Goal: Task Accomplishment & Management: Complete application form

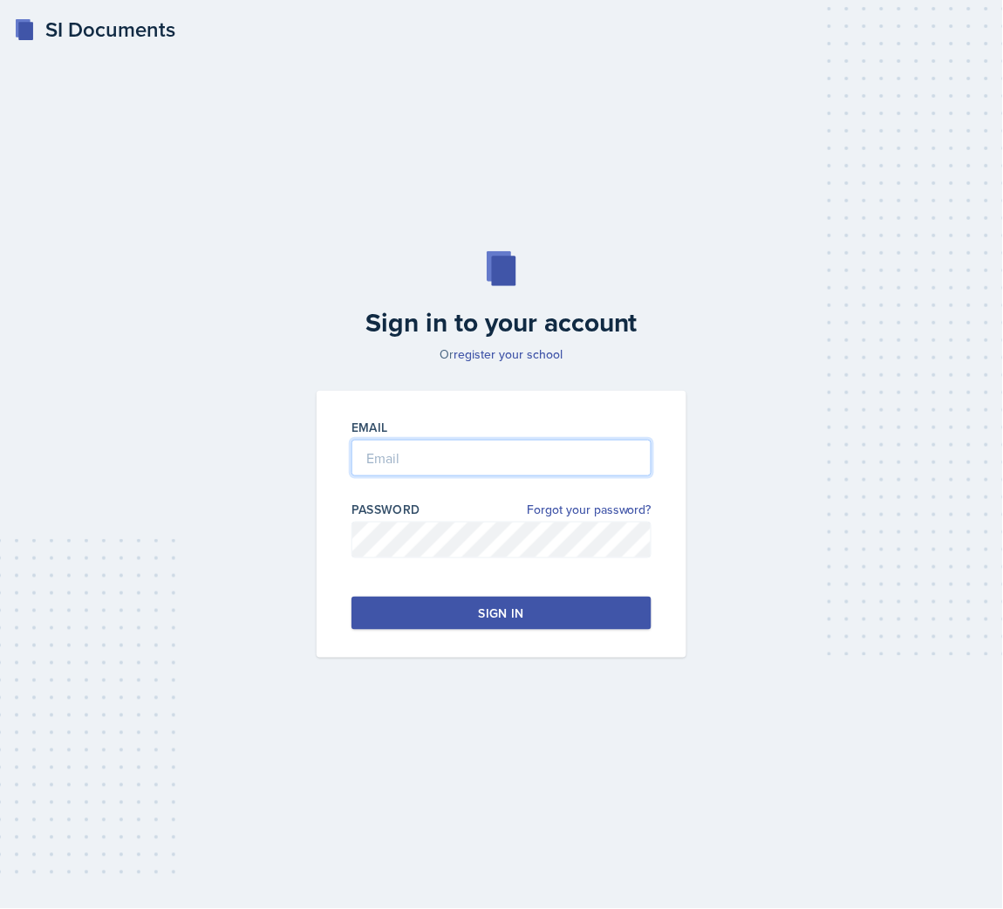
drag, startPoint x: 551, startPoint y: 450, endPoint x: 543, endPoint y: 459, distance: 12.3
click at [551, 450] on input "email" at bounding box center [502, 458] width 300 height 37
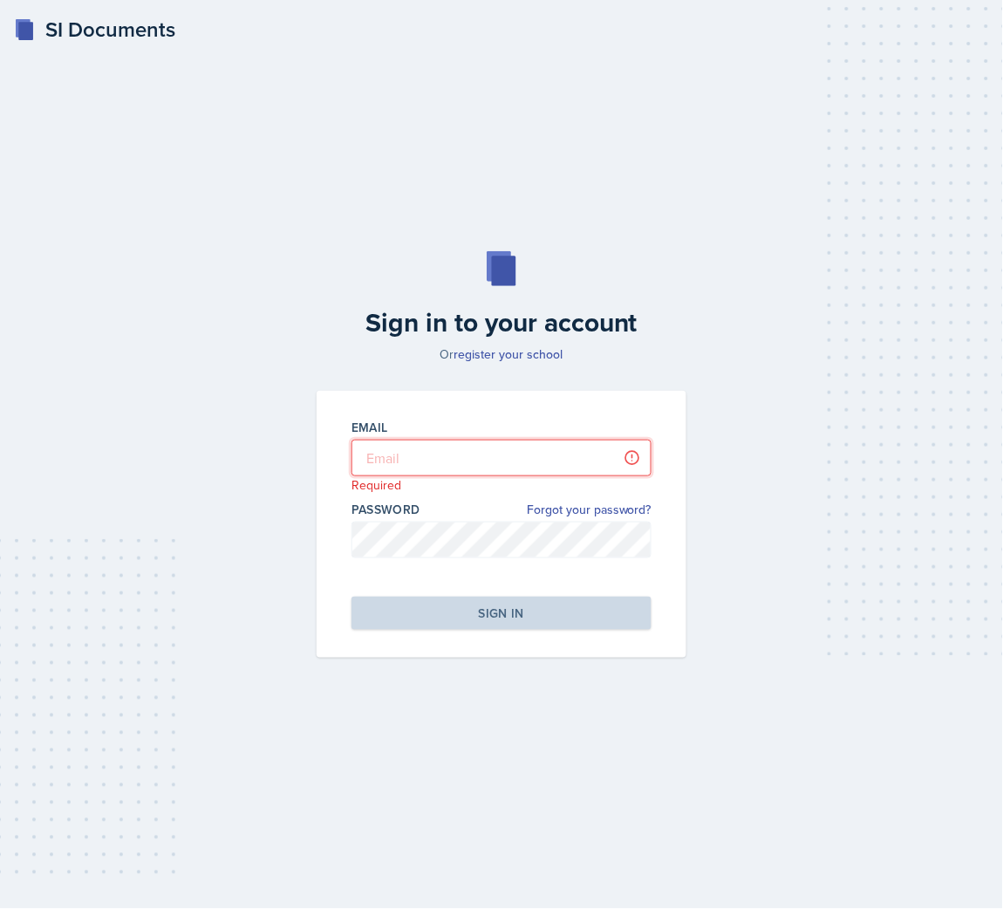
type input "[EMAIL_ADDRESS][DOMAIN_NAME]"
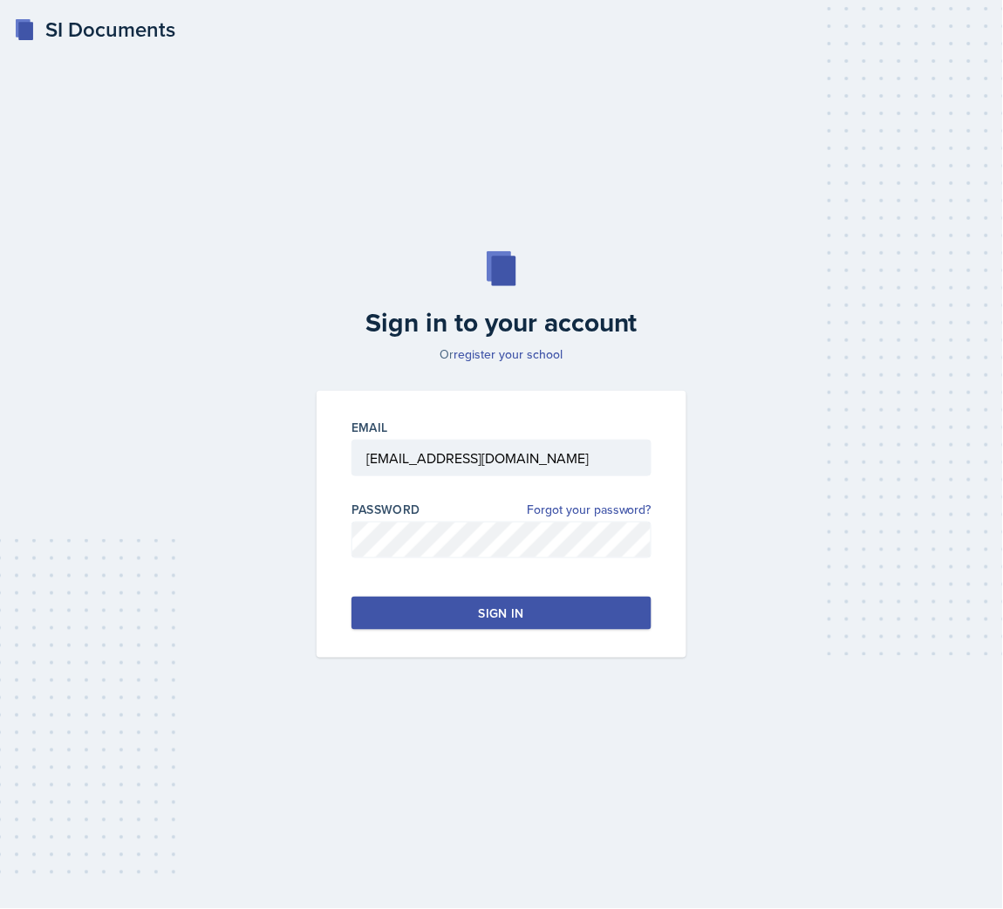
click at [454, 631] on div "Email celestinoj3@gator.uhd.edu Password Forgot your password? Sign in" at bounding box center [502, 524] width 370 height 267
click at [465, 611] on button "Sign in" at bounding box center [502, 613] width 300 height 33
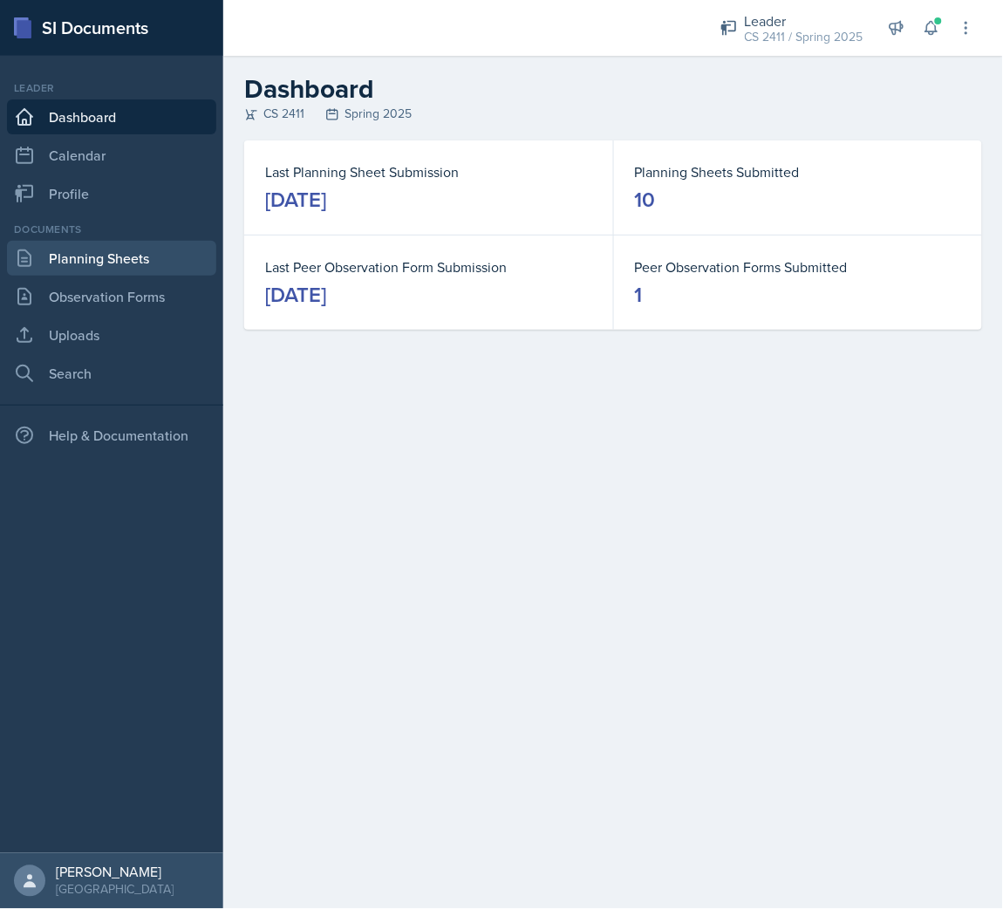
click at [77, 258] on link "Planning Sheets" at bounding box center [111, 258] width 209 height 35
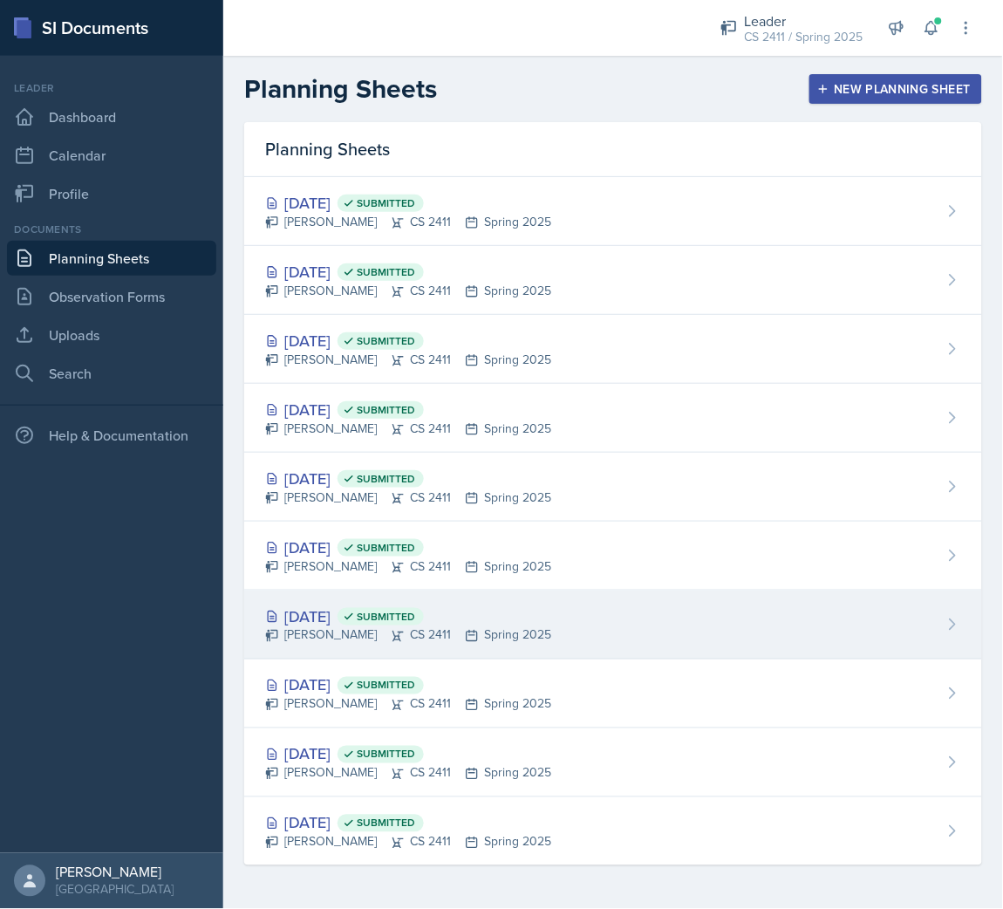
click at [341, 616] on div "Feb 9th, 2025 Submitted" at bounding box center [408, 617] width 286 height 24
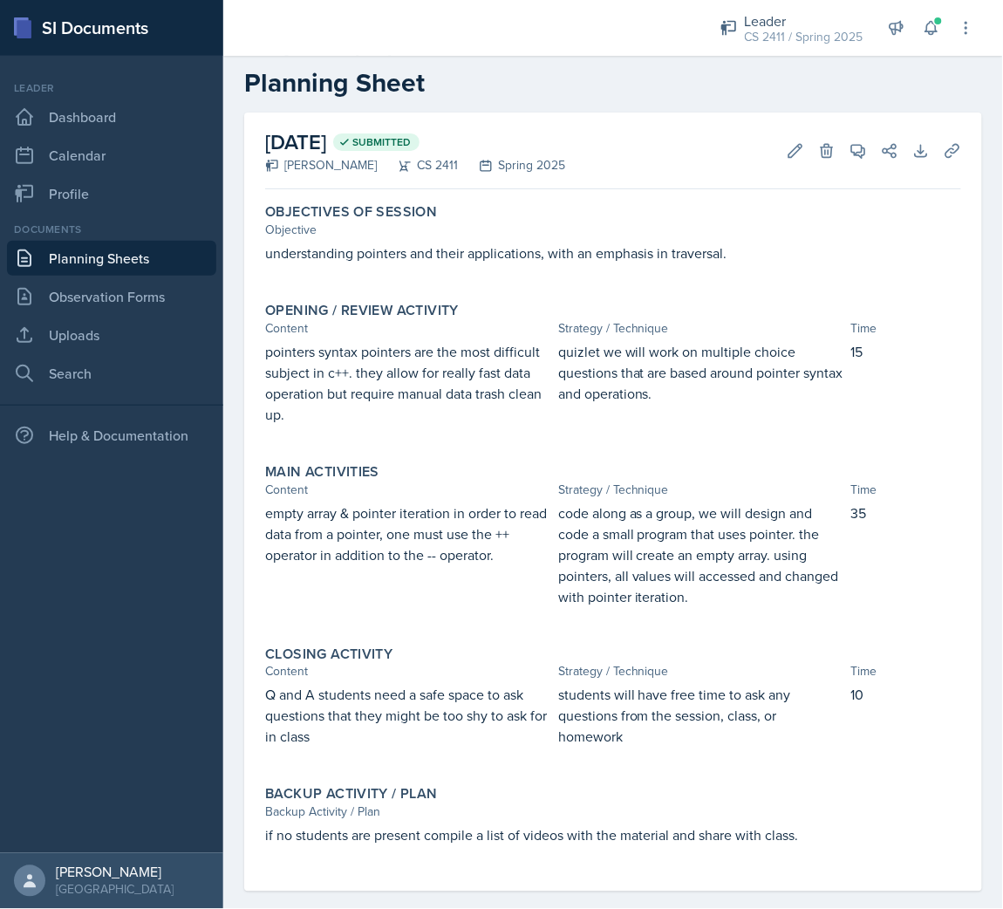
scroll to position [46, 0]
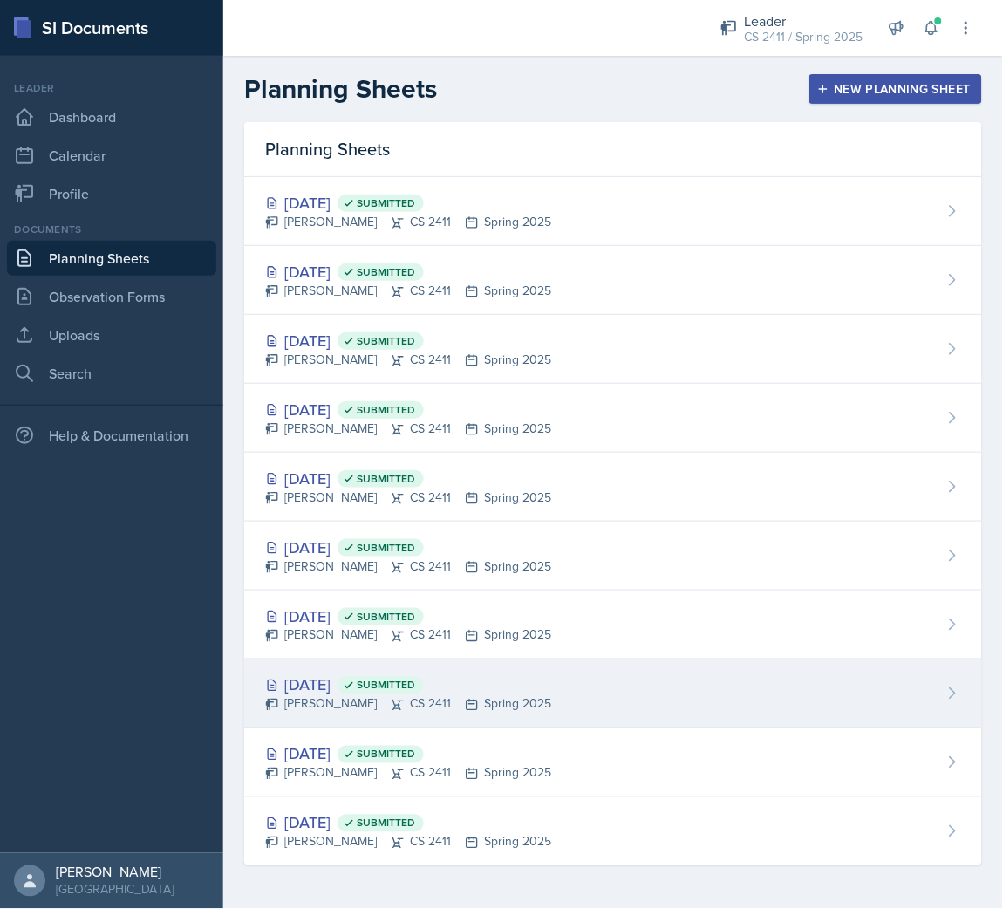
click at [307, 694] on div "Feb 2nd, 2025 Submitted" at bounding box center [408, 686] width 286 height 24
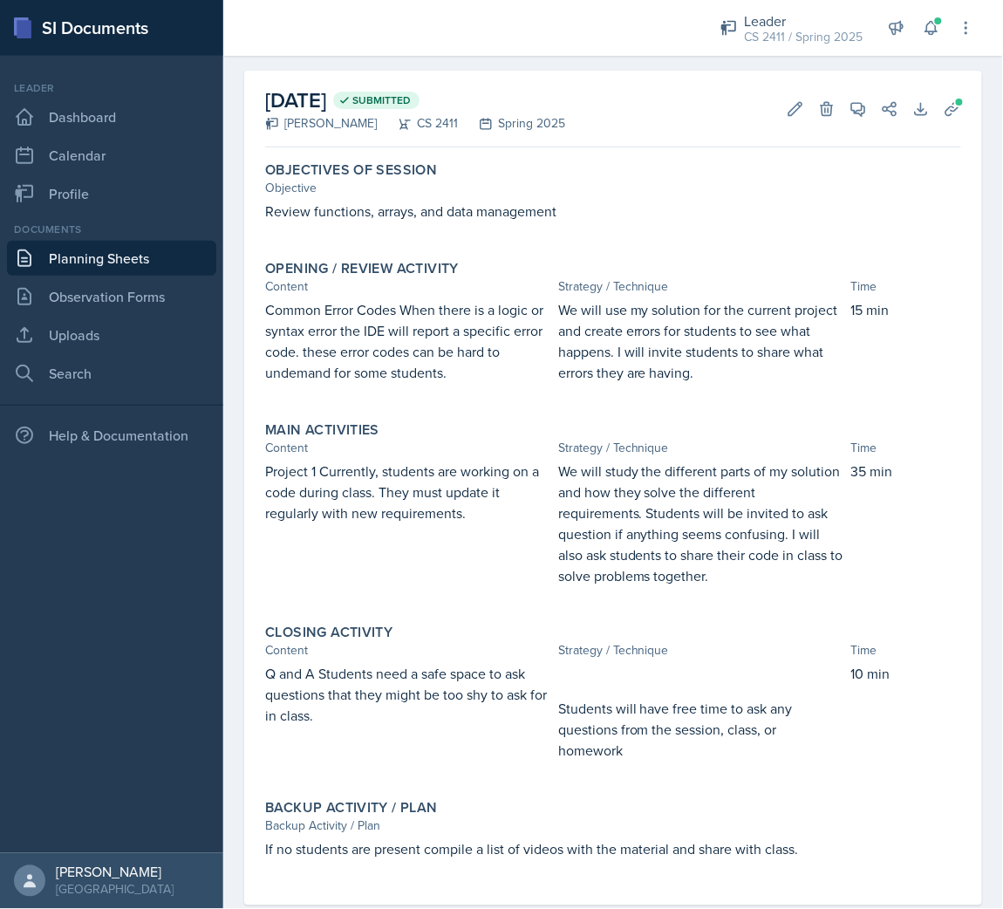
scroll to position [103, 0]
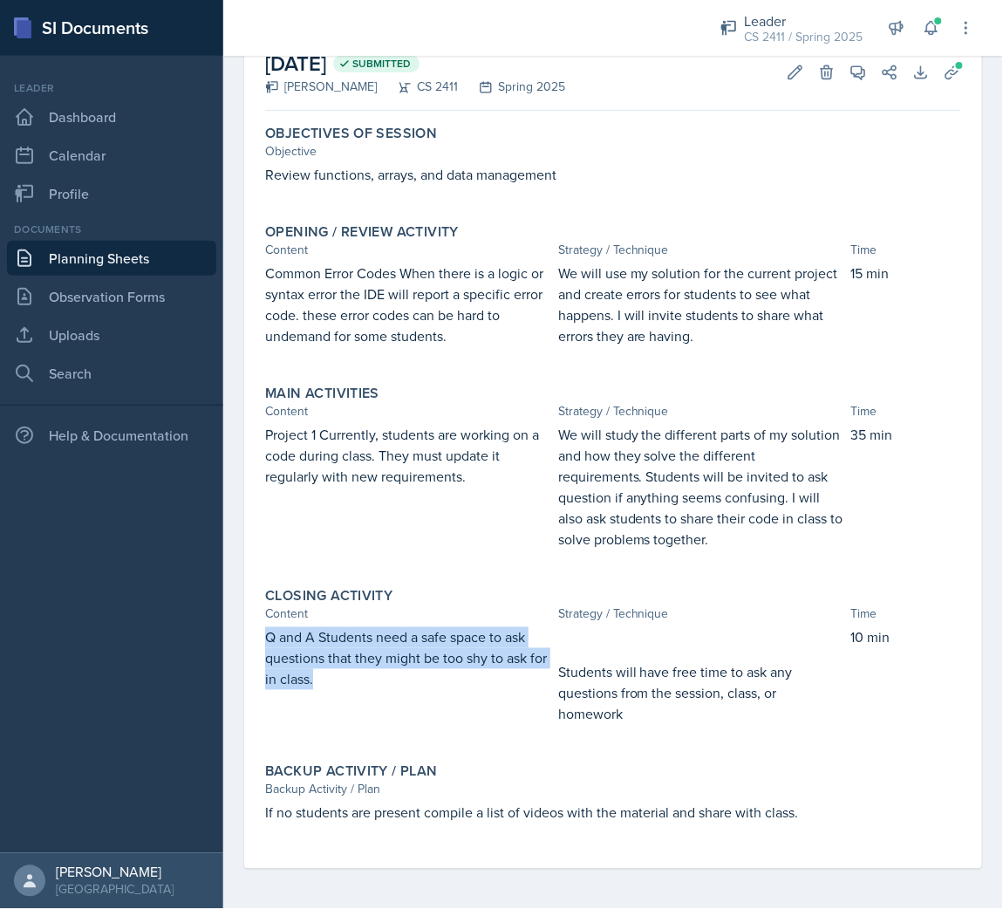
drag, startPoint x: 367, startPoint y: 688, endPoint x: 243, endPoint y: 643, distance: 132.5
click at [243, 643] on div "February 2nd, 2025 Submitted Javier Celestino CS 2411 Spring 2025 Edit Delete V…" at bounding box center [613, 472] width 780 height 877
copy p "Q and A Students need a safe space to ask questions that they might be too shy …"
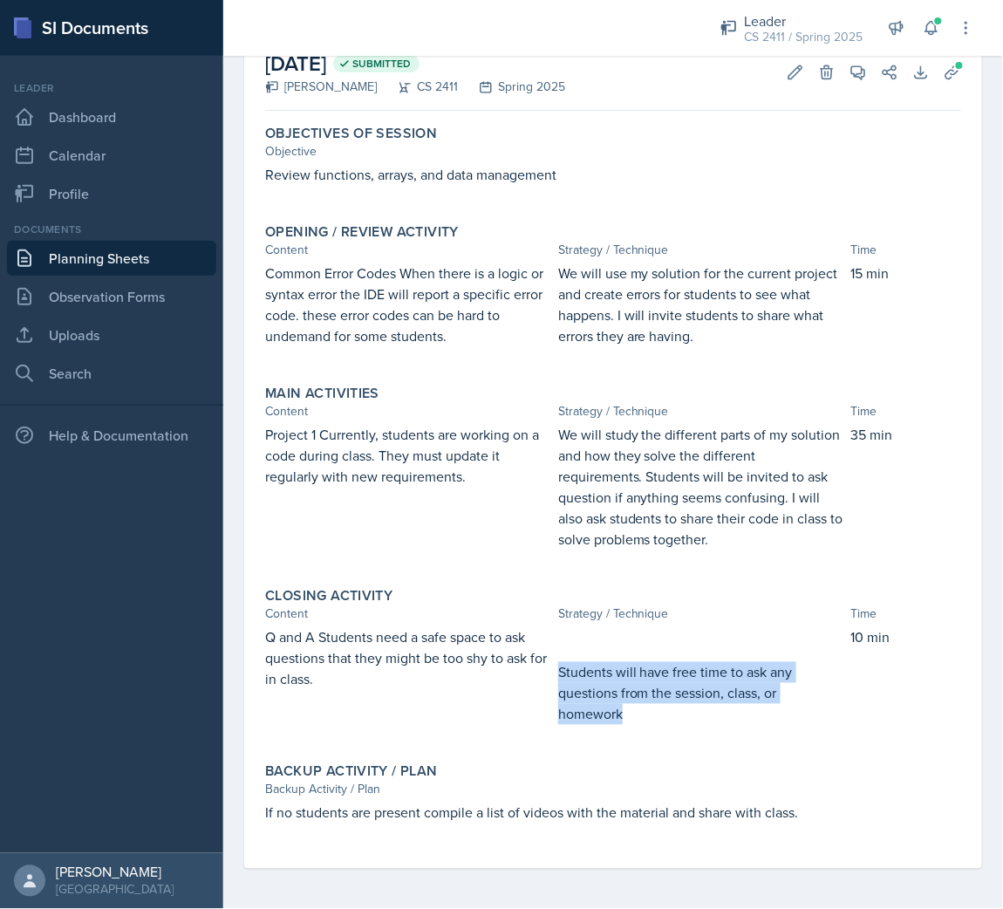
drag, startPoint x: 615, startPoint y: 709, endPoint x: 548, endPoint y: 667, distance: 79.6
click at [548, 667] on div "Q and A Students need a safe space to ask questions that they might be too shy …" at bounding box center [613, 684] width 696 height 115
copy p "Students will have free time to ask any questions from the session, class, or h…"
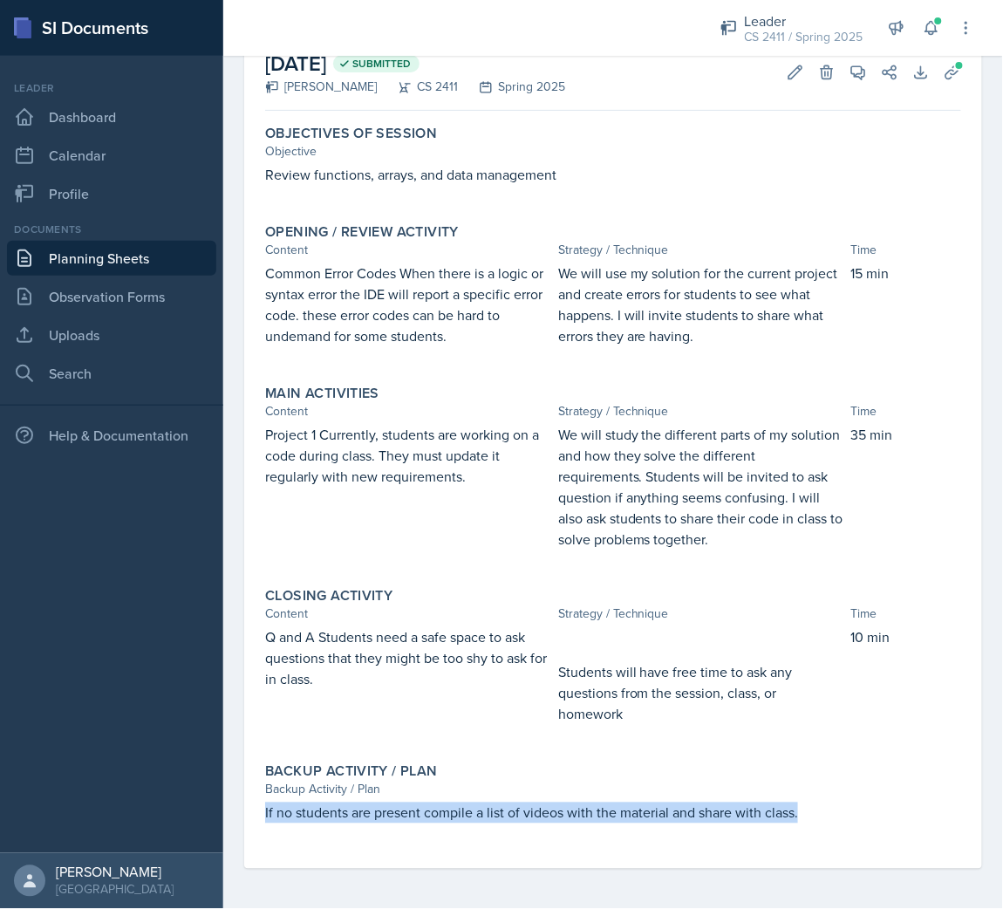
drag, startPoint x: 792, startPoint y: 809, endPoint x: 237, endPoint y: 806, distance: 555.0
click at [237, 806] on div "February 2nd, 2025 Submitted Javier Celestino CS 2411 Spring 2025 Edit Delete V…" at bounding box center [613, 472] width 780 height 877
copy p "If no students are present compile a list of videos with the material and share…"
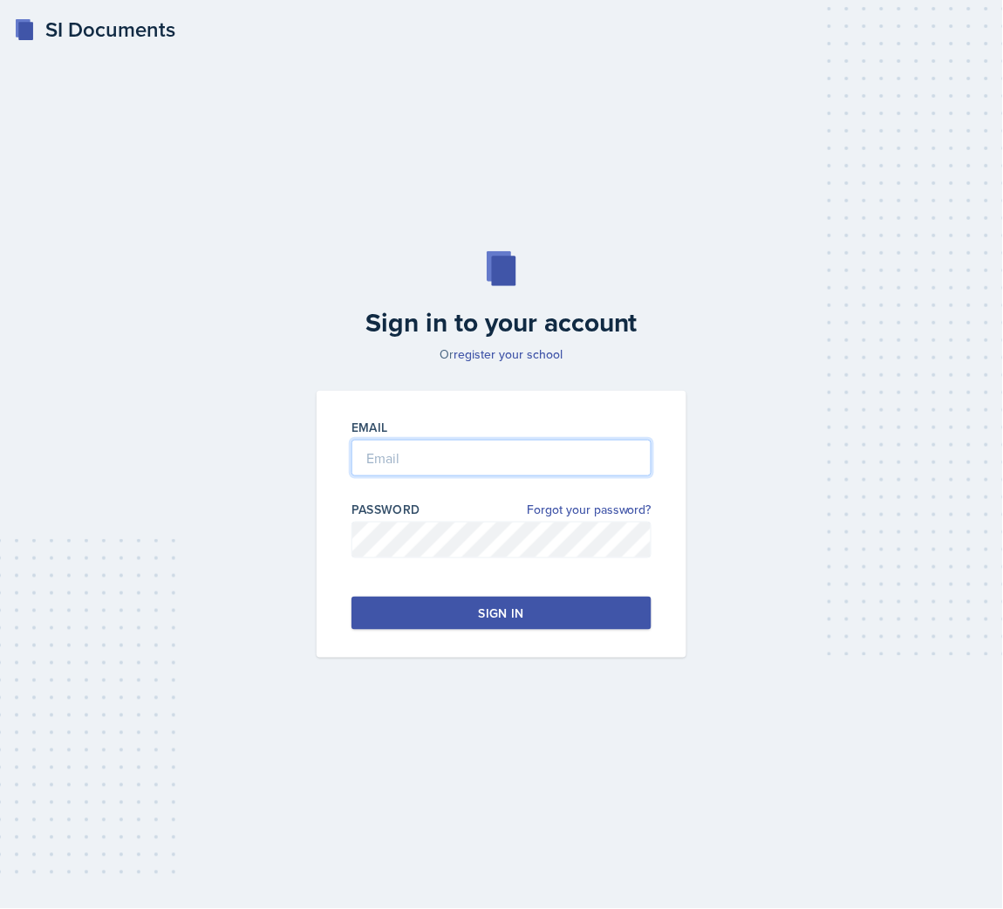
drag, startPoint x: 428, startPoint y: 445, endPoint x: 420, endPoint y: 466, distance: 22.7
click at [428, 445] on input "email" at bounding box center [502, 458] width 300 height 37
type input "[EMAIL_ADDRESS][DOMAIN_NAME]"
click at [449, 620] on button "Sign in" at bounding box center [502, 613] width 300 height 33
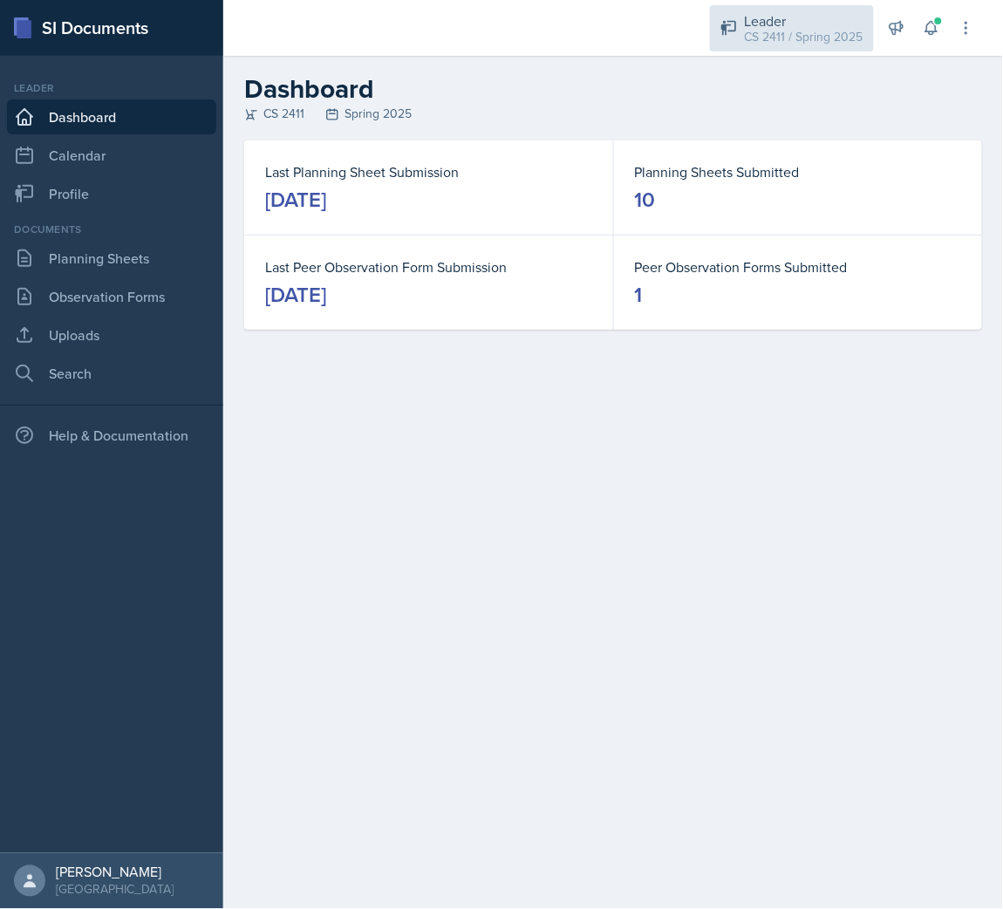
click at [750, 28] on div "CS 2411 / Spring 2025" at bounding box center [804, 37] width 119 height 18
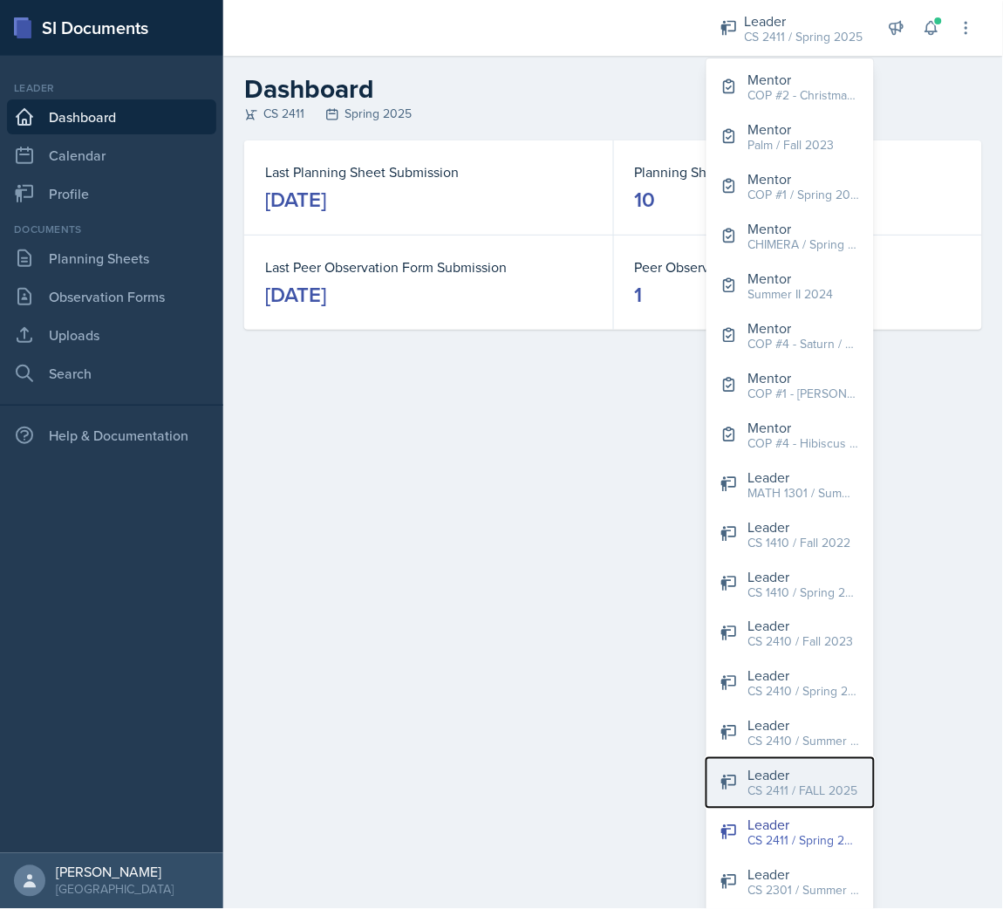
click at [813, 785] on div "CS 2411 / FALL 2025" at bounding box center [804, 792] width 110 height 18
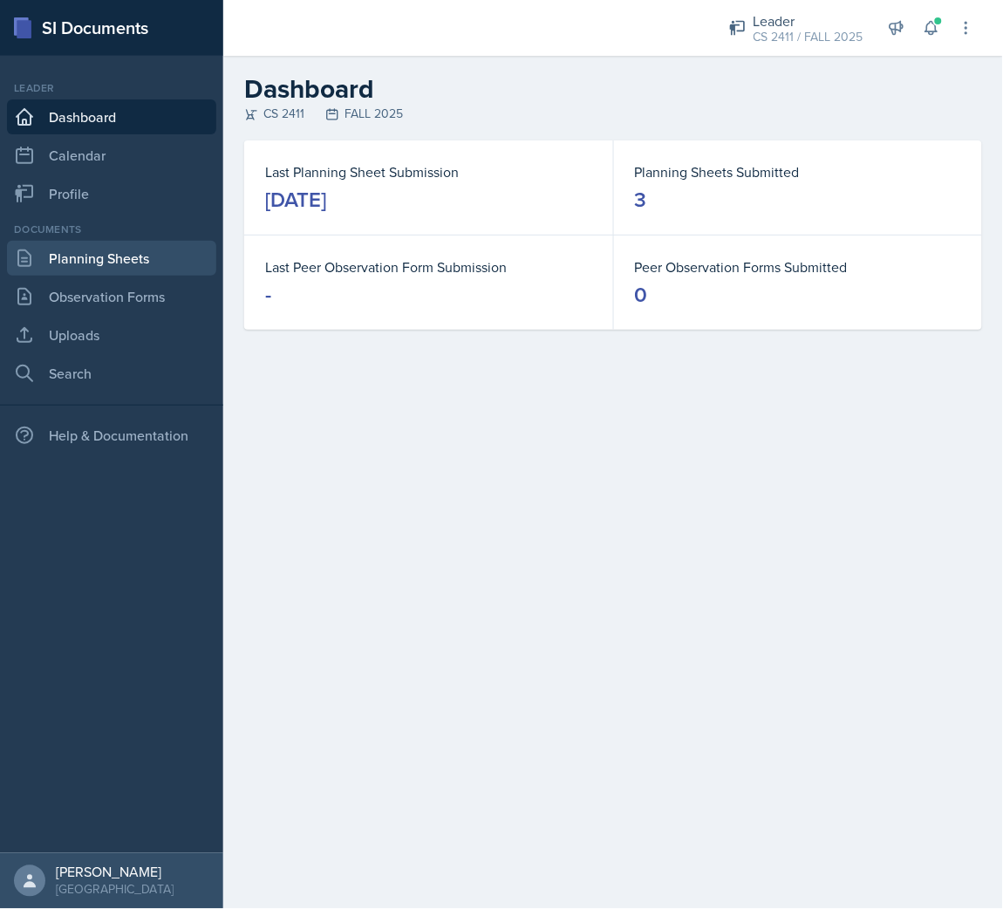
click at [124, 248] on link "Planning Sheets" at bounding box center [111, 258] width 209 height 35
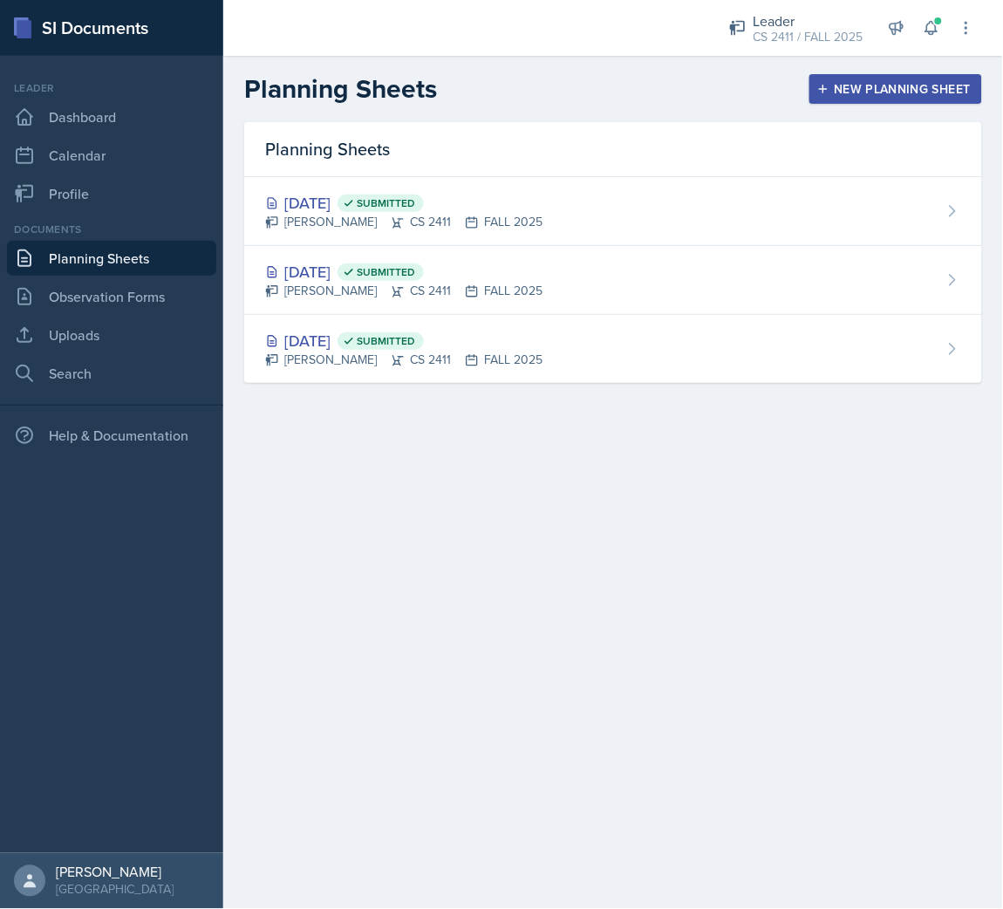
click at [889, 91] on div "New Planning Sheet" at bounding box center [896, 89] width 150 height 14
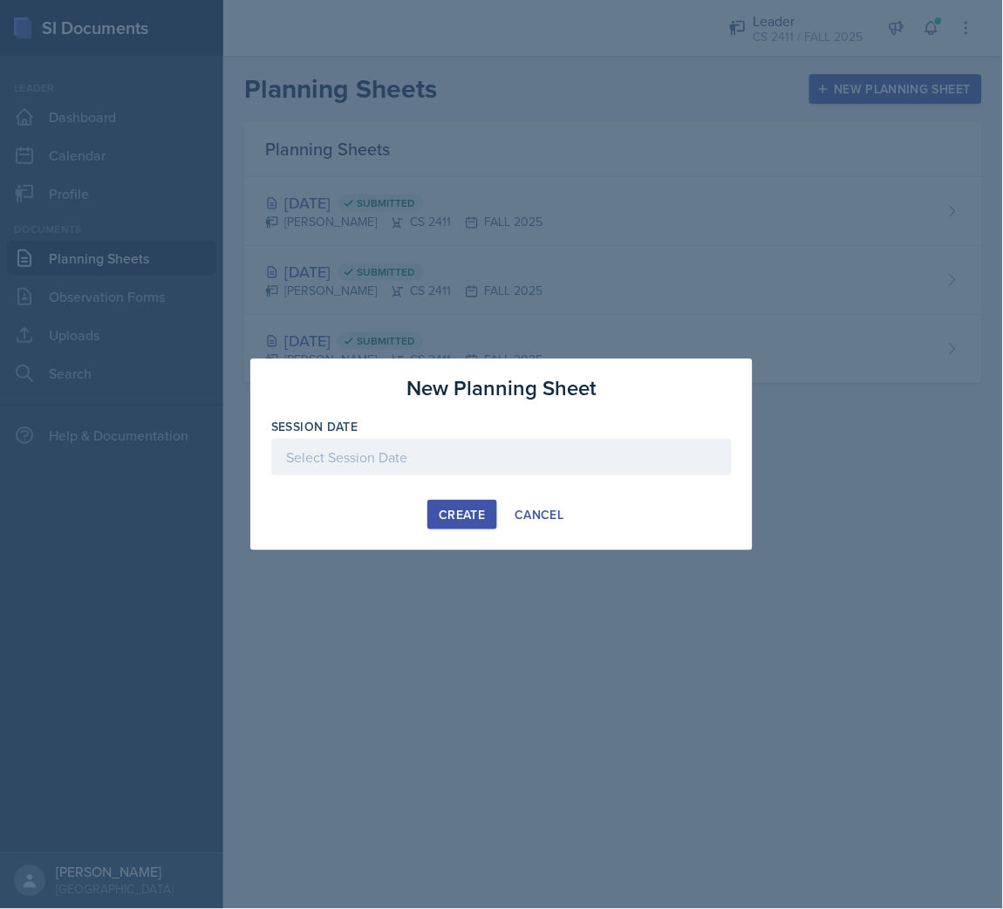
click at [456, 515] on div "Create" at bounding box center [462, 515] width 46 height 14
click at [468, 461] on div at bounding box center [501, 457] width 461 height 37
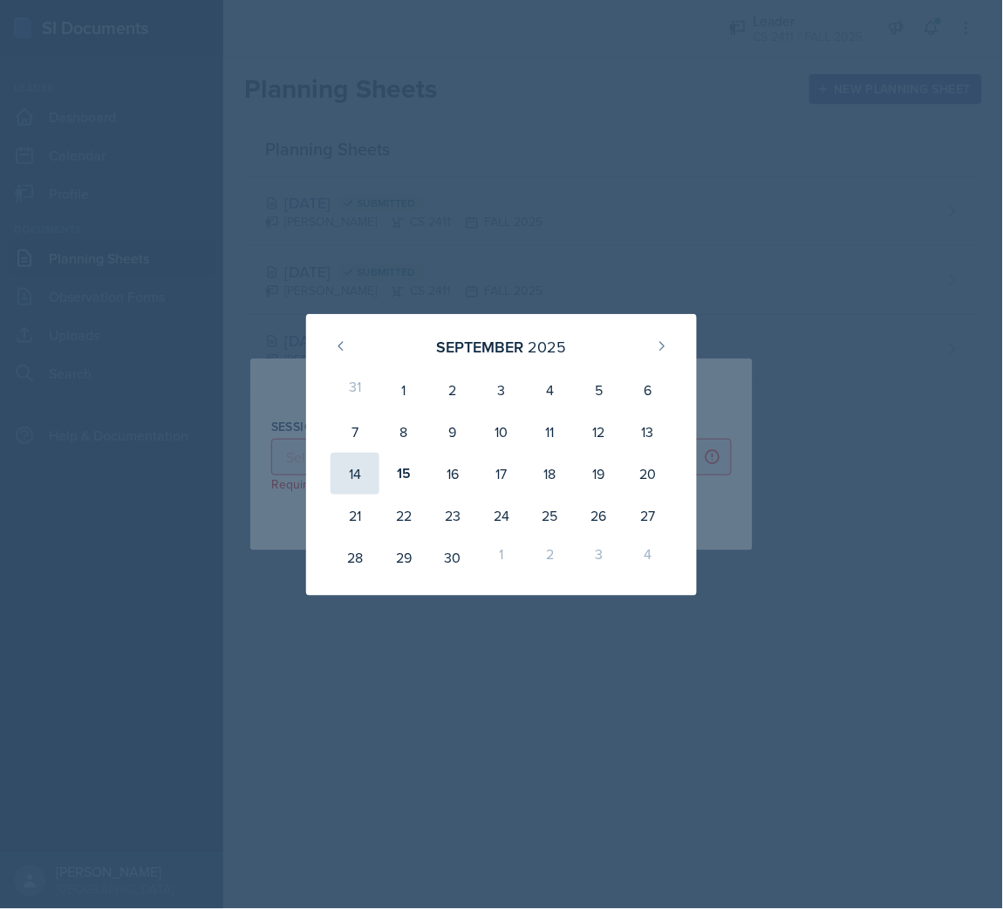
click at [347, 457] on div "14" at bounding box center [355, 474] width 49 height 42
type input "[DATE]"
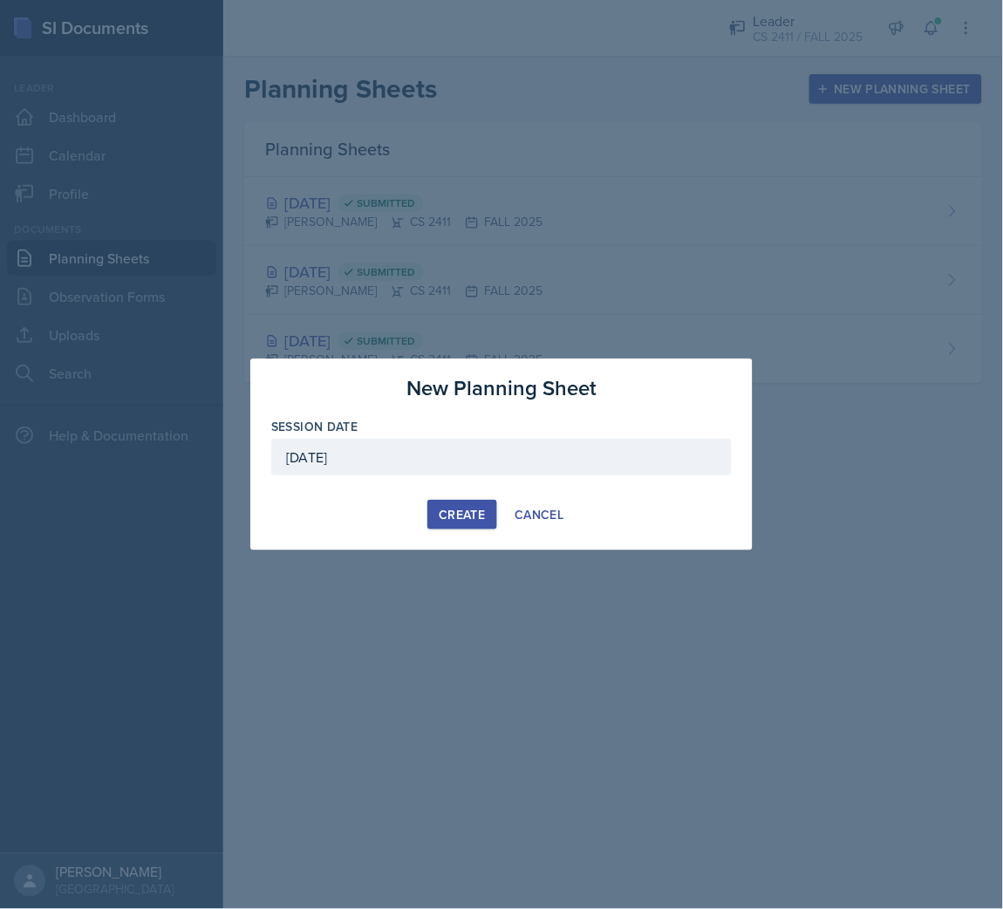
click at [456, 511] on div "Create" at bounding box center [462, 515] width 46 height 14
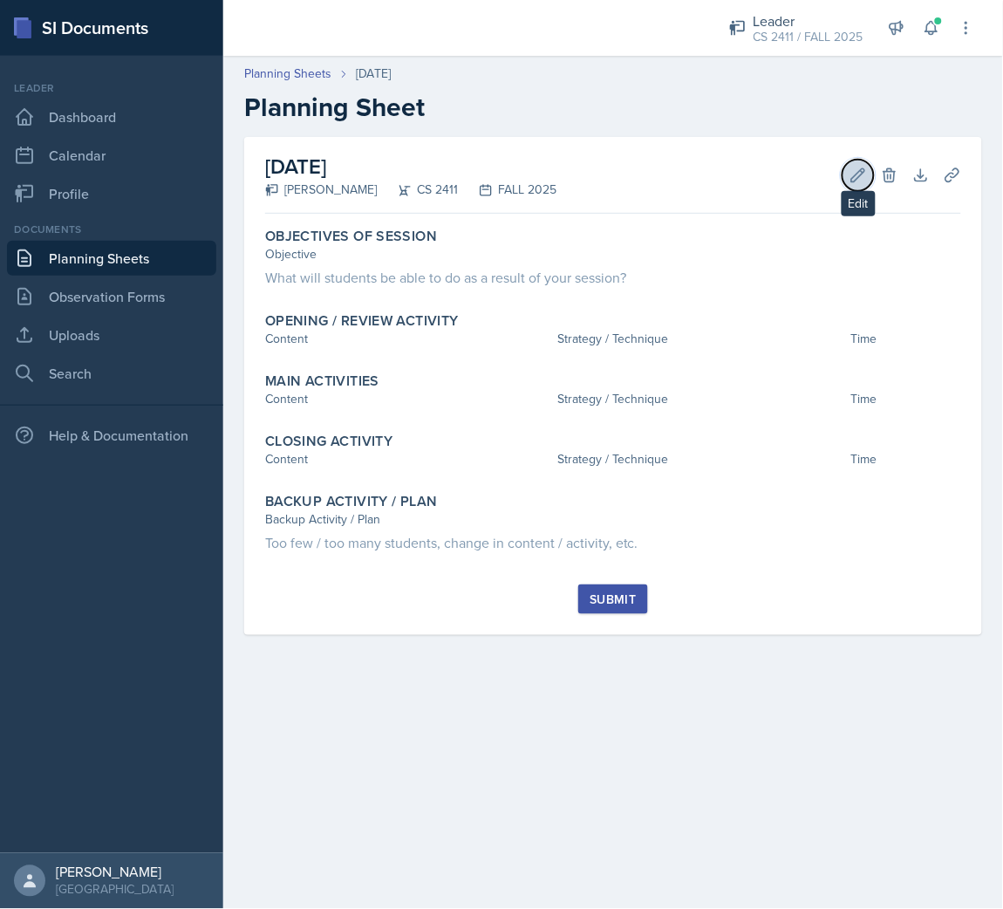
click at [852, 169] on icon at bounding box center [858, 175] width 17 height 17
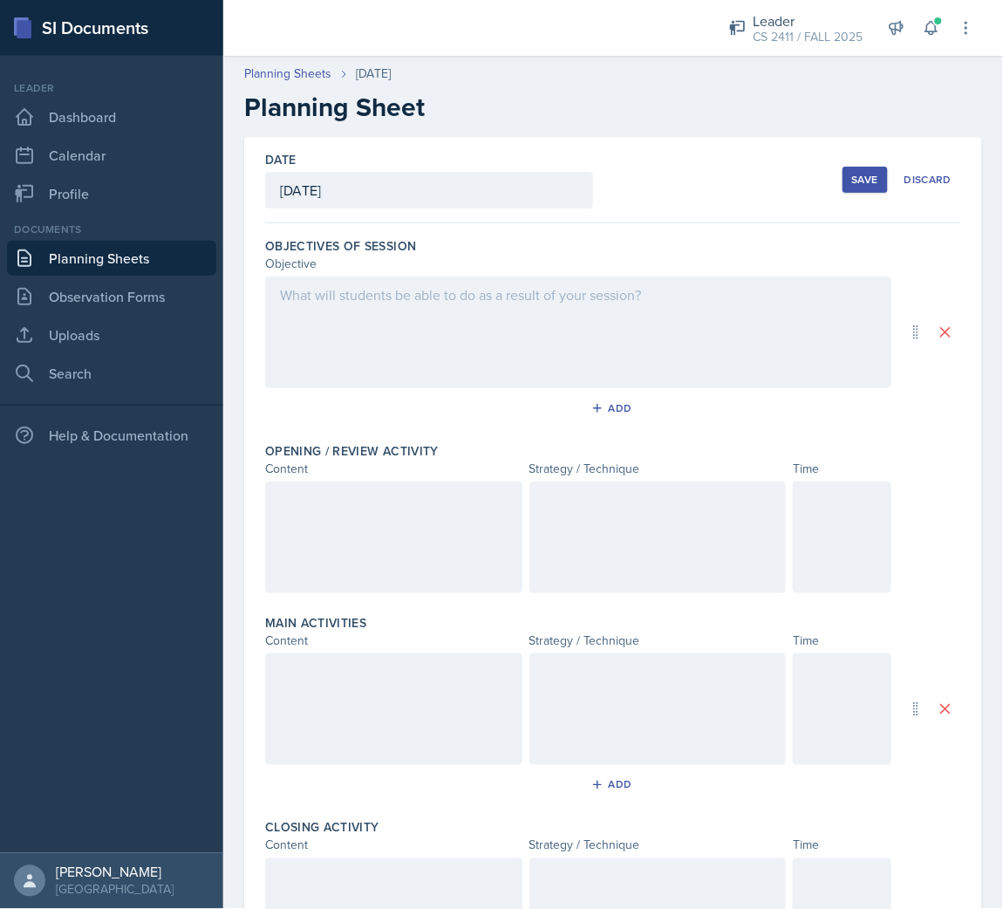
click at [390, 318] on div at bounding box center [578, 333] width 626 height 112
click at [423, 300] on icon at bounding box center [418, 294] width 14 height 11
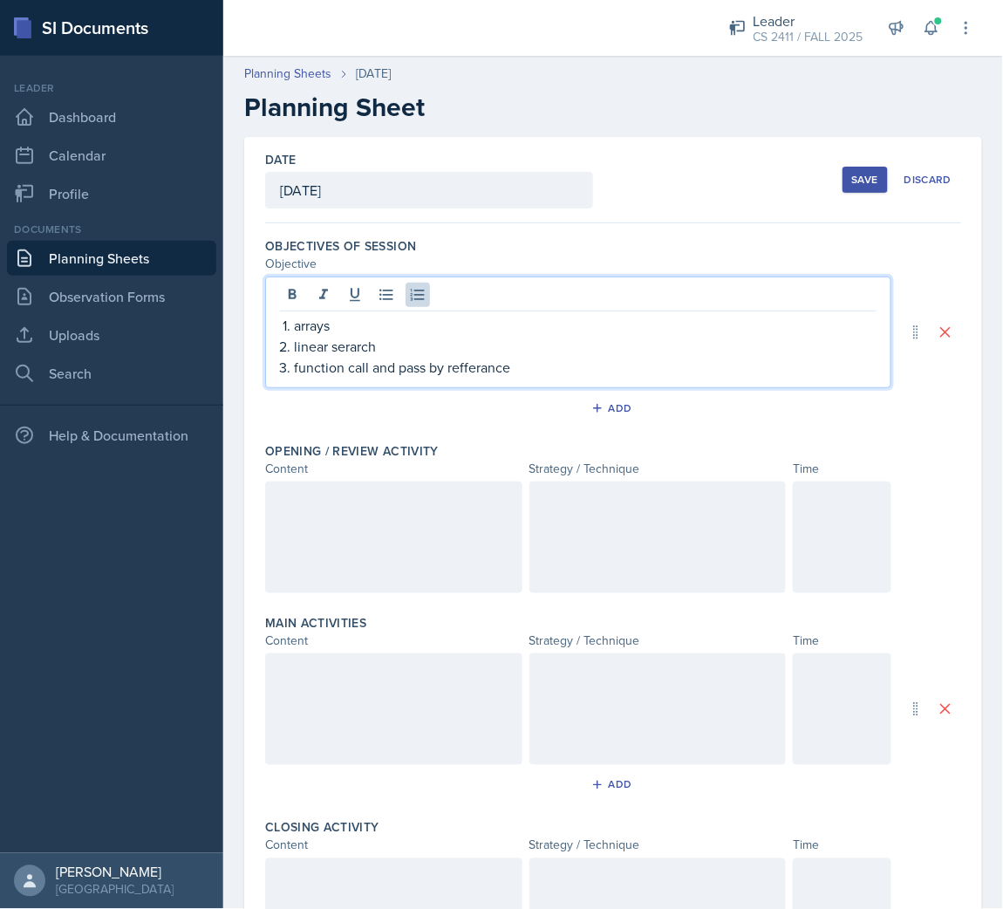
click at [346, 359] on p "function call and pass by refferance" at bounding box center [585, 367] width 583 height 21
click at [353, 342] on p "linear serarch" at bounding box center [585, 346] width 583 height 21
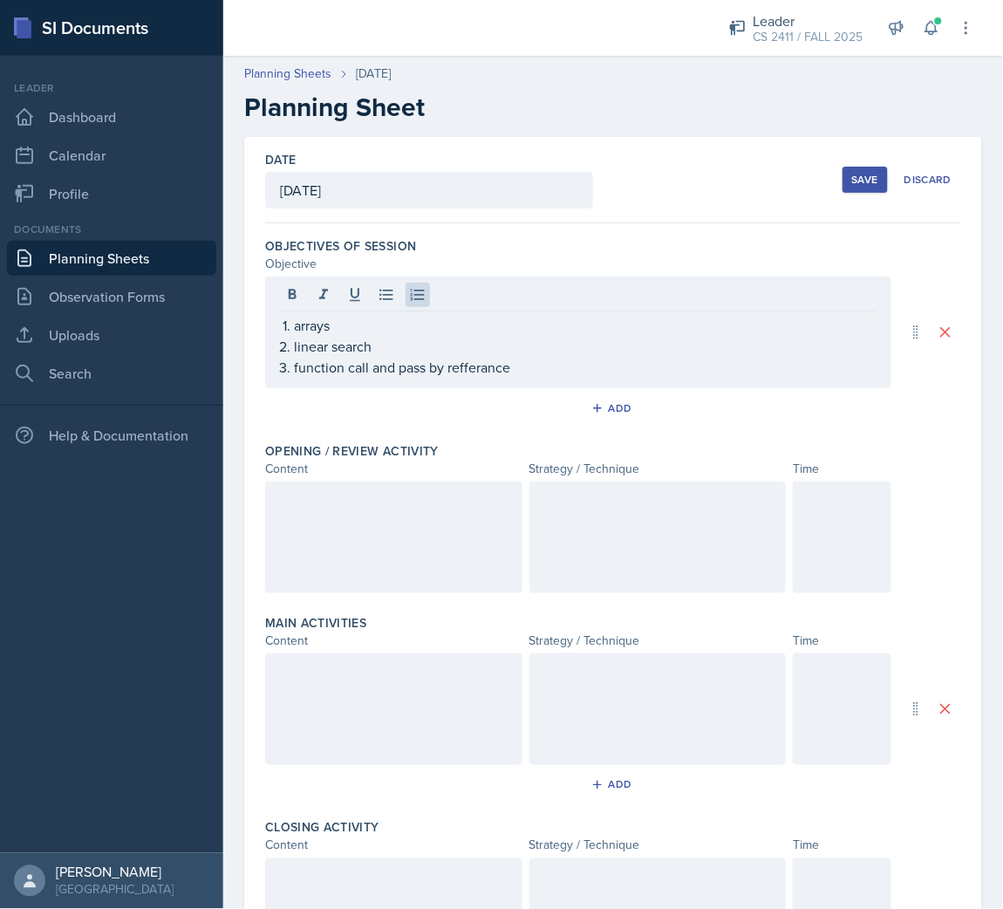
drag, startPoint x: 469, startPoint y: 381, endPoint x: 470, endPoint y: 370, distance: 11.4
click at [469, 371] on div "arrays linear search function call and pass by refferance" at bounding box center [578, 333] width 626 height 112
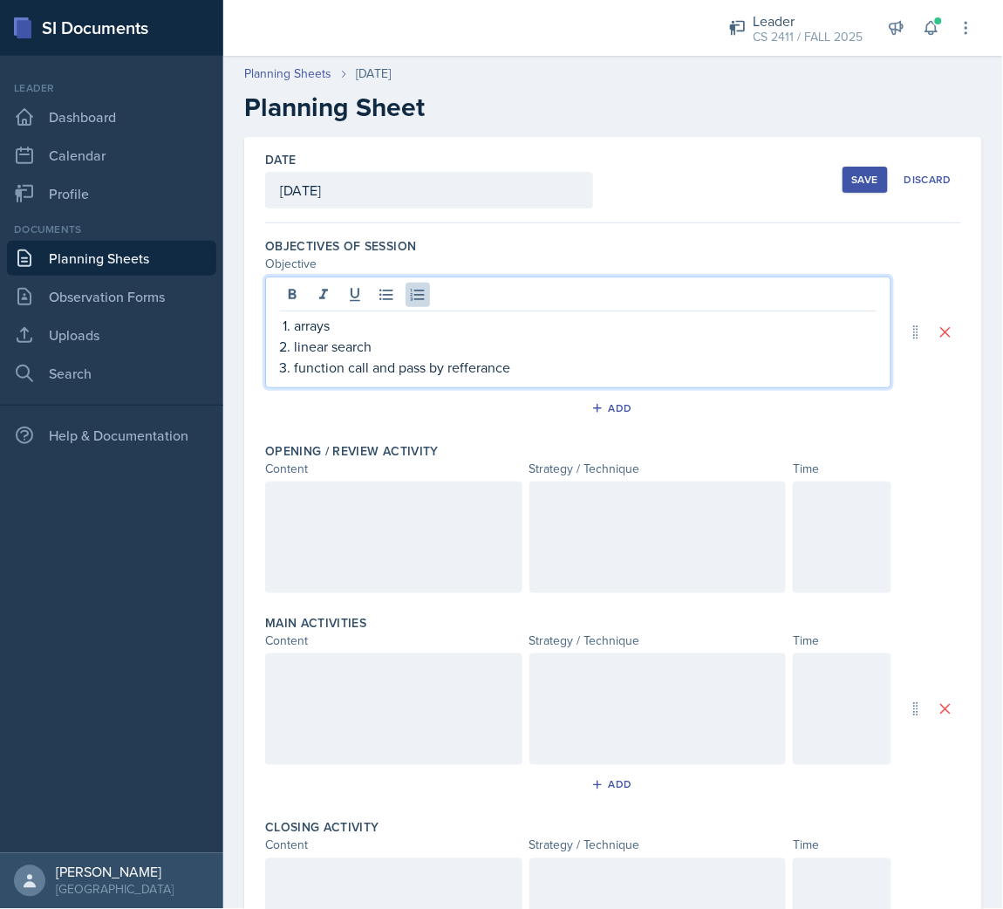
click at [470, 369] on p "function call and pass by refferance" at bounding box center [585, 367] width 583 height 21
click at [362, 539] on div at bounding box center [393, 538] width 257 height 112
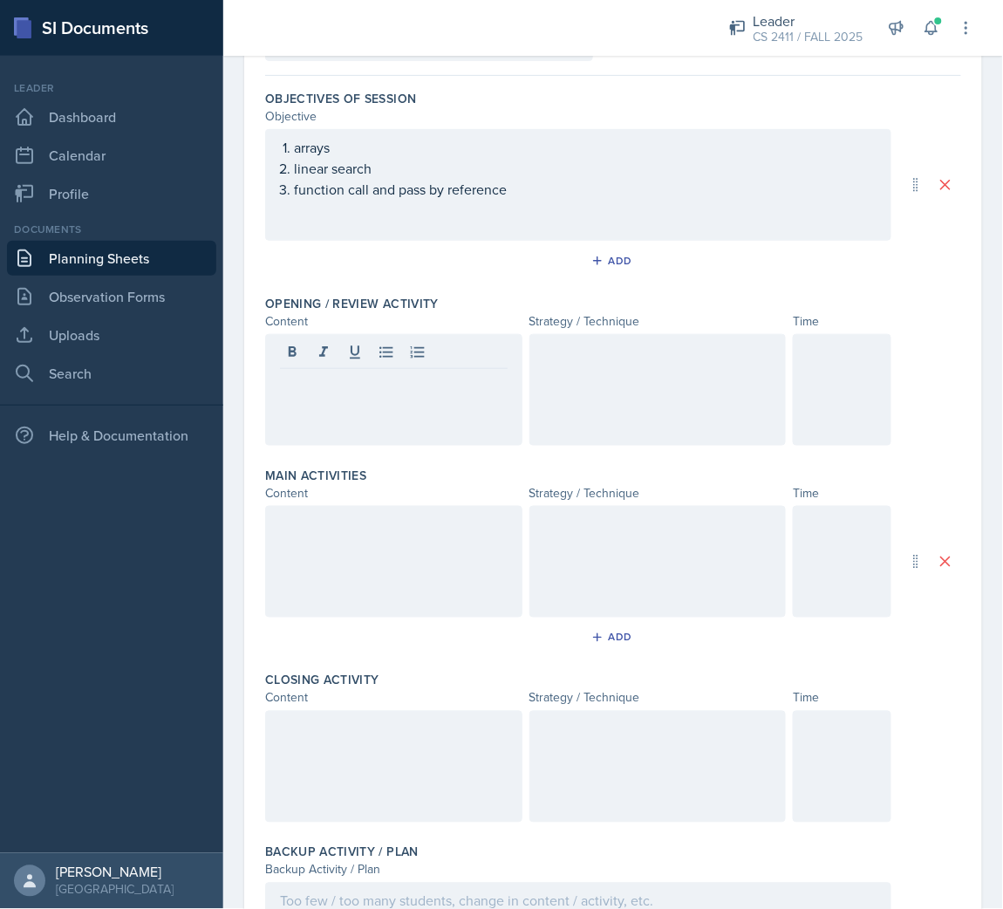
scroll to position [262, 0]
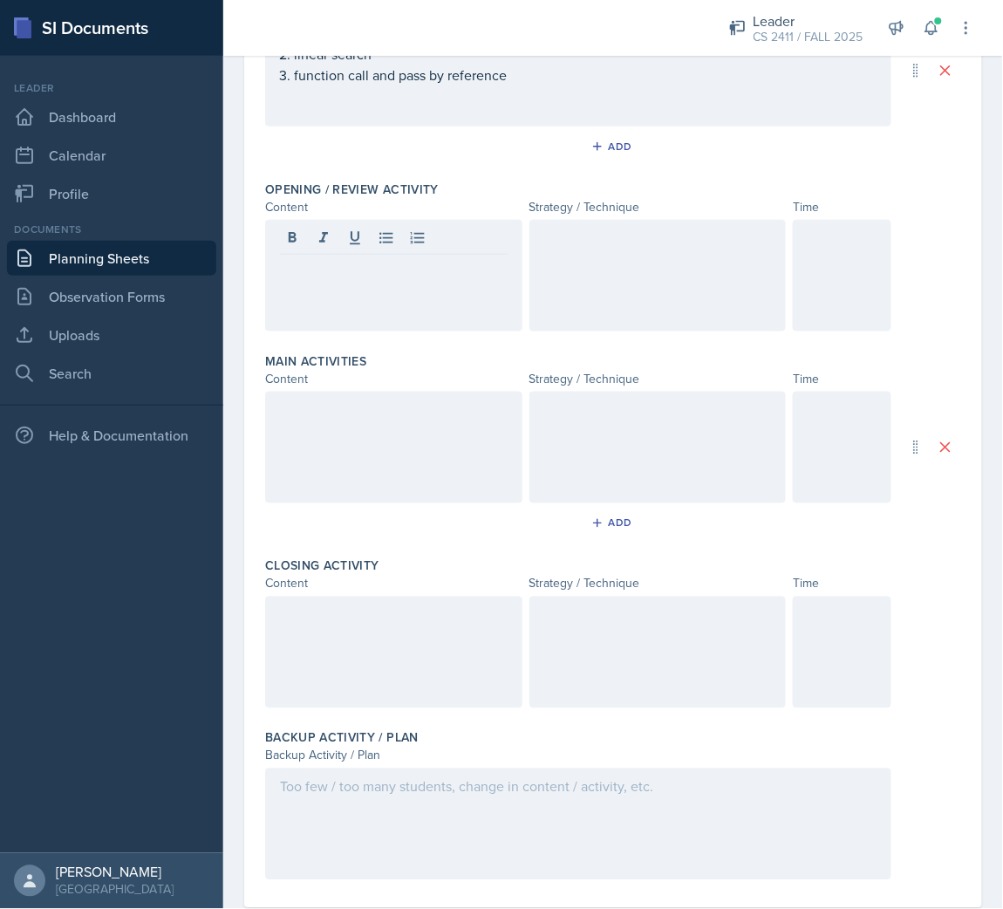
click at [329, 670] on div at bounding box center [393, 653] width 257 height 112
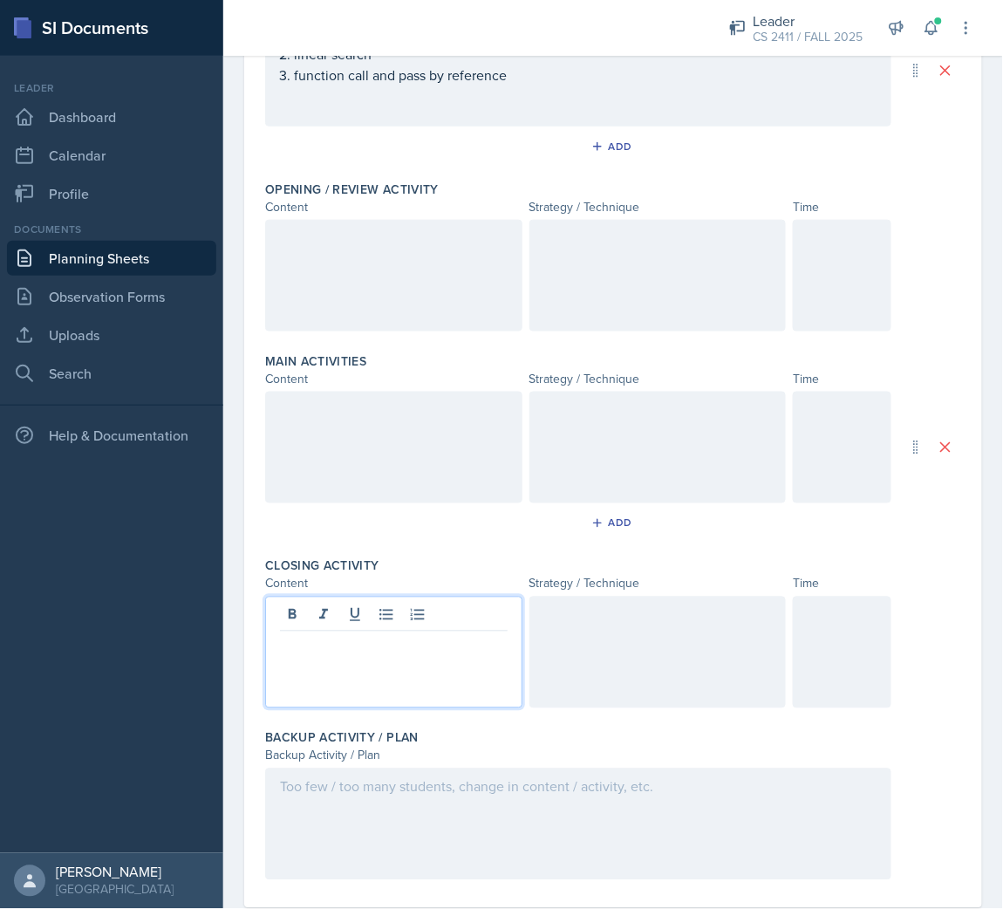
scroll to position [292, 0]
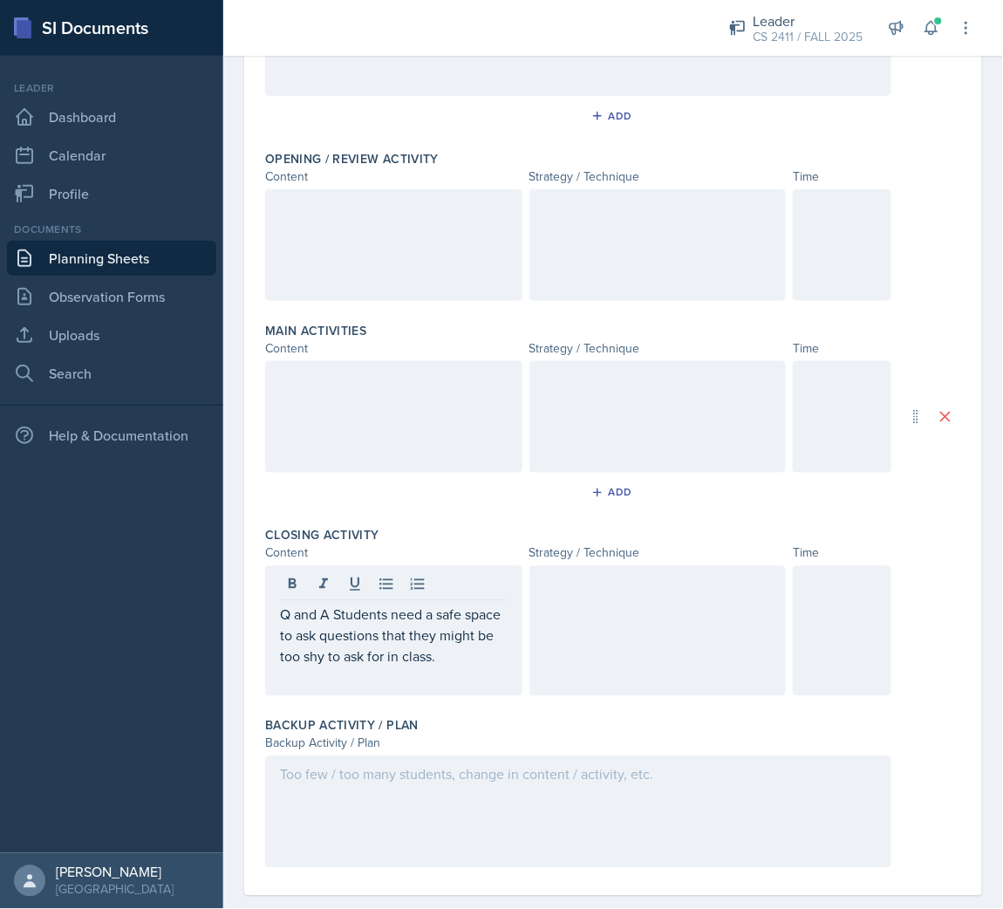
click at [645, 626] on div at bounding box center [658, 631] width 257 height 130
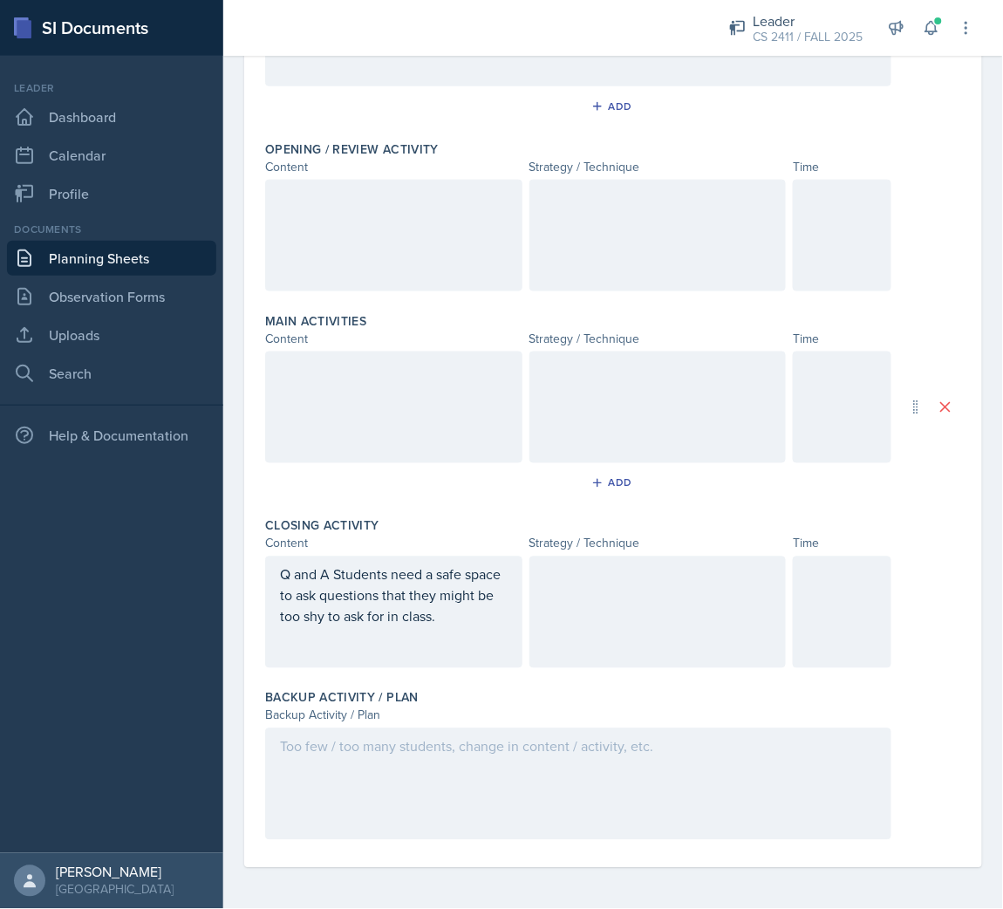
scroll to position [321, 0]
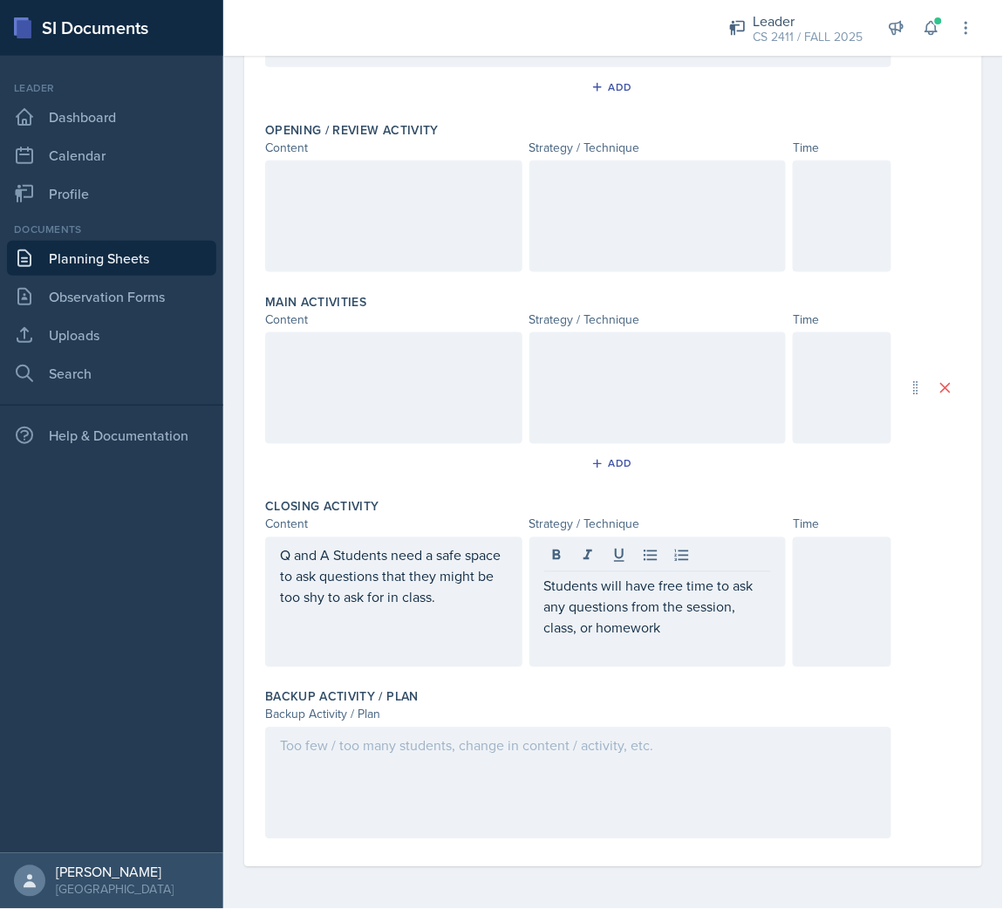
click at [682, 774] on div at bounding box center [578, 784] width 626 height 112
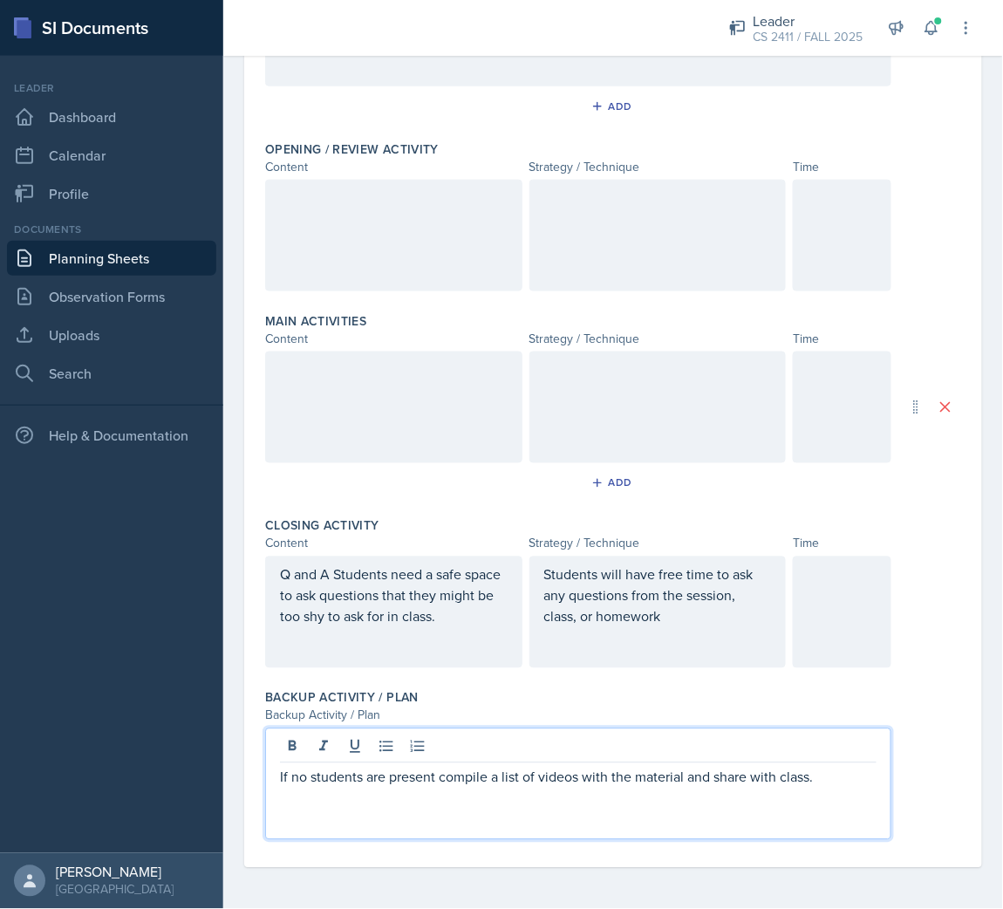
click at [812, 627] on div at bounding box center [842, 613] width 99 height 112
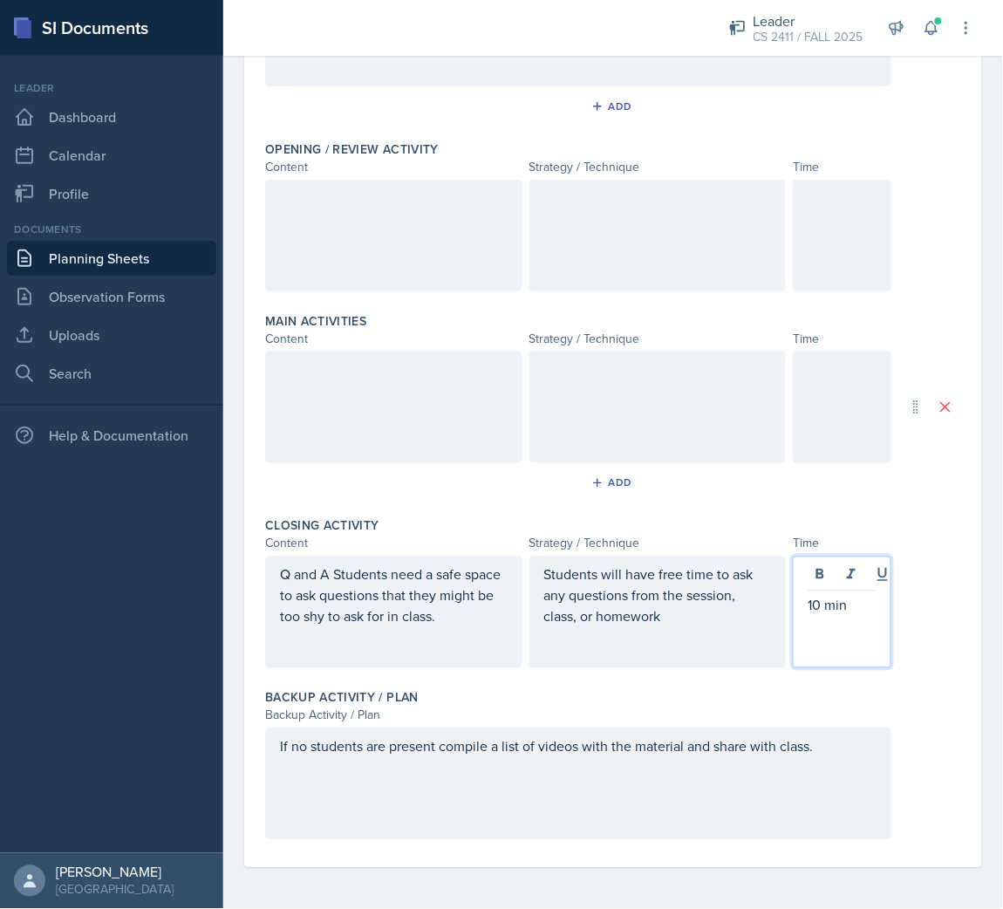
click at [830, 415] on div at bounding box center [842, 408] width 99 height 112
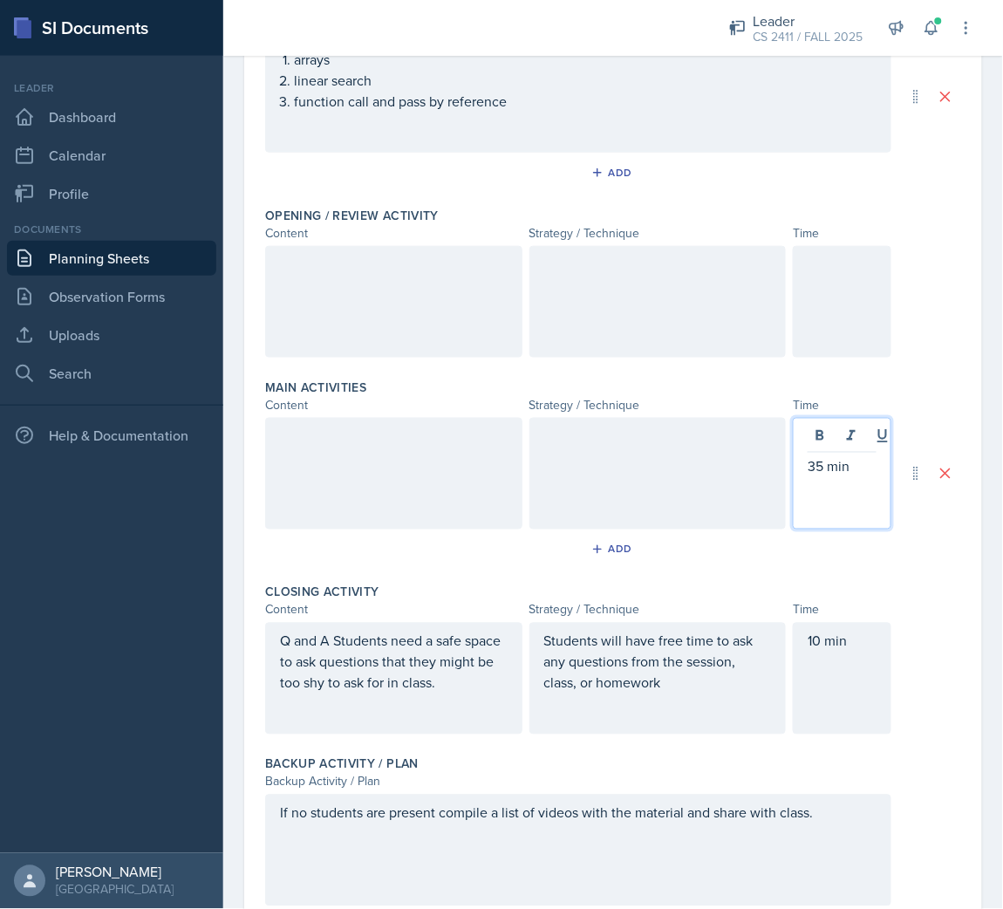
scroll to position [171, 0]
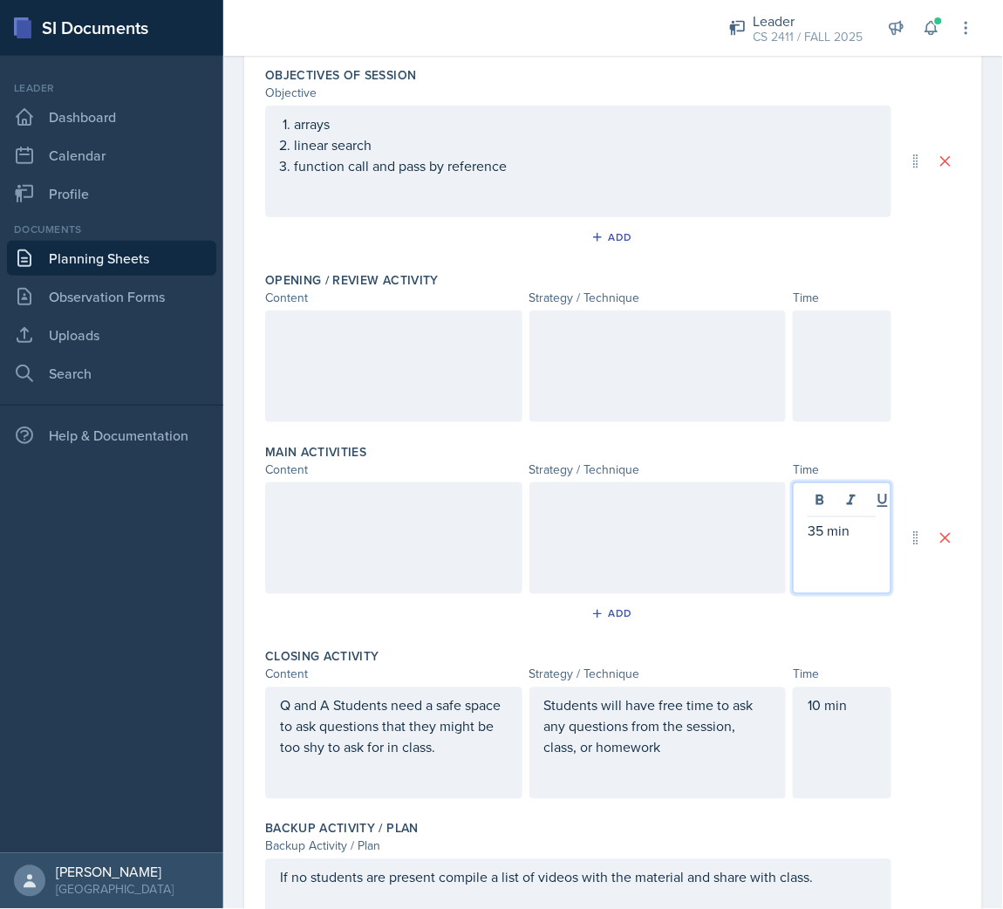
click at [443, 533] on div at bounding box center [393, 539] width 257 height 112
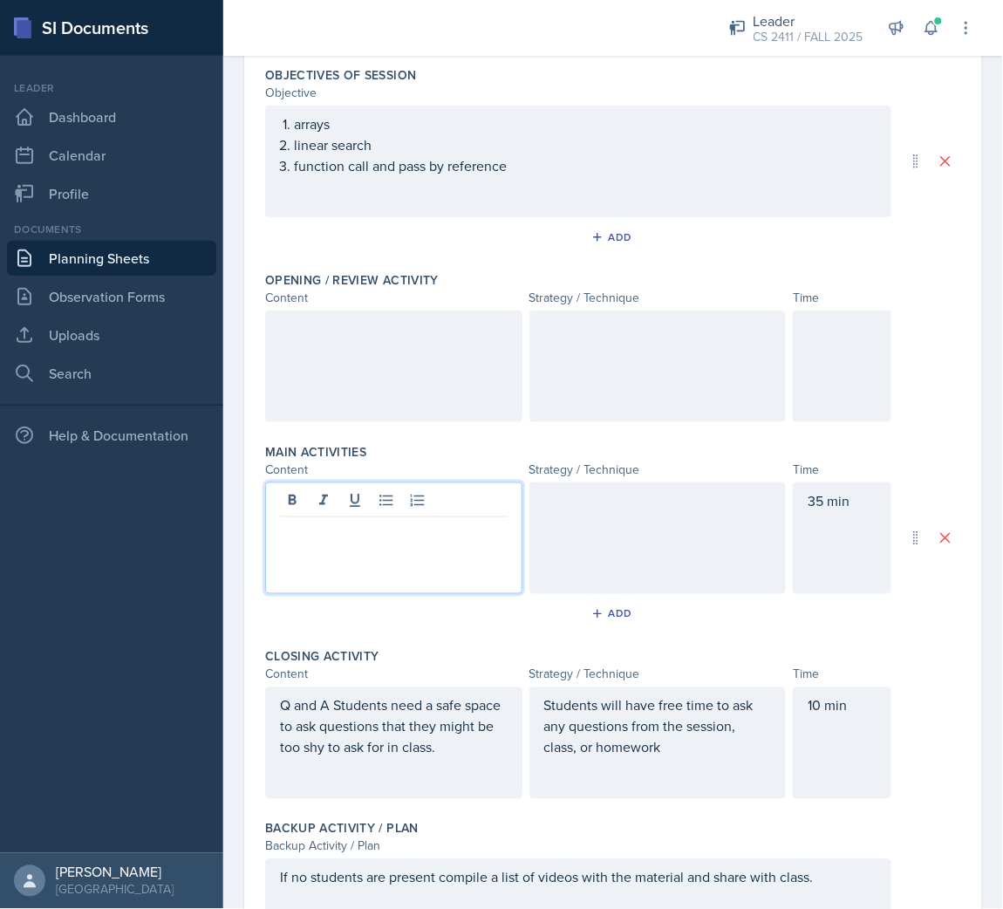
scroll to position [202, 0]
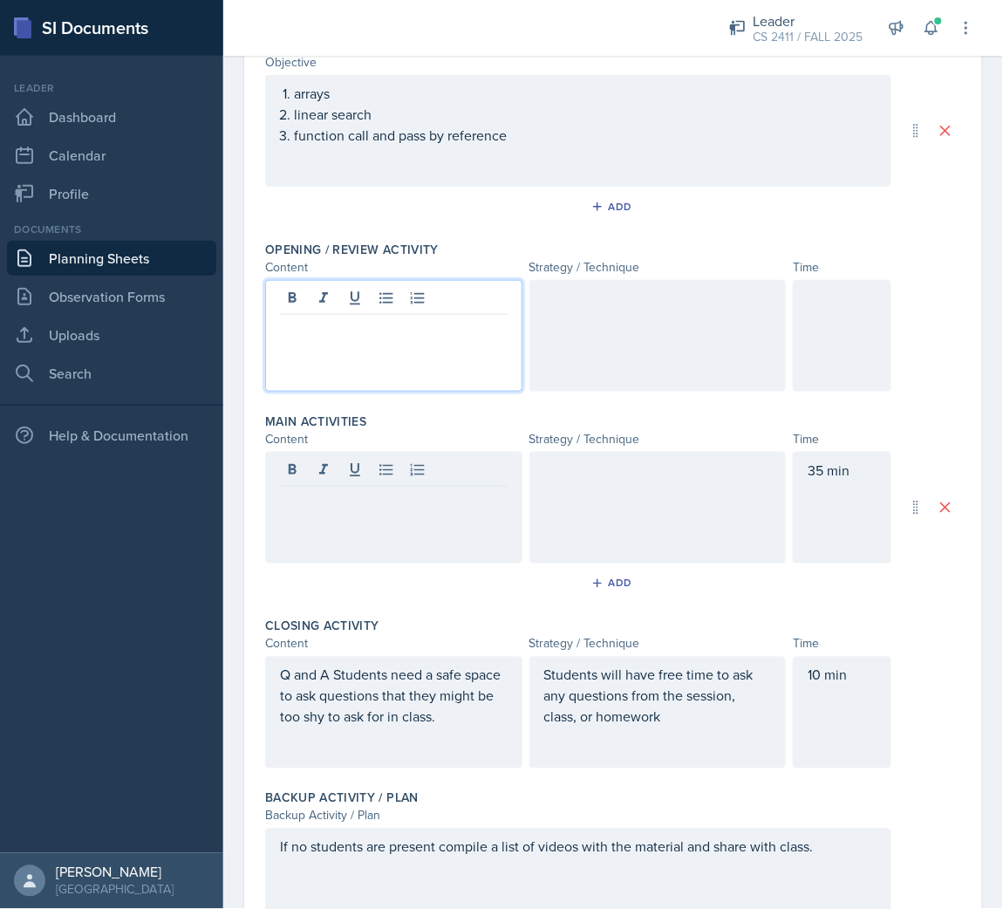
click at [420, 287] on div at bounding box center [393, 336] width 257 height 112
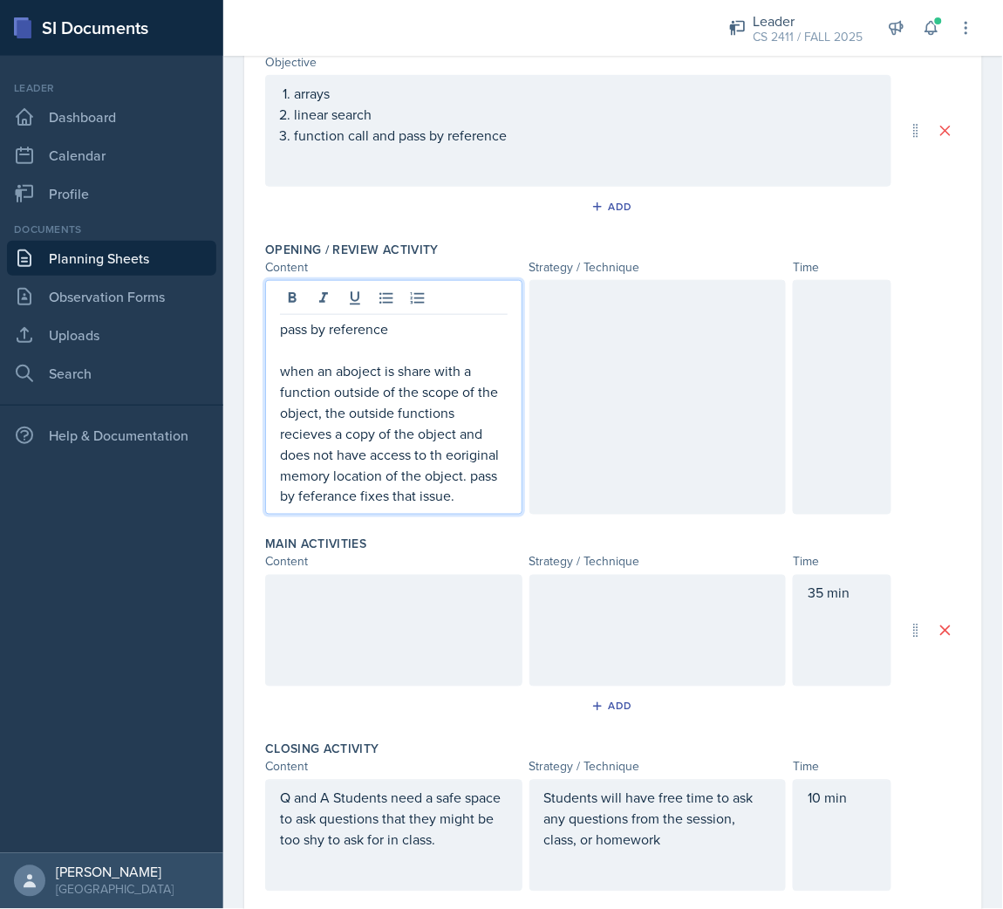
click at [359, 366] on p "when an aboject is share with a function outside of the scope of the object, th…" at bounding box center [394, 433] width 228 height 147
click at [341, 371] on p "when an aboject is share with a function outside of the scope of the object, th…" at bounding box center [394, 433] width 228 height 147
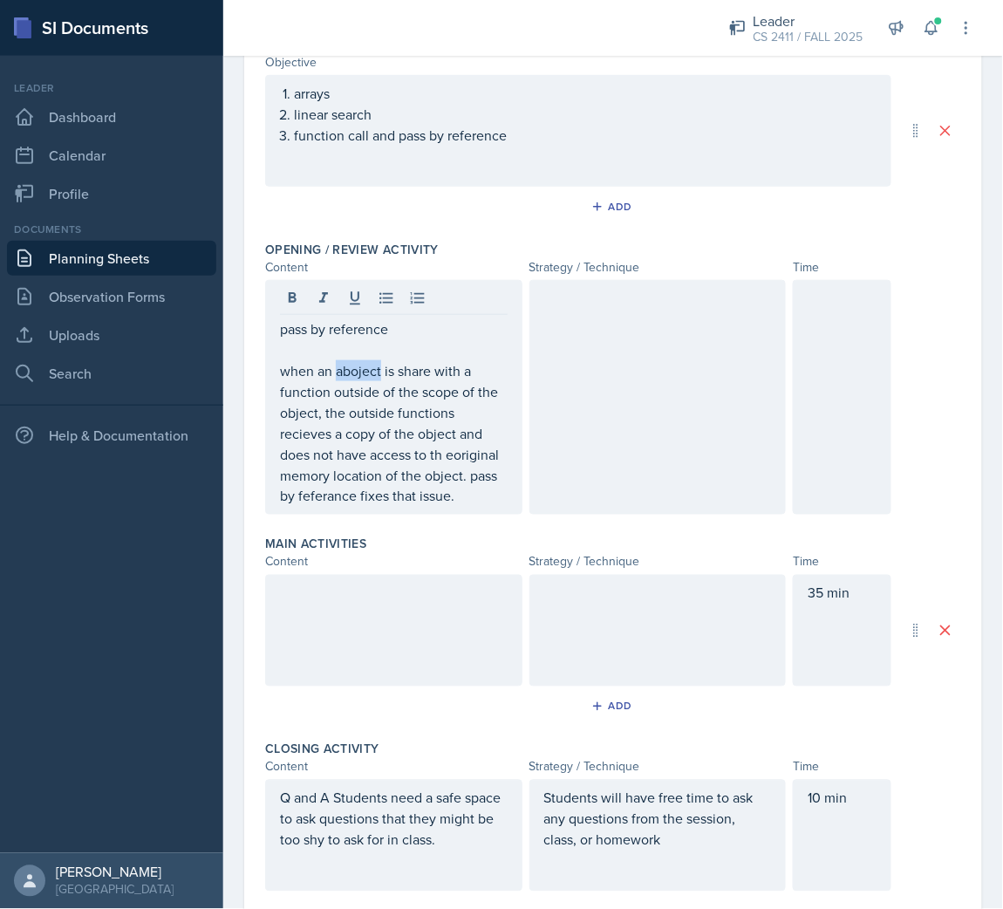
drag, startPoint x: 354, startPoint y: 371, endPoint x: 279, endPoint y: 323, distance: 89.1
click at [279, 322] on div "pass by reference when an aboject is share with a function outside of the scope…" at bounding box center [393, 397] width 257 height 235
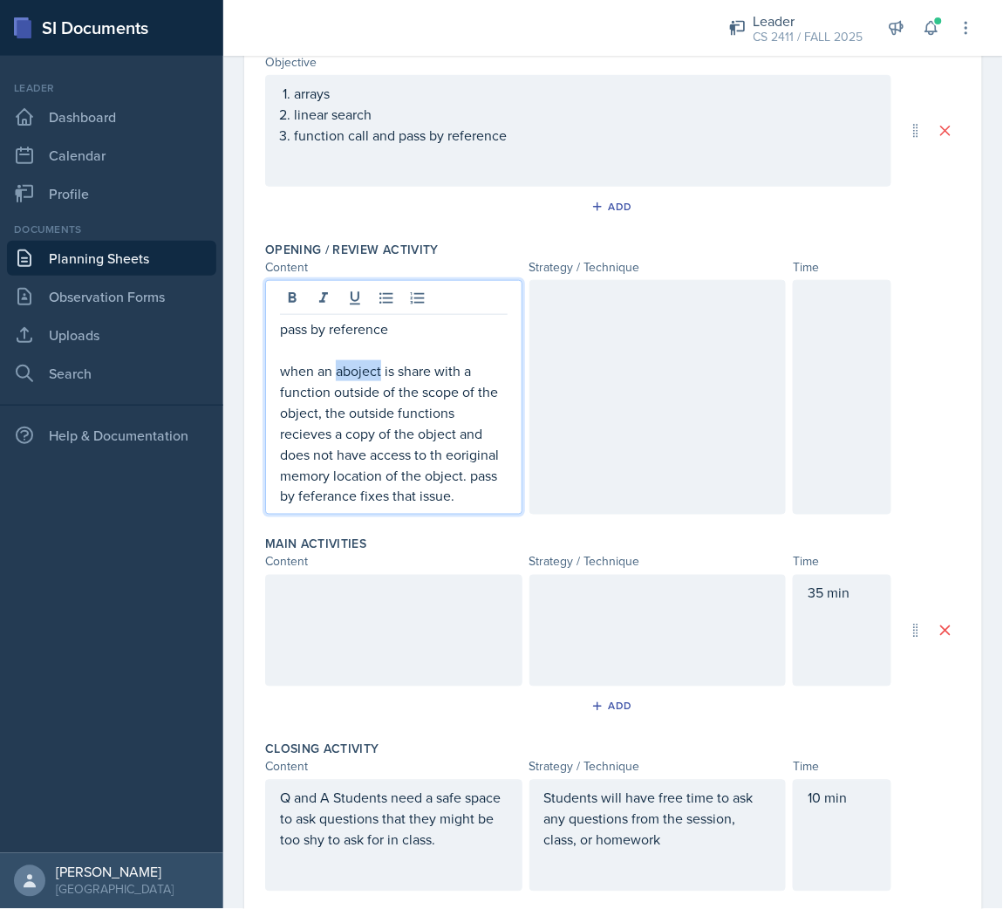
click at [339, 371] on p "when an aboject is share with a function outside of the scope of the object, th…" at bounding box center [394, 433] width 228 height 147
click at [280, 479] on p "when an object is share with a function outside of the scope of the object, the…" at bounding box center [394, 433] width 228 height 147
drag, startPoint x: 407, startPoint y: 507, endPoint x: 402, endPoint y: 499, distance: 9.4
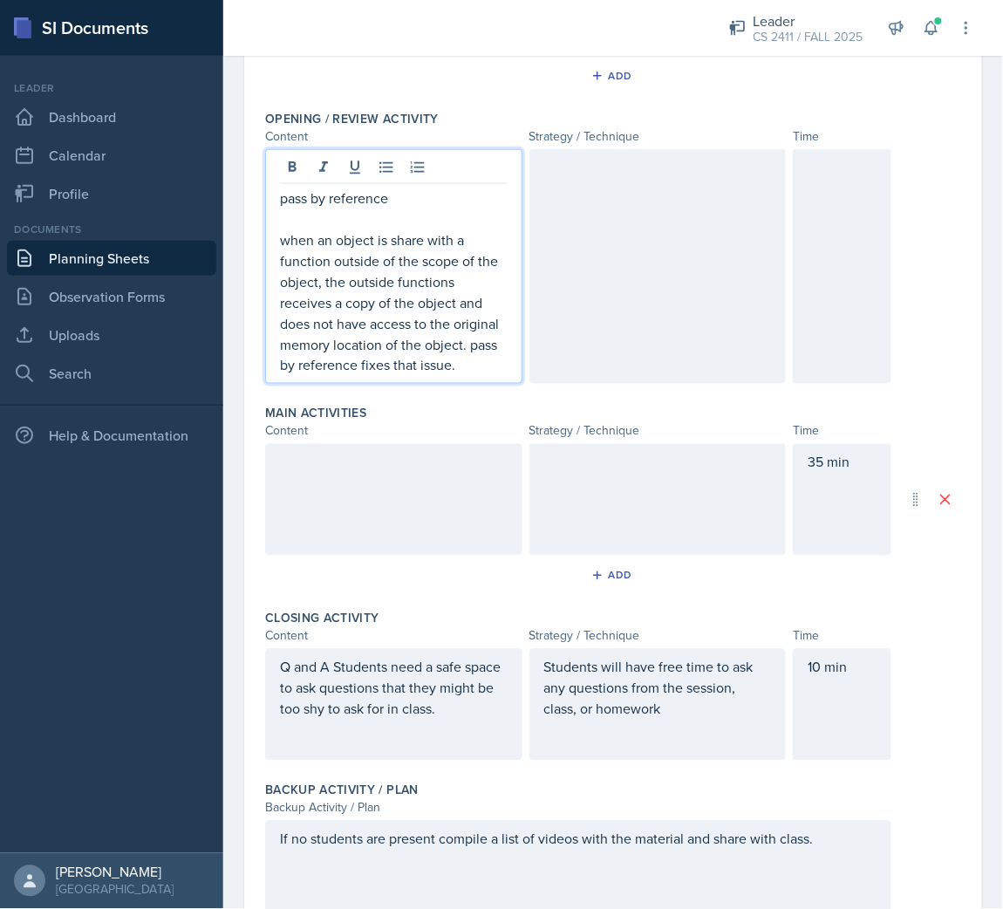
click at [375, 510] on div at bounding box center [393, 500] width 257 height 112
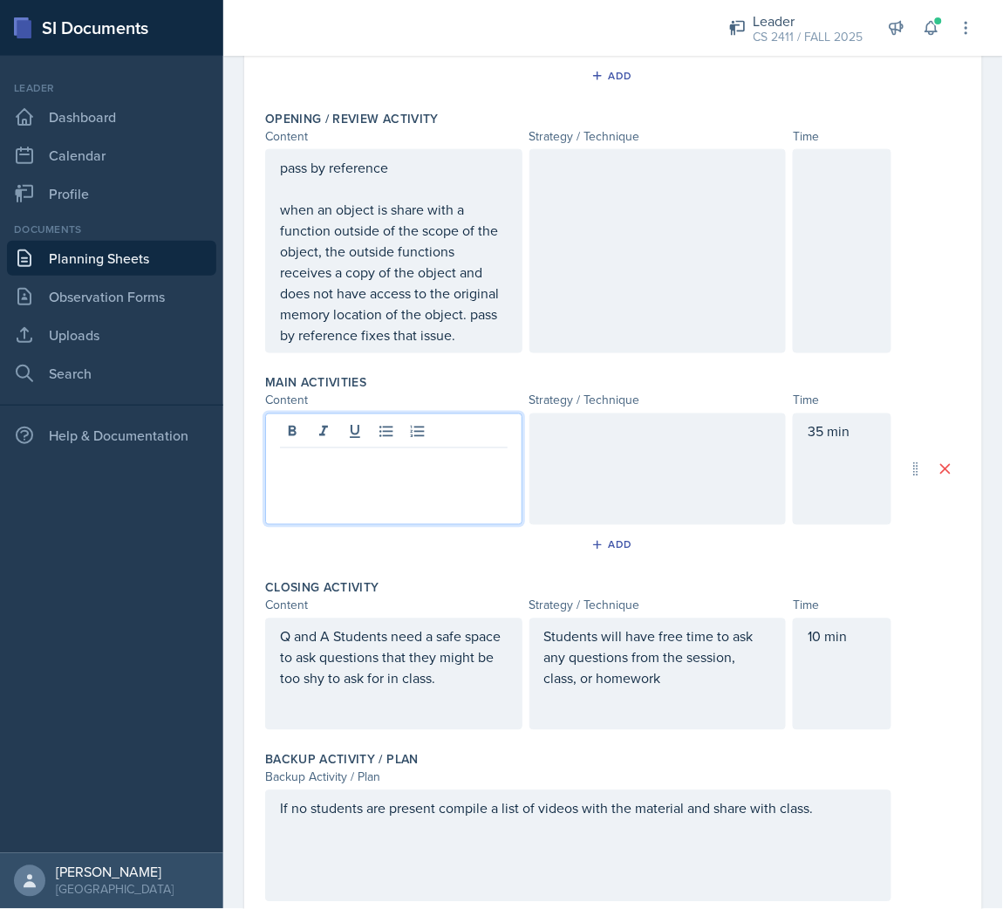
scroll to position [363, 0]
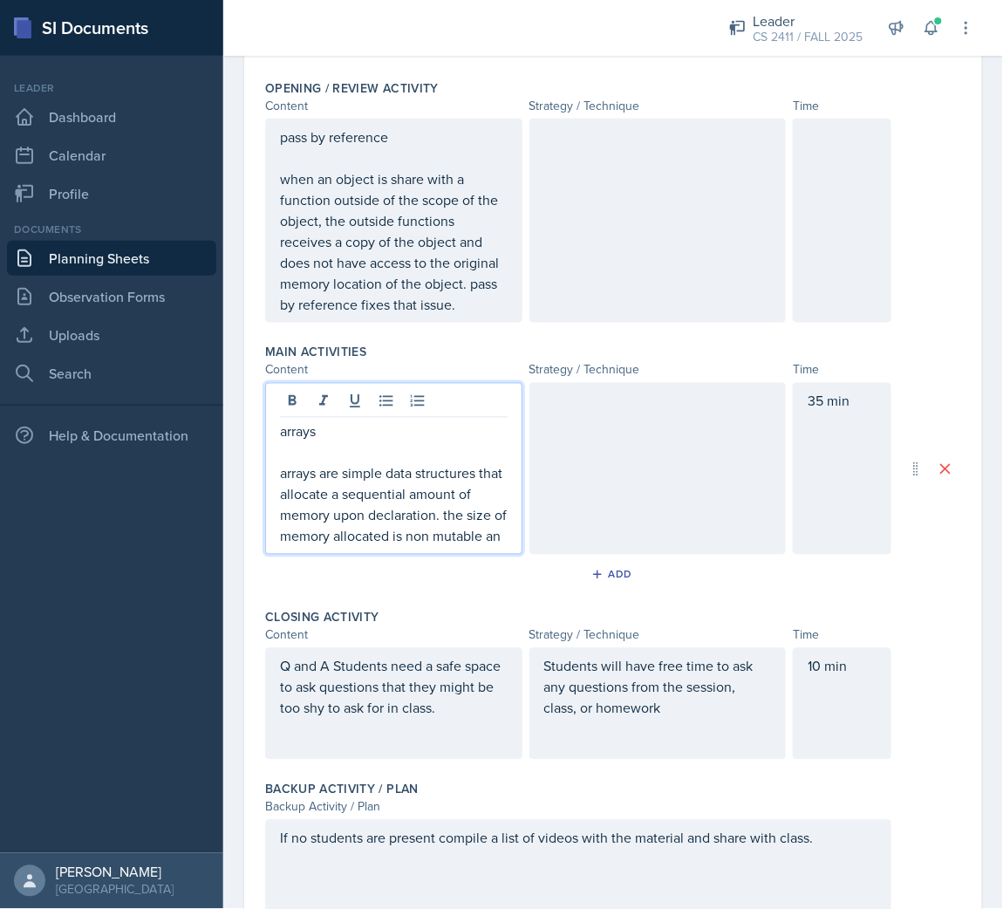
click at [392, 547] on p "arrays are simple data structures that allocate a sequential amount of memory u…" at bounding box center [394, 505] width 228 height 84
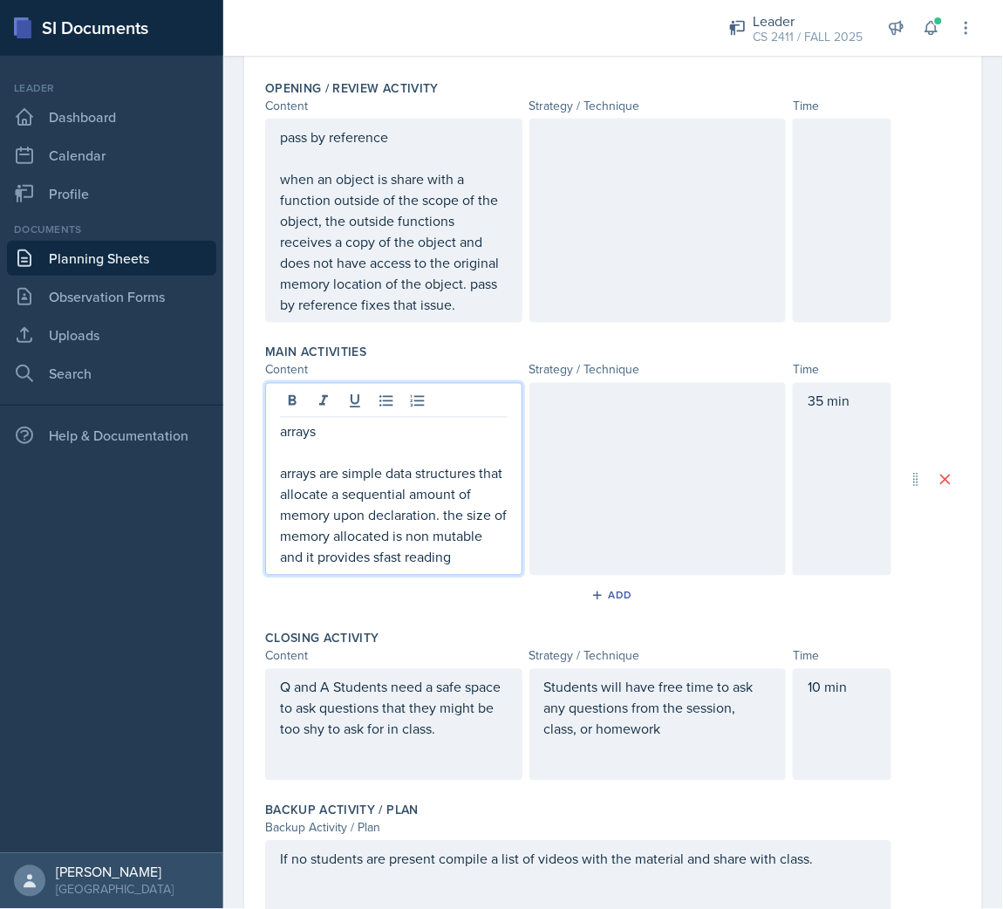
click at [379, 568] on p "arrays are simple data structures that allocate a sequential amount of memory u…" at bounding box center [394, 515] width 228 height 105
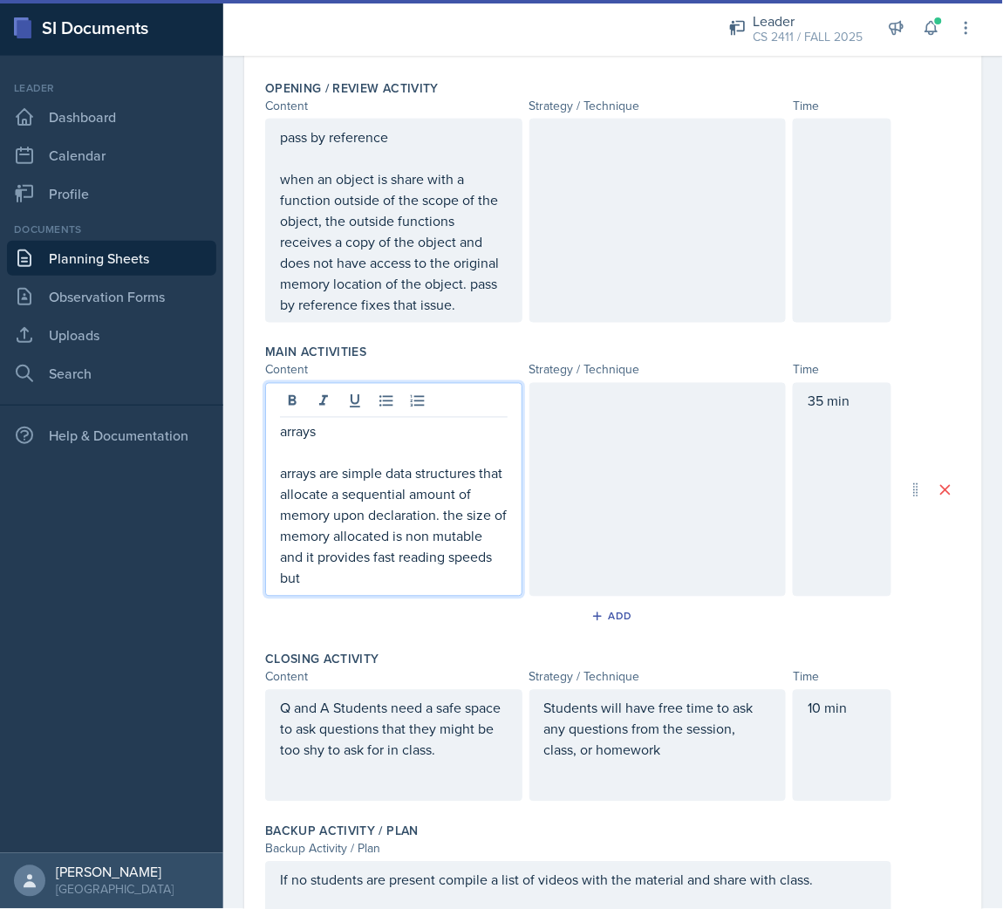
click at [324, 589] on p "arrays are simple data structures that allocate a sequential amount of memory u…" at bounding box center [394, 526] width 228 height 126
drag, startPoint x: 310, startPoint y: 606, endPoint x: 278, endPoint y: 604, distance: 31.5
click at [278, 597] on div "arrays arrays are simple data structures that allocate a sequential amount of m…" at bounding box center [393, 490] width 257 height 214
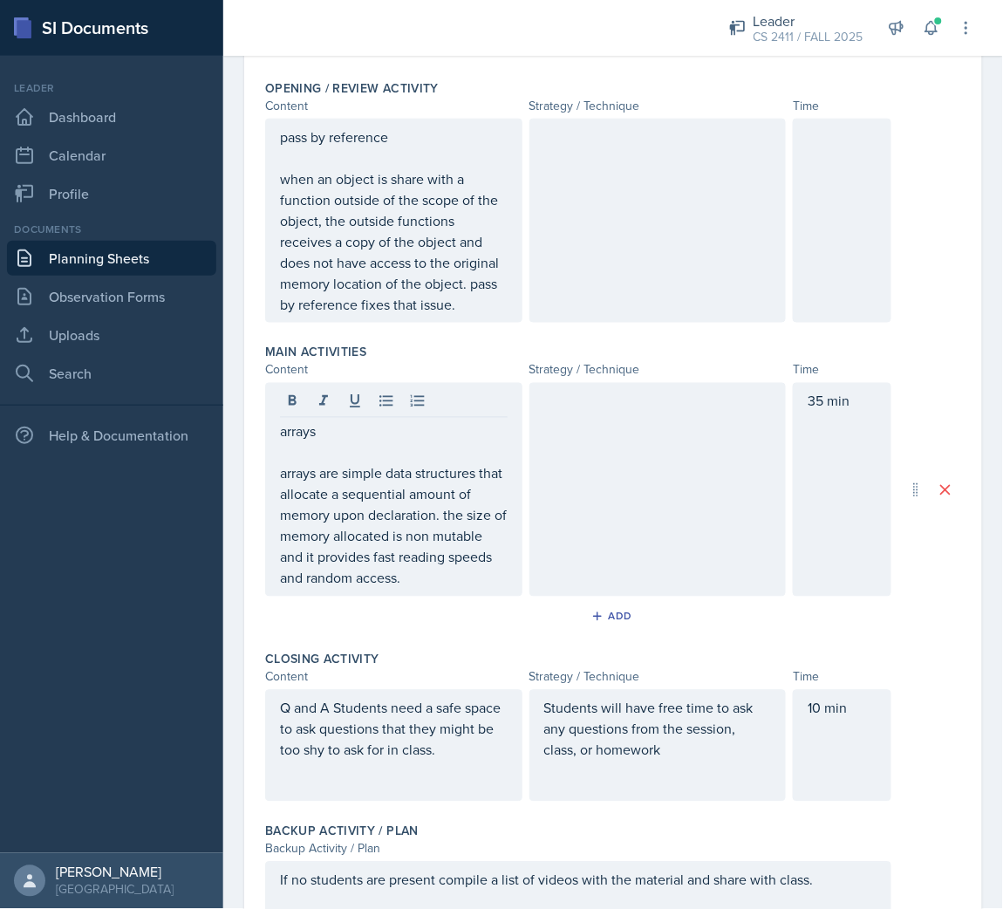
drag, startPoint x: 645, startPoint y: 481, endPoint x: 592, endPoint y: 485, distance: 52.5
click at [638, 484] on div at bounding box center [658, 490] width 257 height 214
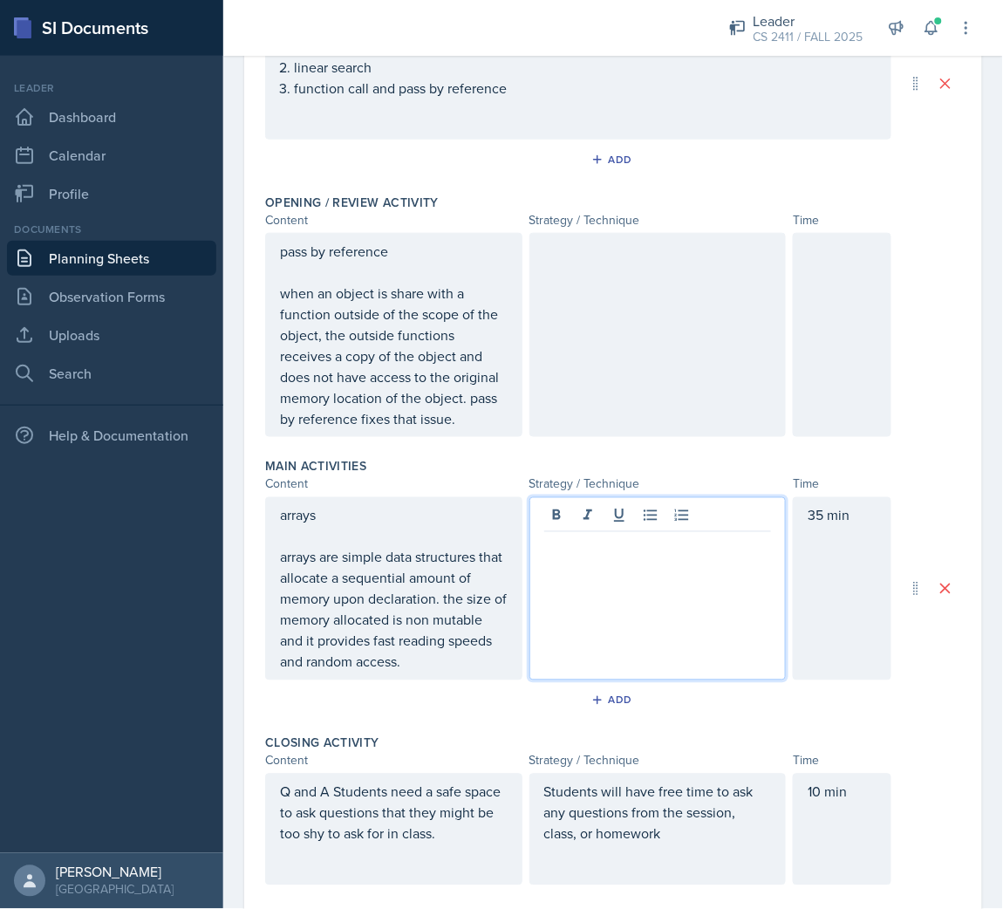
scroll to position [227, 0]
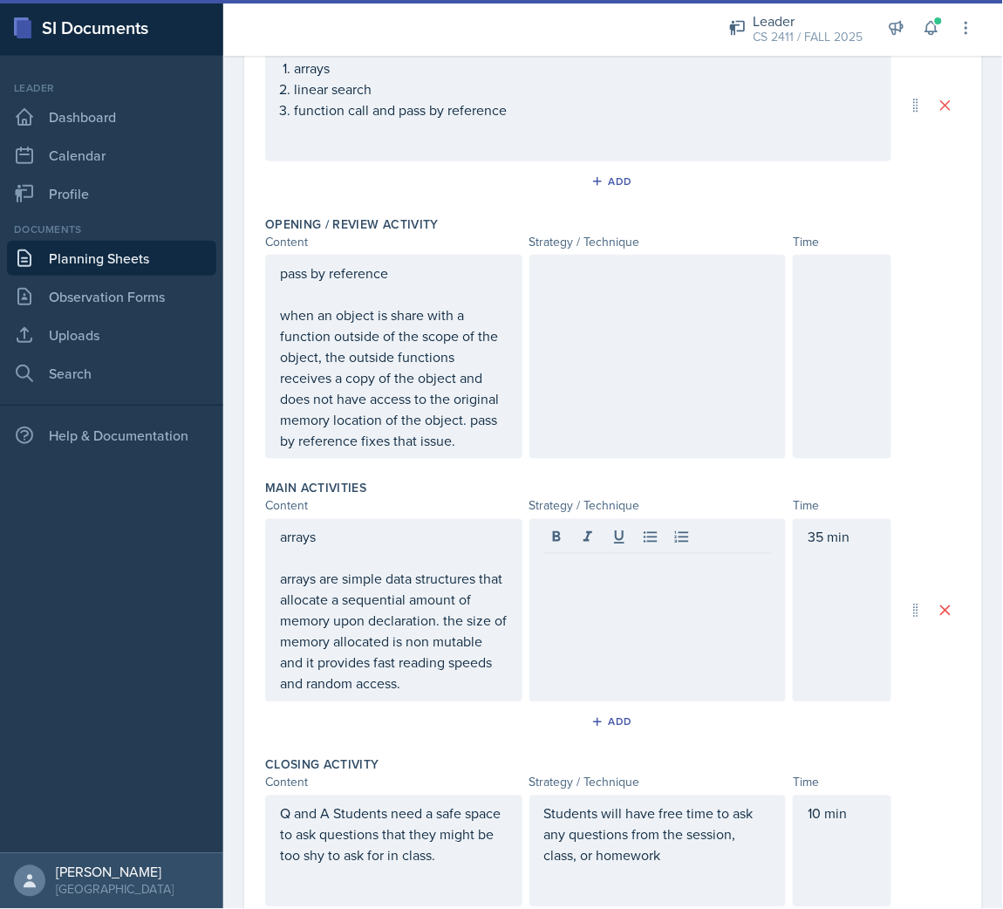
click at [693, 364] on div at bounding box center [658, 357] width 257 height 204
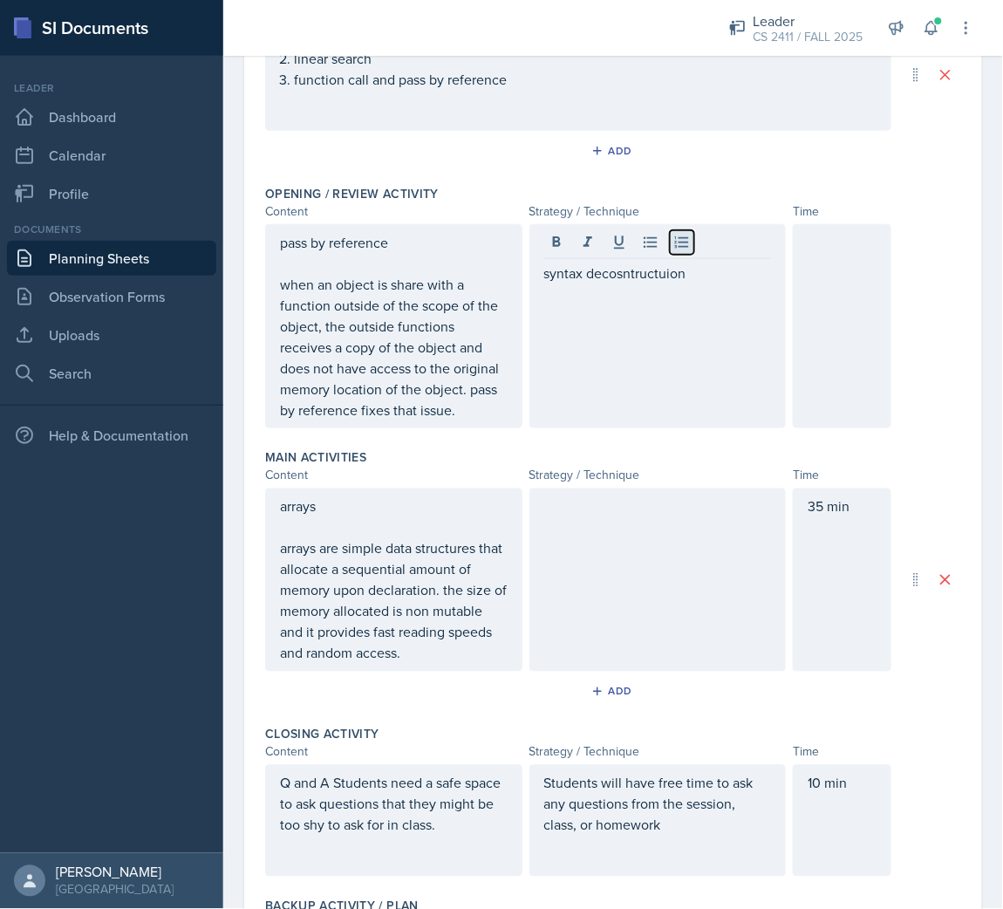
click at [677, 246] on icon at bounding box center [682, 242] width 17 height 17
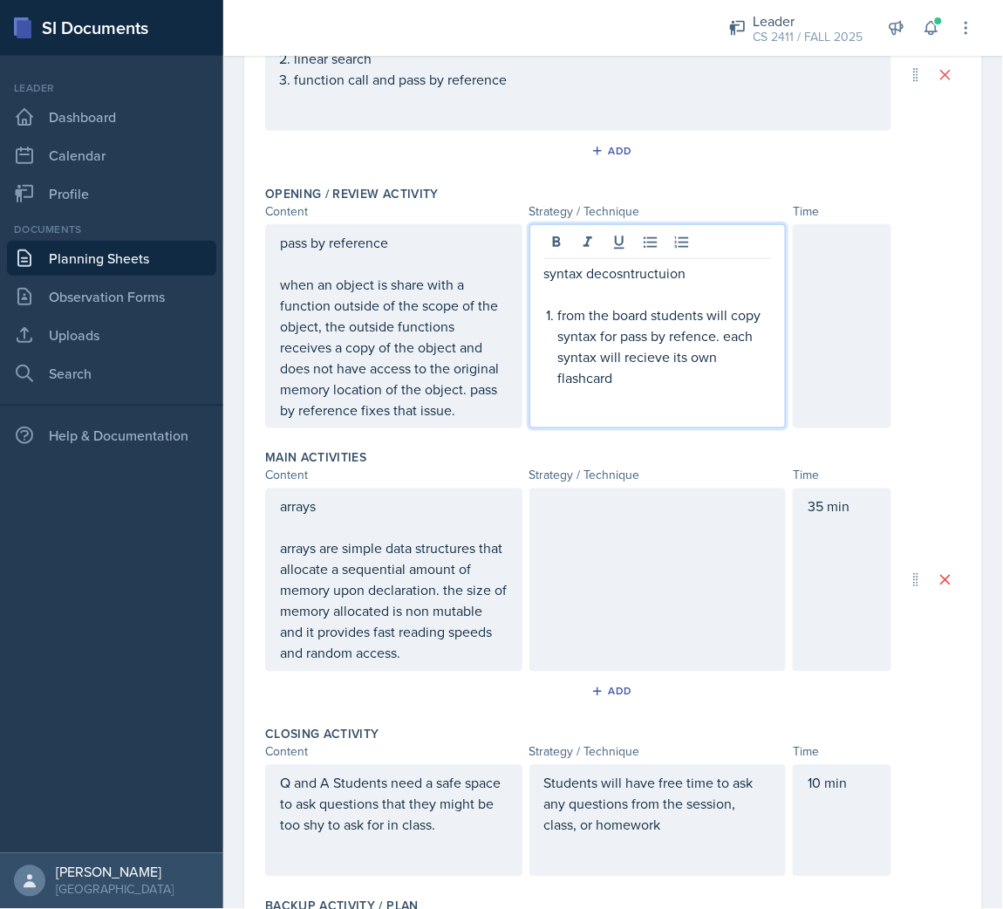
click at [643, 279] on p "syntax decosntructuion" at bounding box center [658, 273] width 228 height 21
click at [614, 390] on div "syntax deconstructions from the board students will copy syntax for pass by ref…" at bounding box center [658, 326] width 257 height 204
click at [624, 384] on p "from the board students will copy syntax for pass by refence. each syntax will …" at bounding box center [665, 347] width 214 height 84
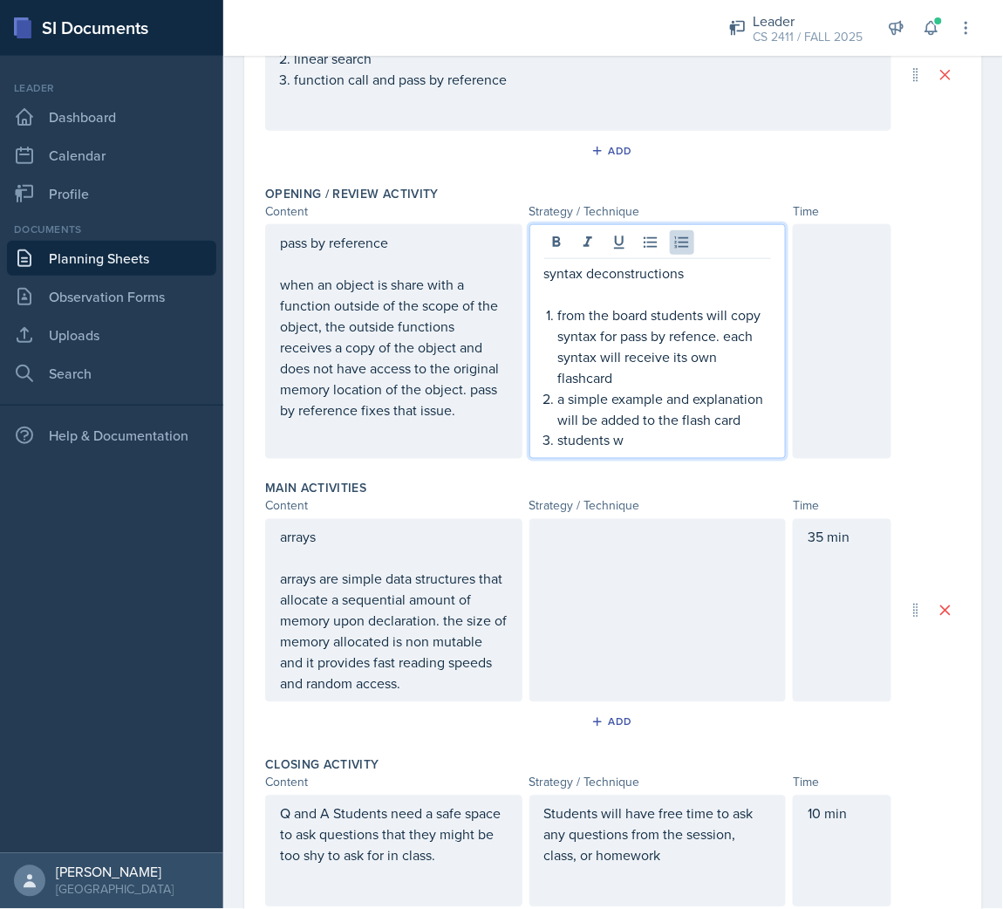
click at [637, 451] on p "students w" at bounding box center [665, 440] width 214 height 21
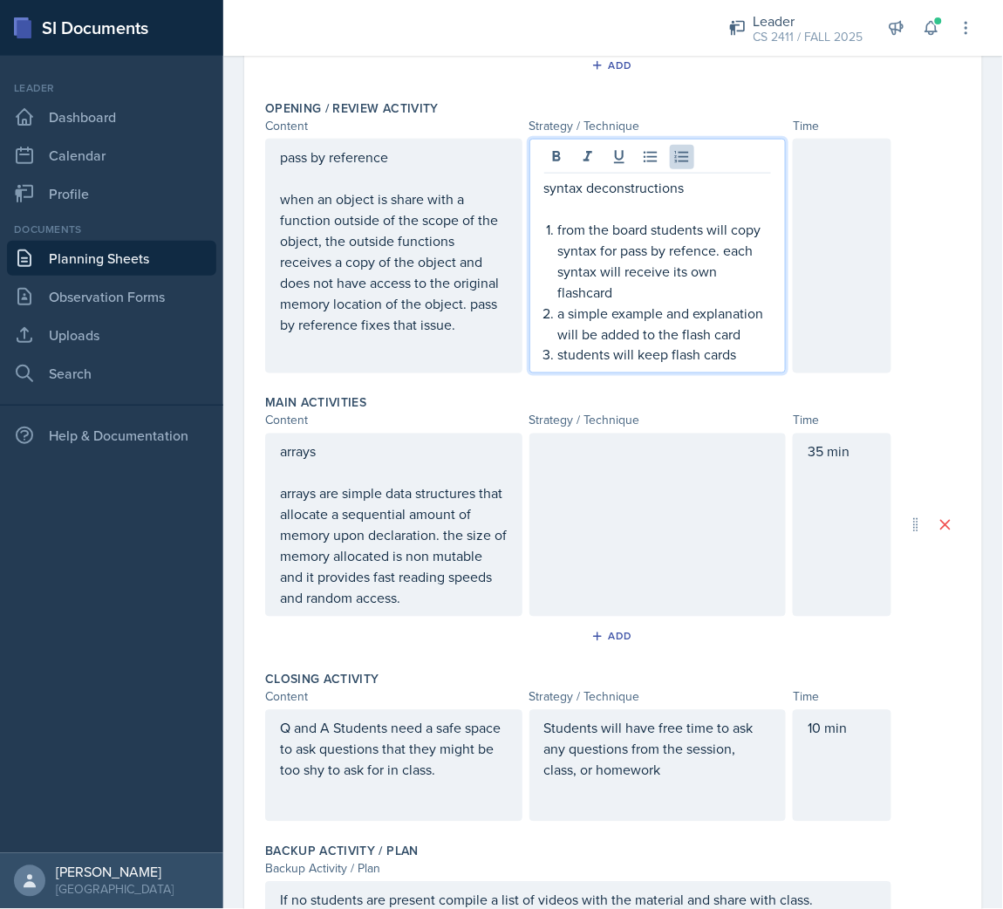
scroll to position [519, 0]
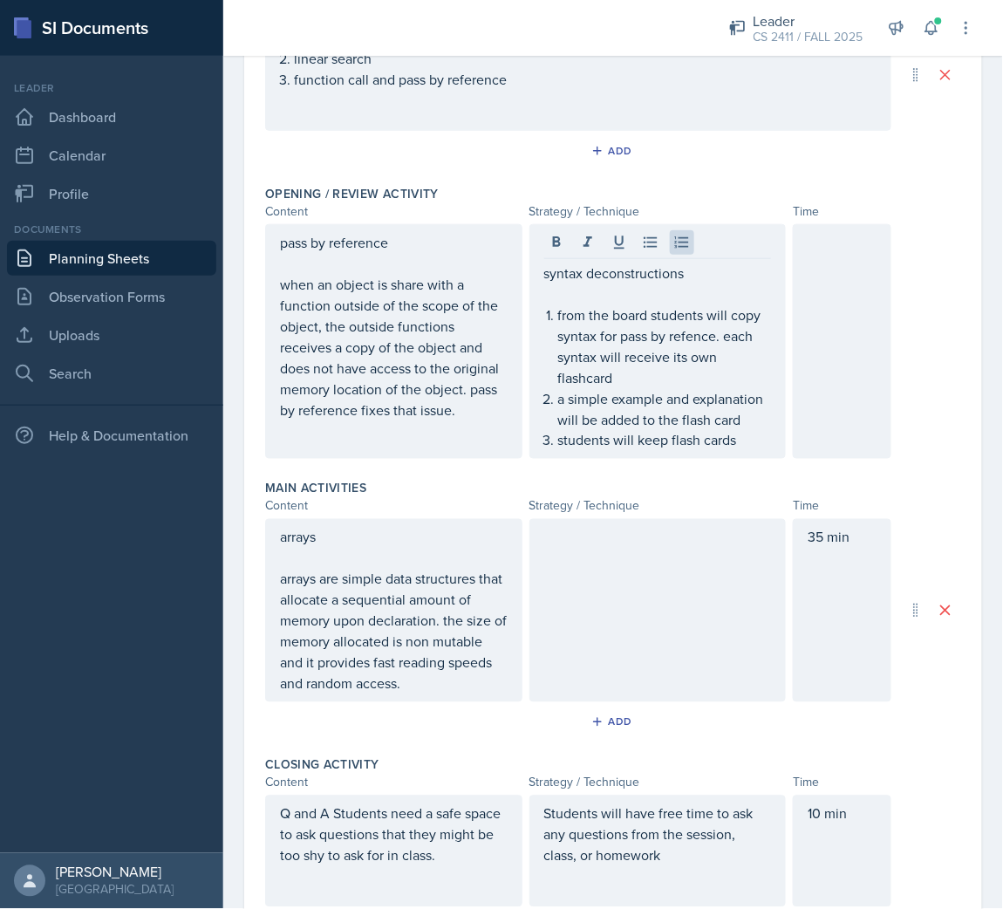
click at [812, 314] on div at bounding box center [842, 341] width 99 height 235
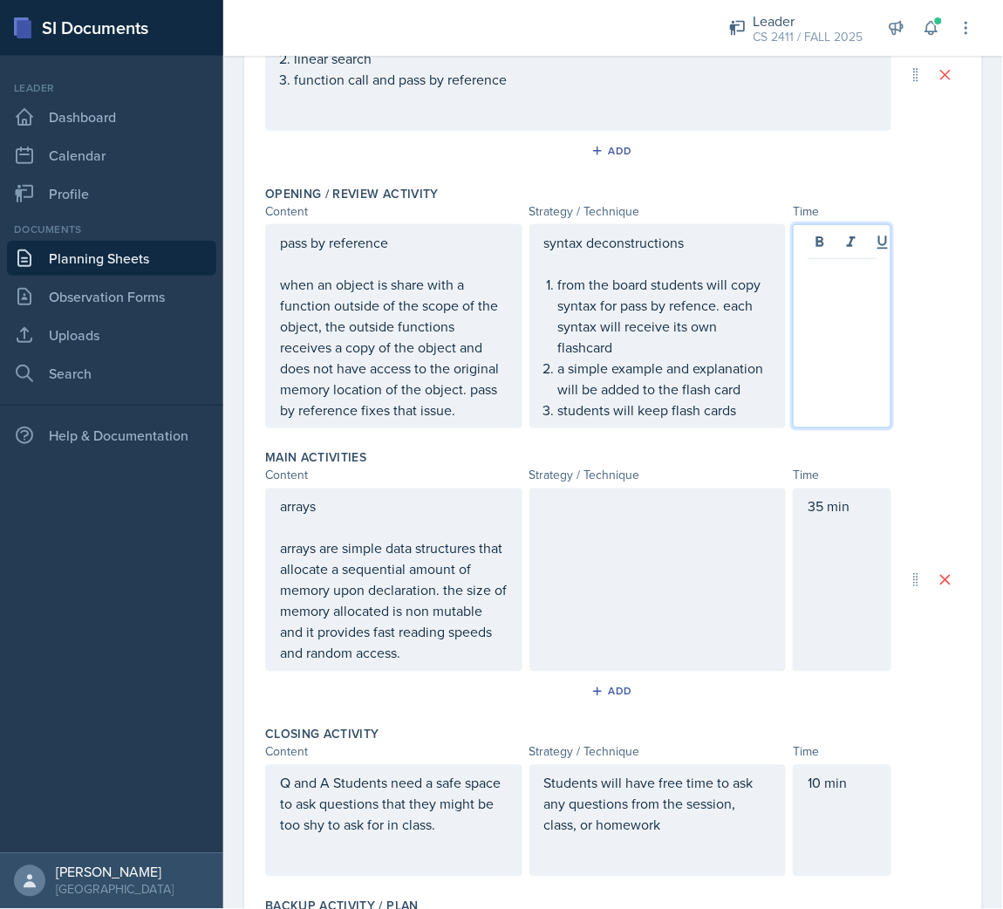
scroll to position [287, 0]
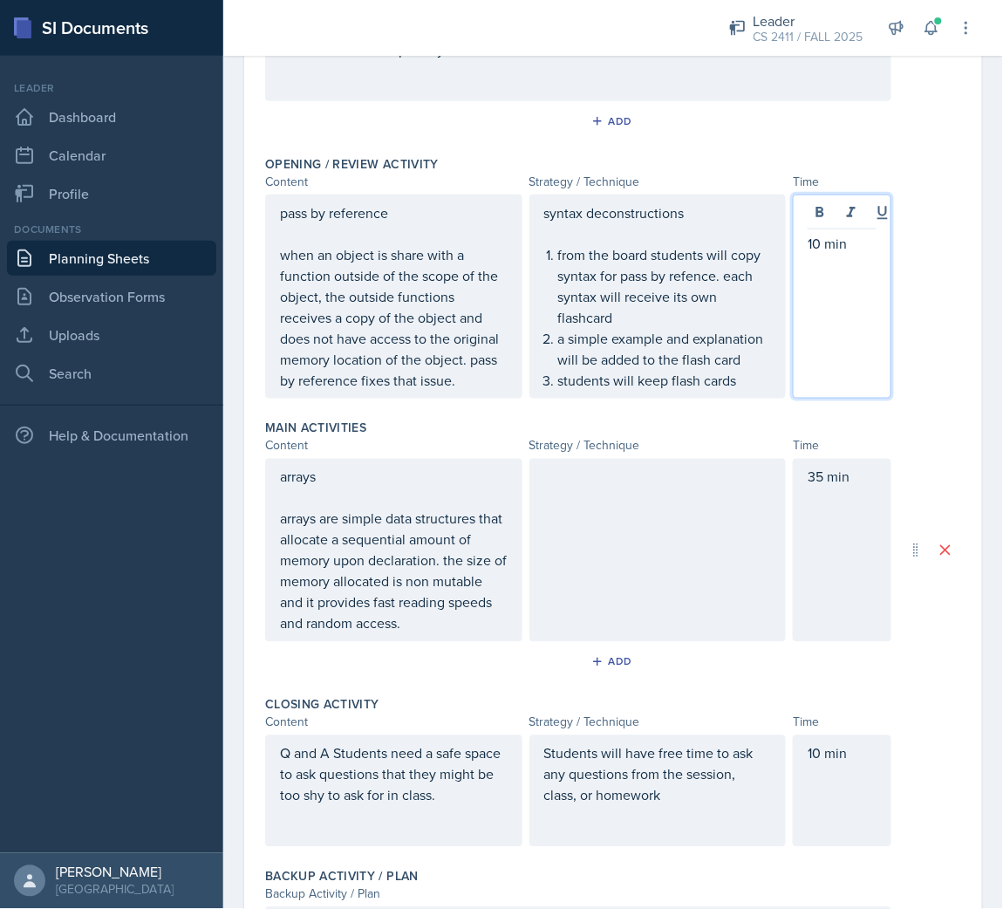
click at [579, 528] on div at bounding box center [658, 550] width 257 height 183
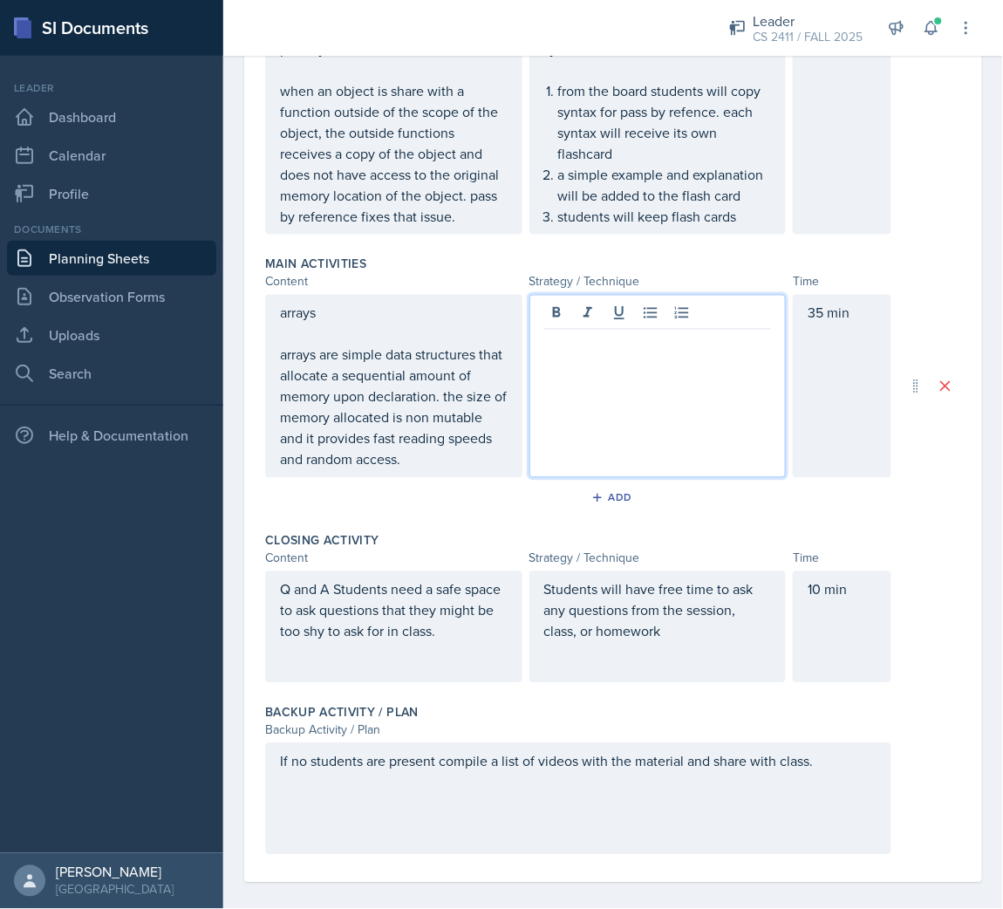
scroll to position [488, 0]
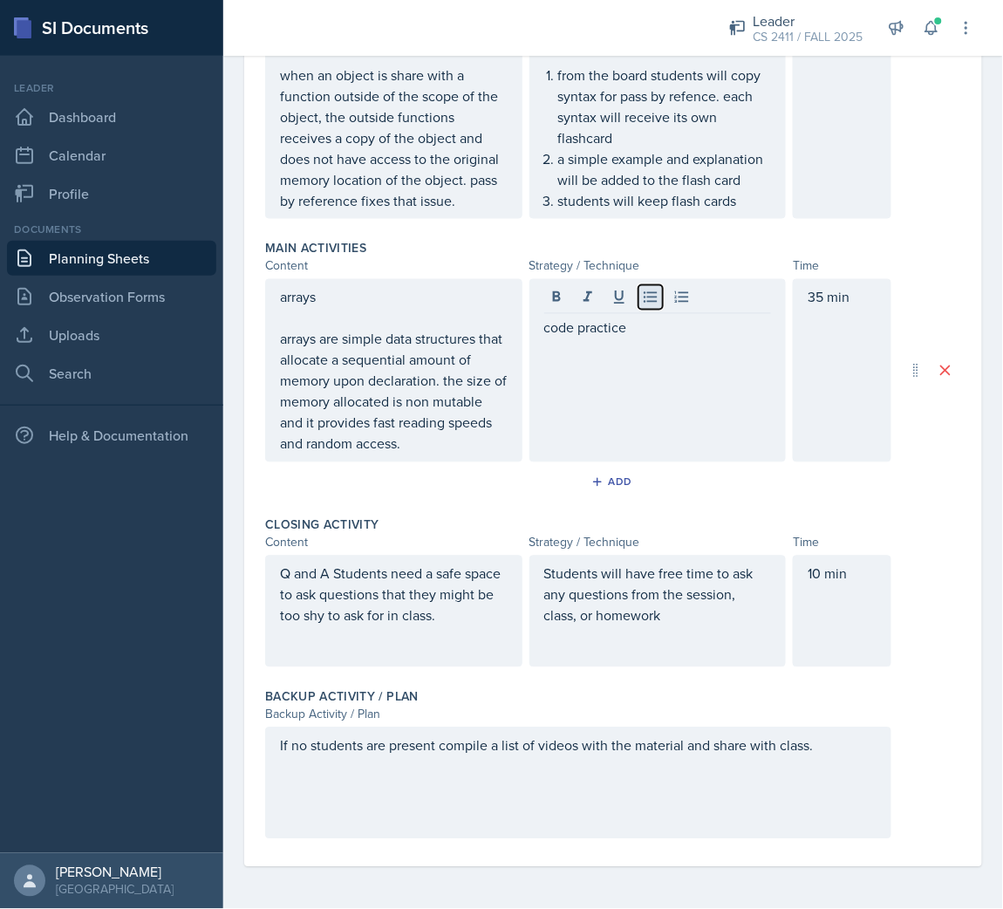
click at [642, 296] on icon at bounding box center [650, 297] width 17 height 17
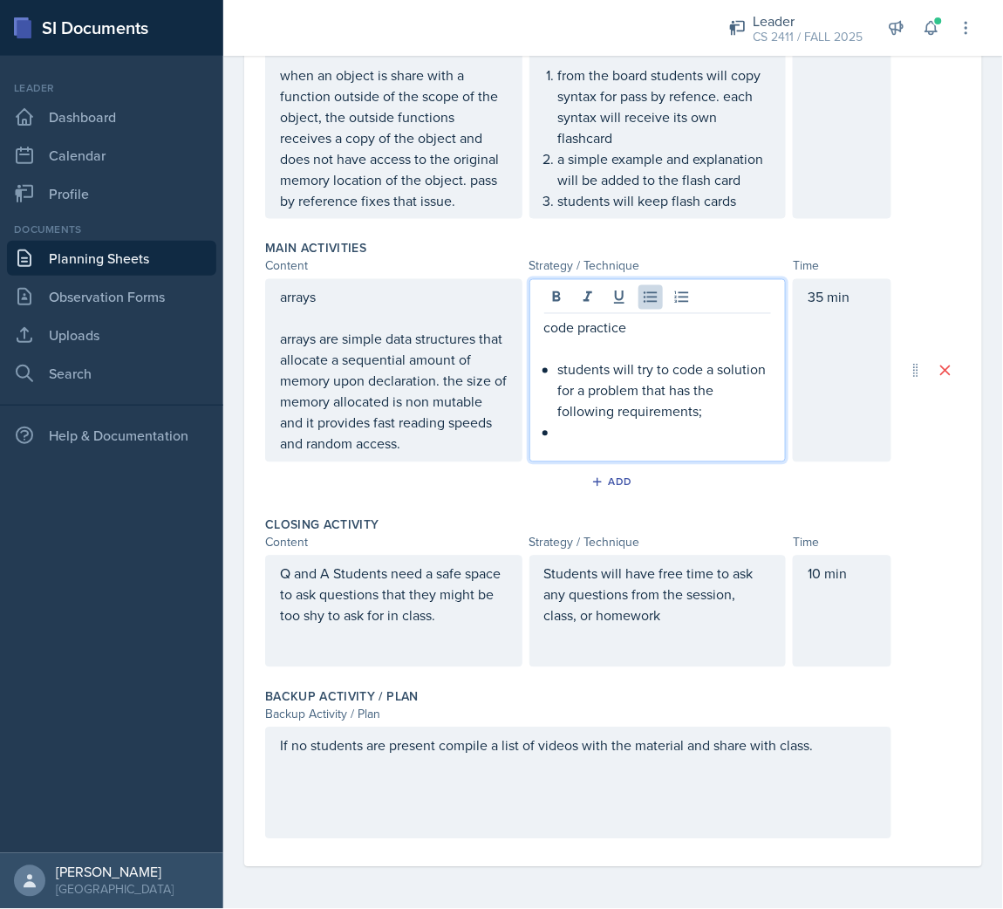
click at [732, 419] on p "students will try to code a solution for a problem that has the following requi…" at bounding box center [665, 390] width 214 height 63
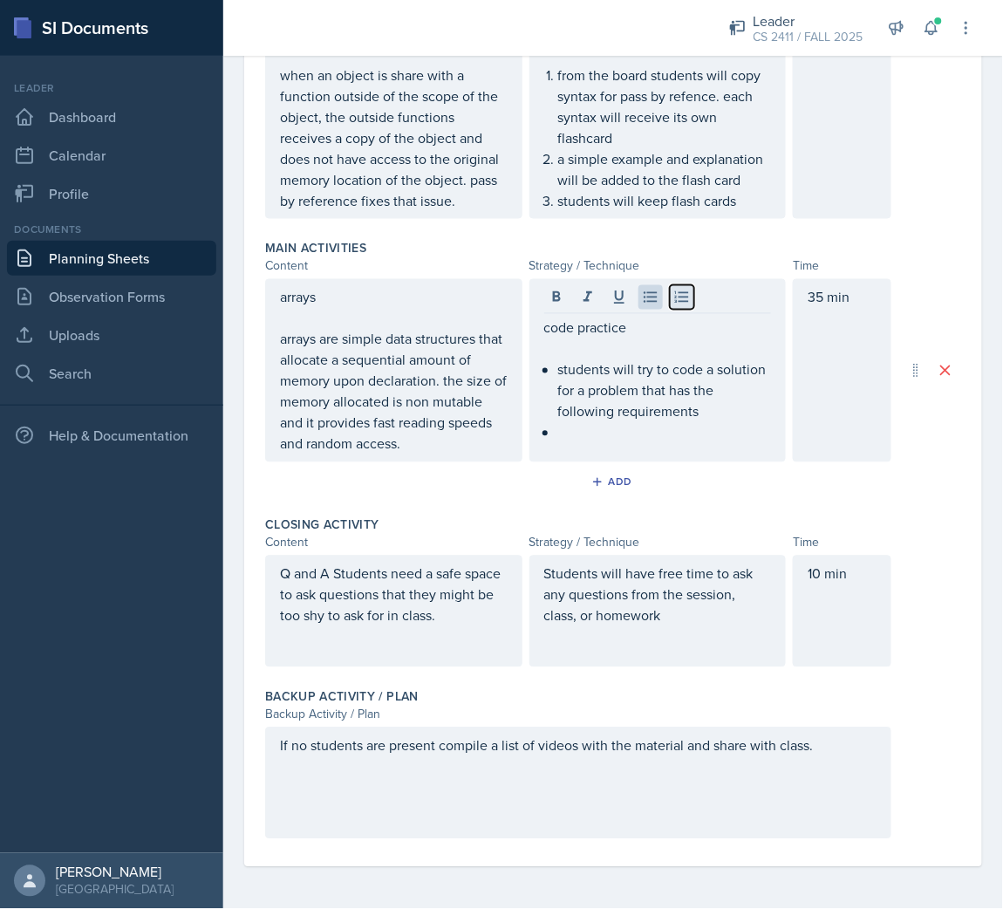
click at [674, 297] on icon at bounding box center [682, 297] width 17 height 17
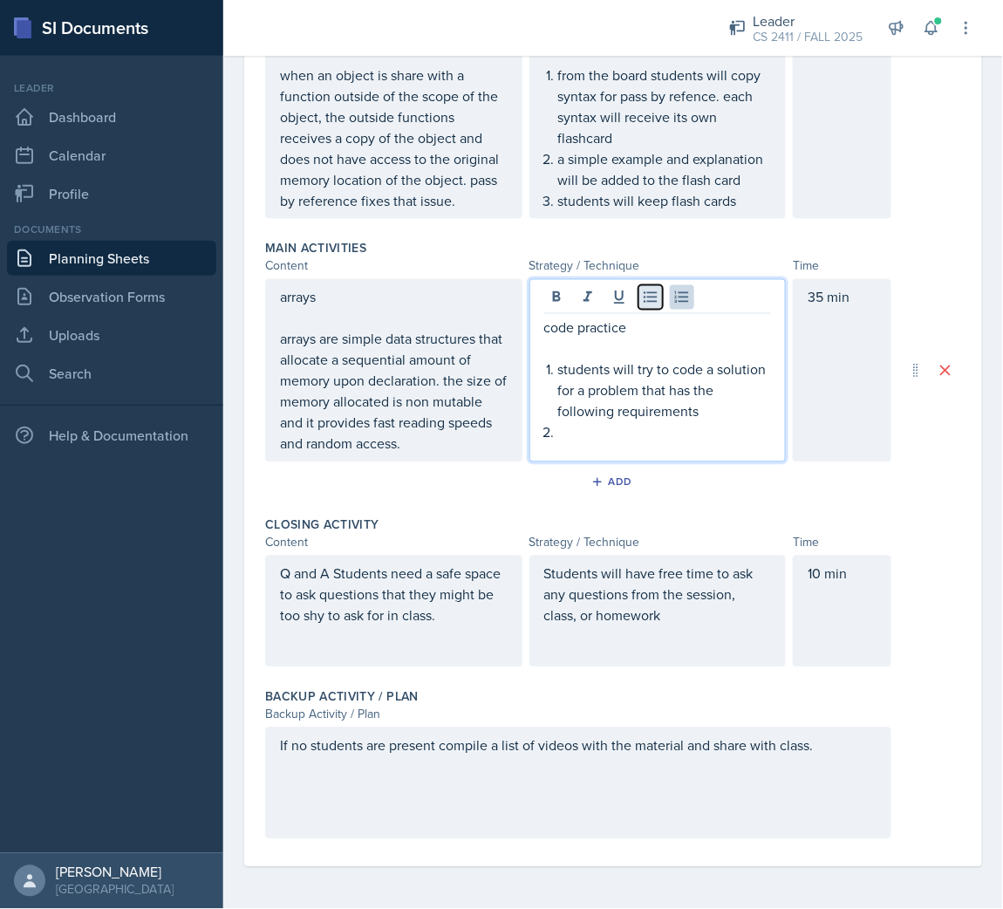
click at [647, 293] on icon at bounding box center [650, 297] width 13 height 11
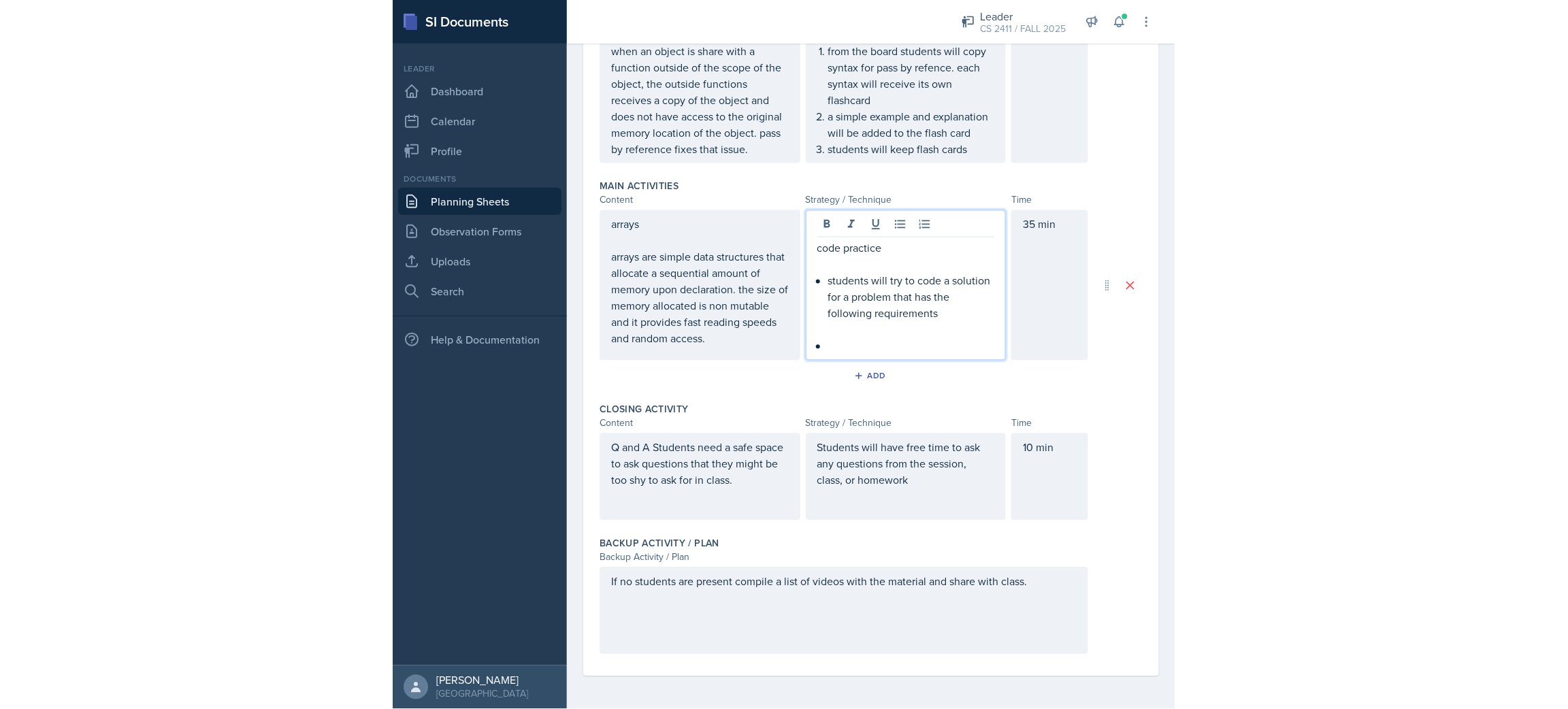
scroll to position [388, 0]
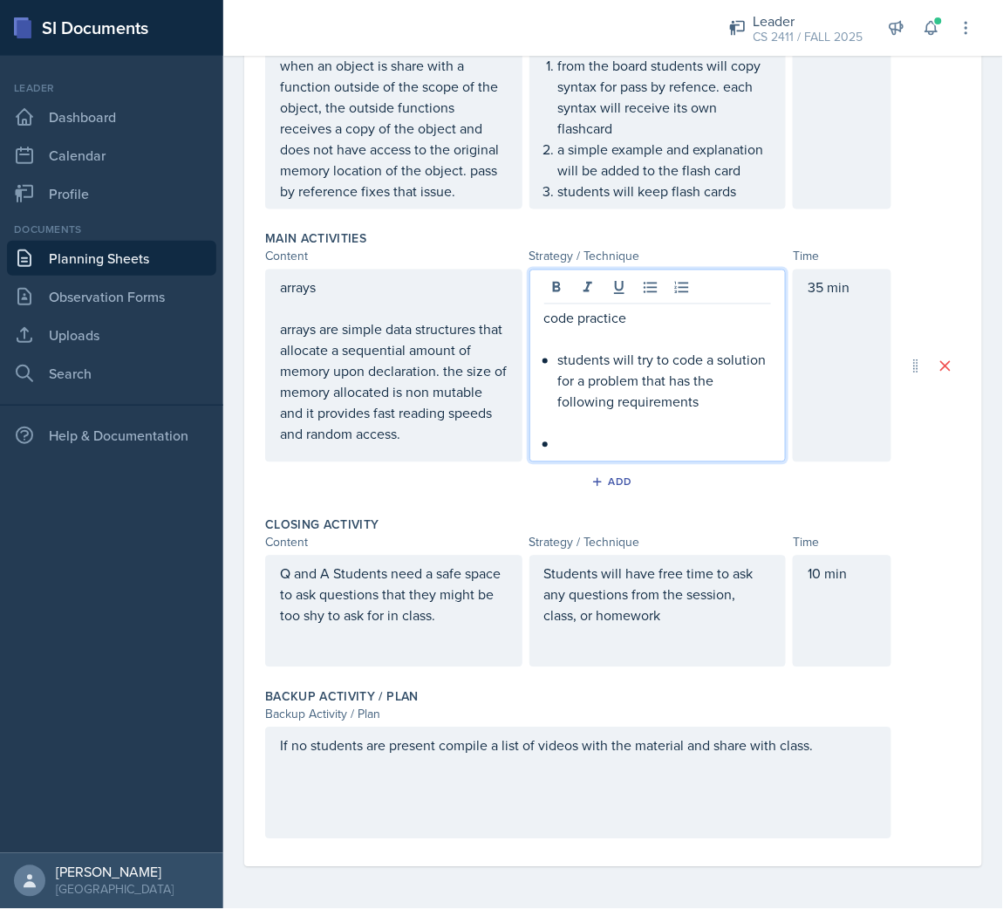
click at [561, 448] on p at bounding box center [665, 444] width 214 height 21
click at [676, 283] on icon at bounding box center [681, 287] width 14 height 11
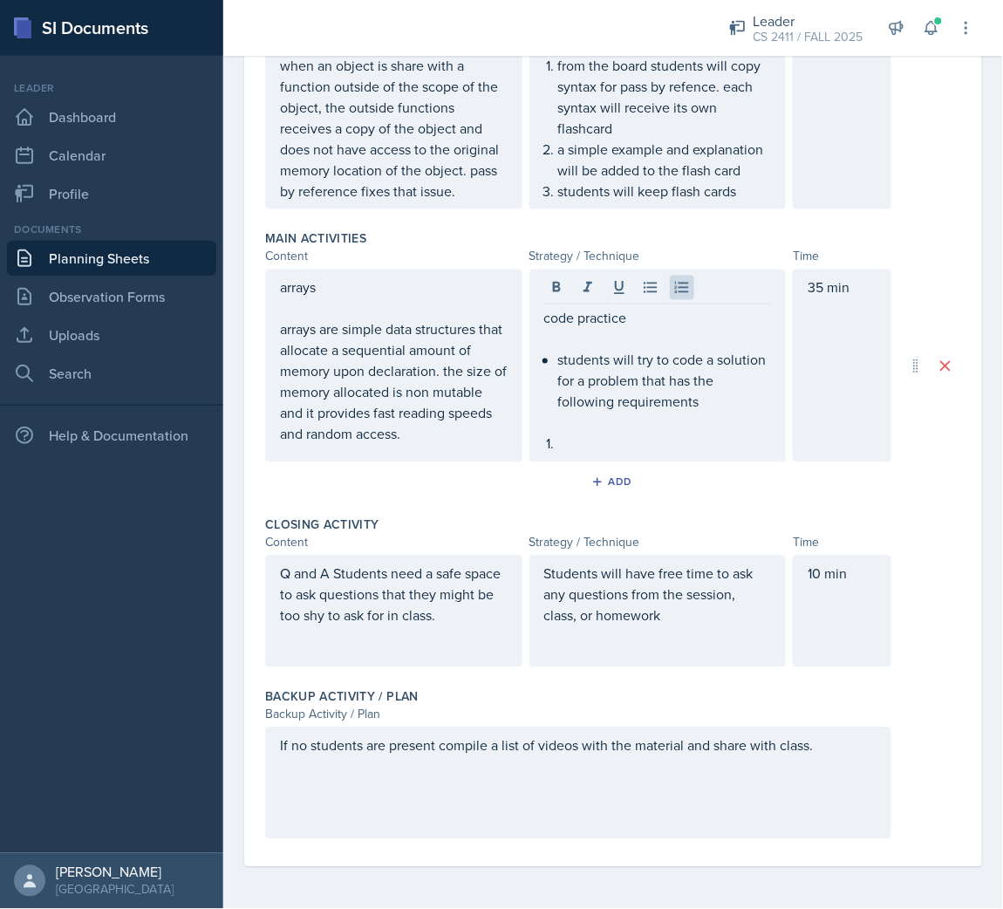
click at [605, 455] on div "code practice students will try to code a solution for a problem that has the f…" at bounding box center [658, 366] width 257 height 193
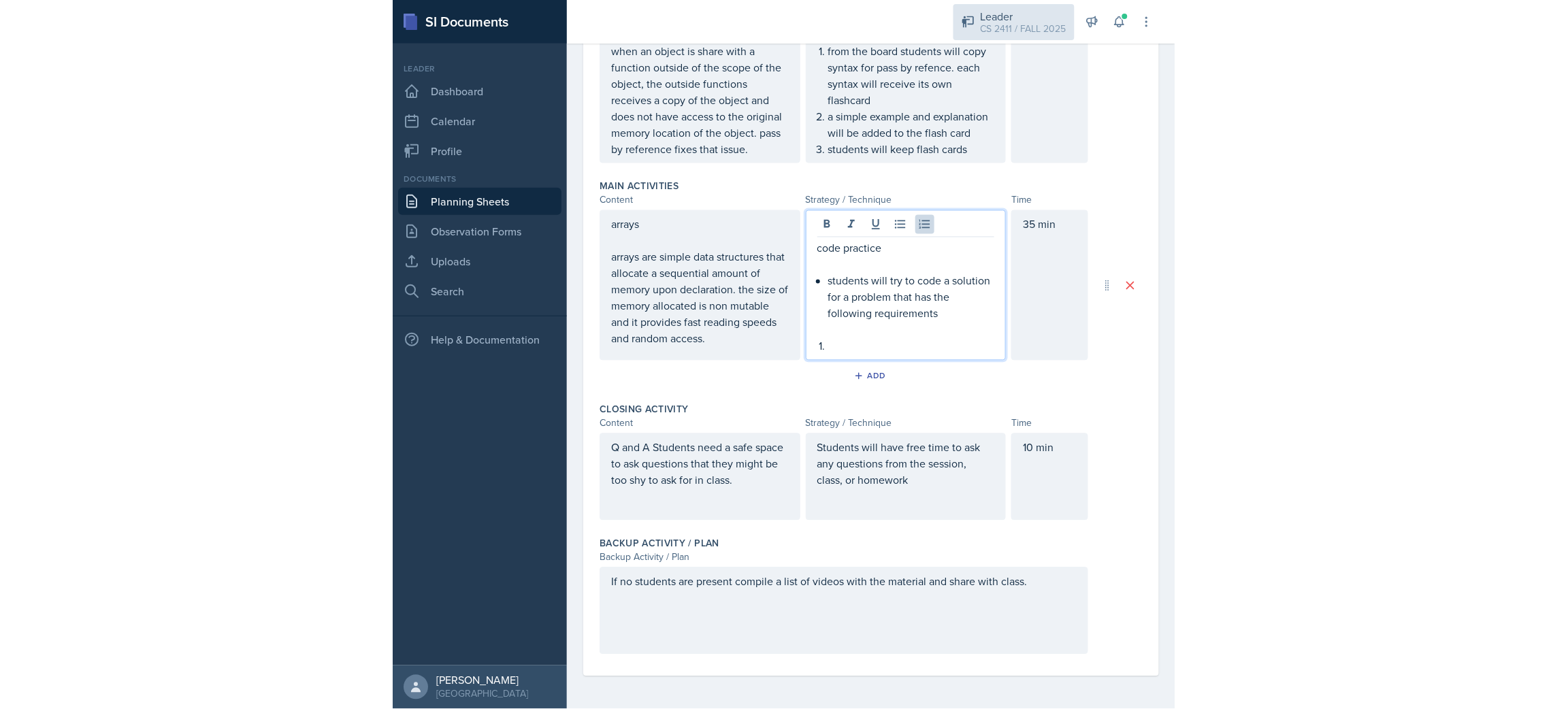
scroll to position [323, 0]
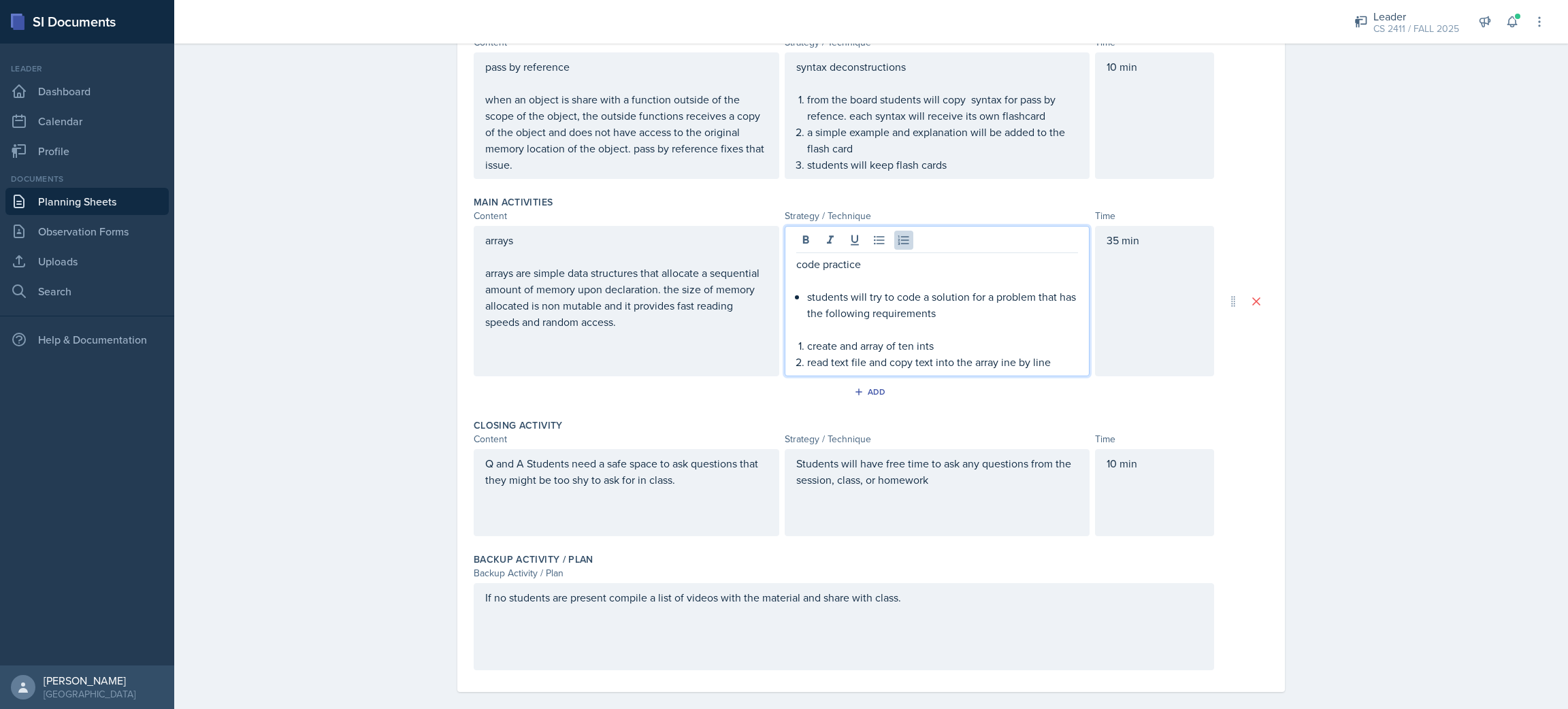
click at [782, 358] on p "read text file and copy text into the array ine by line" at bounding box center [943, 362] width 271 height 16
click at [782, 362] on p "read text file and copy text into the array line by line" at bounding box center [943, 362] width 271 height 16
click at [782, 363] on p "read text file and copy text into the array line by line" at bounding box center [943, 362] width 271 height 16
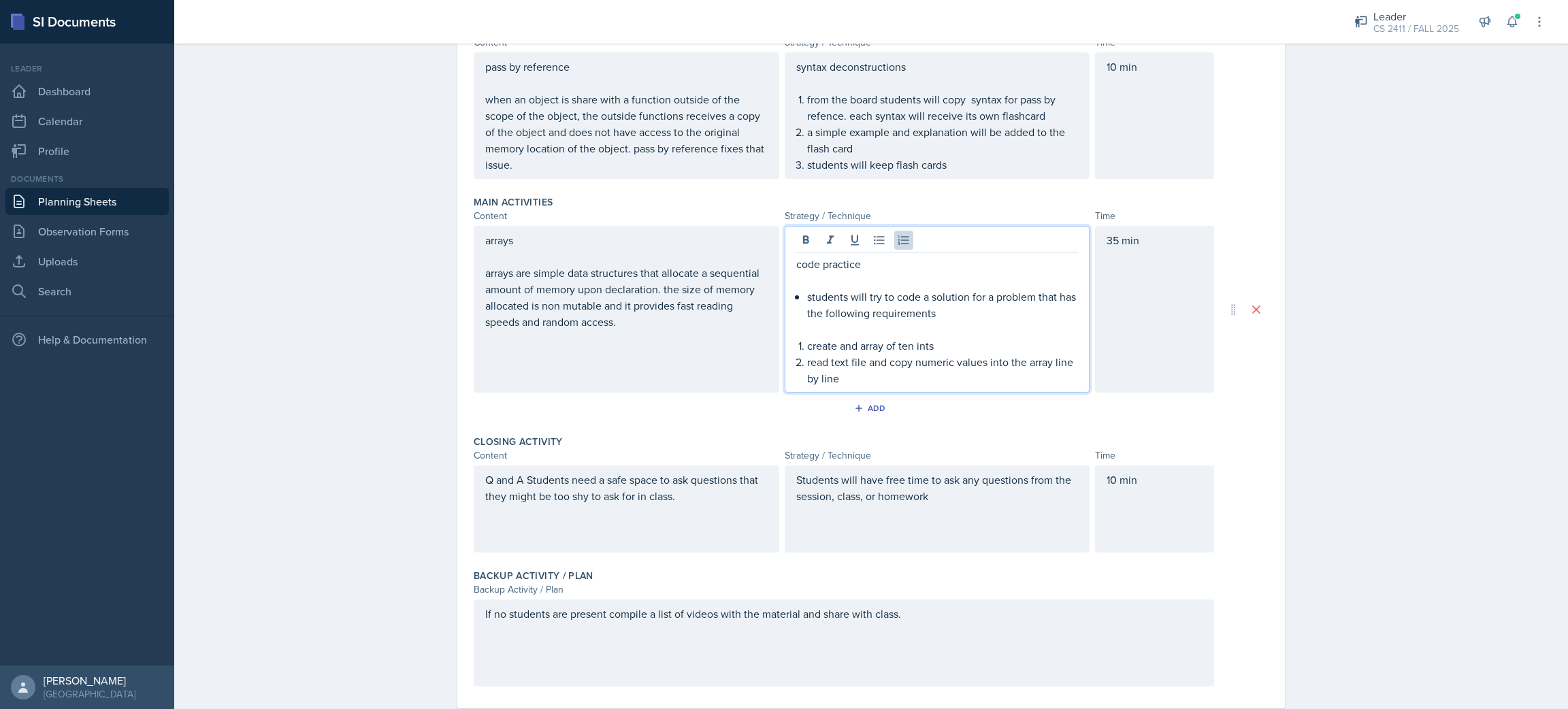
click at [782, 382] on p "read text file and copy numeric values into the array line by line" at bounding box center [943, 370] width 271 height 33
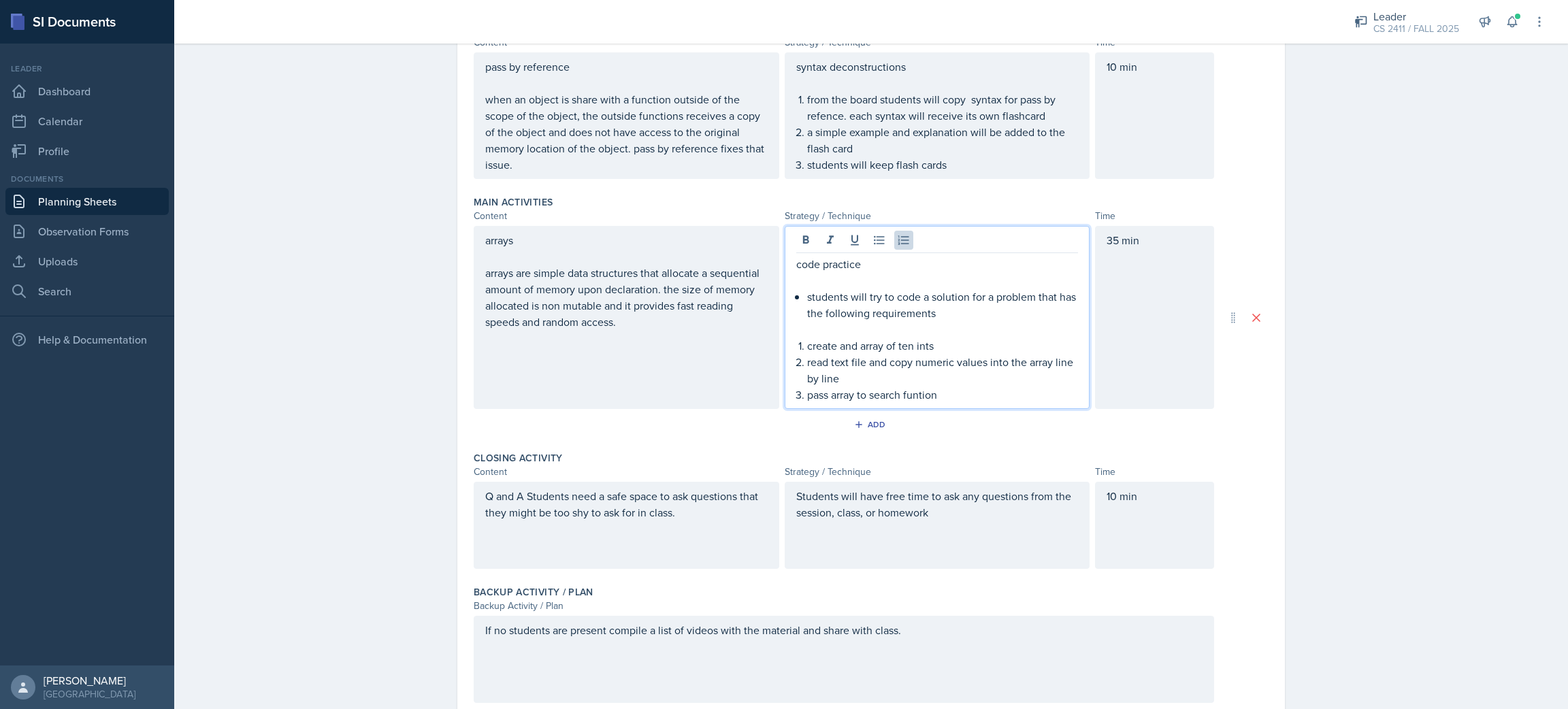
click at [782, 395] on p "pass array to search funtion" at bounding box center [943, 395] width 271 height 16
click at [782, 392] on p "pass array to searchto linear funtion" at bounding box center [943, 395] width 271 height 16
click at [782, 395] on p "pass array to searchto linear funtion" at bounding box center [943, 395] width 271 height 16
click at [782, 395] on p "pass array to search to linear funtion" at bounding box center [943, 395] width 271 height 16
click at [782, 396] on p "pass array to search to linear funtion" at bounding box center [943, 395] width 271 height 16
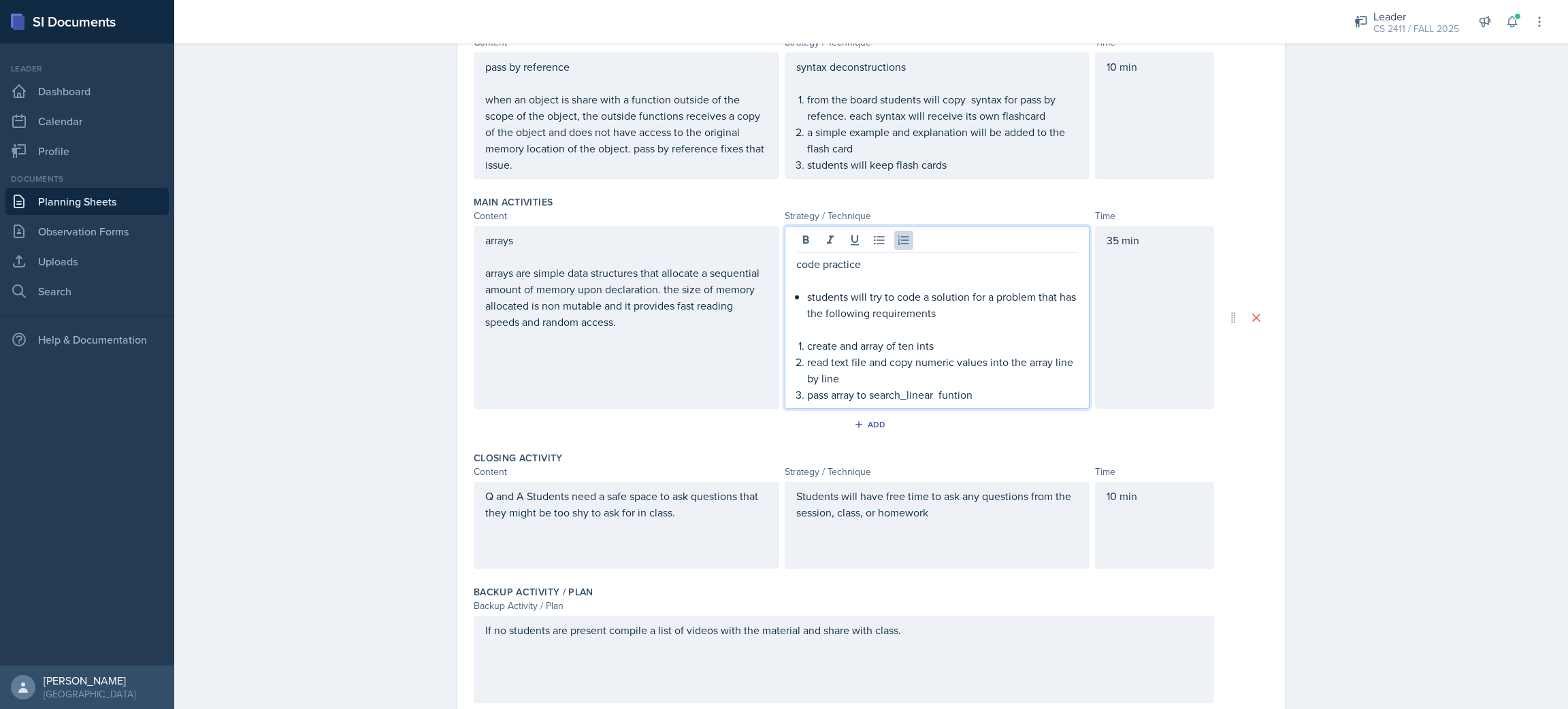
click at [782, 391] on p "pass array to search_linear funtion" at bounding box center [943, 395] width 271 height 16
click at [782, 398] on p "pass array to search_linear function" at bounding box center [943, 395] width 271 height 16
click at [782, 393] on p "pass array to search_linear function" at bounding box center [943, 395] width 271 height 16
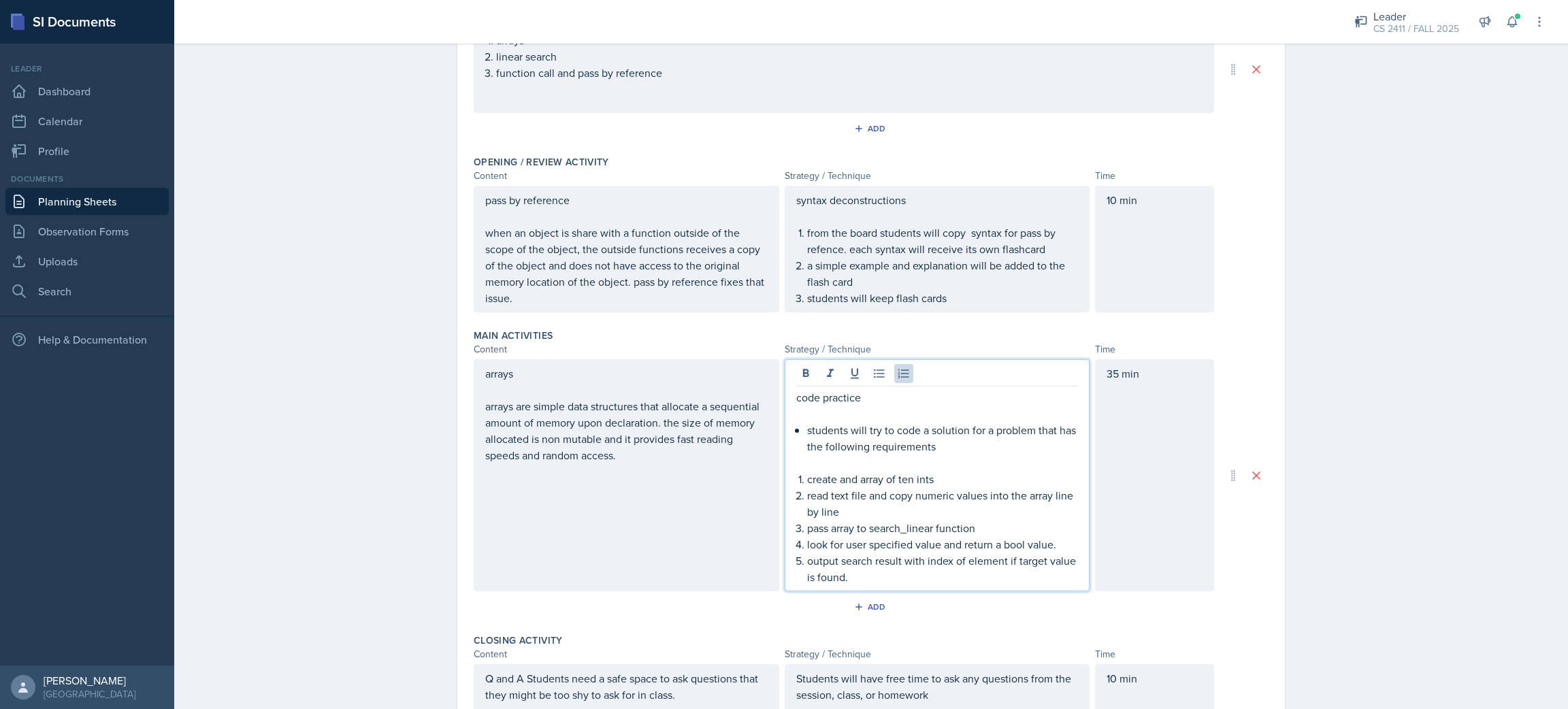
scroll to position [0, 0]
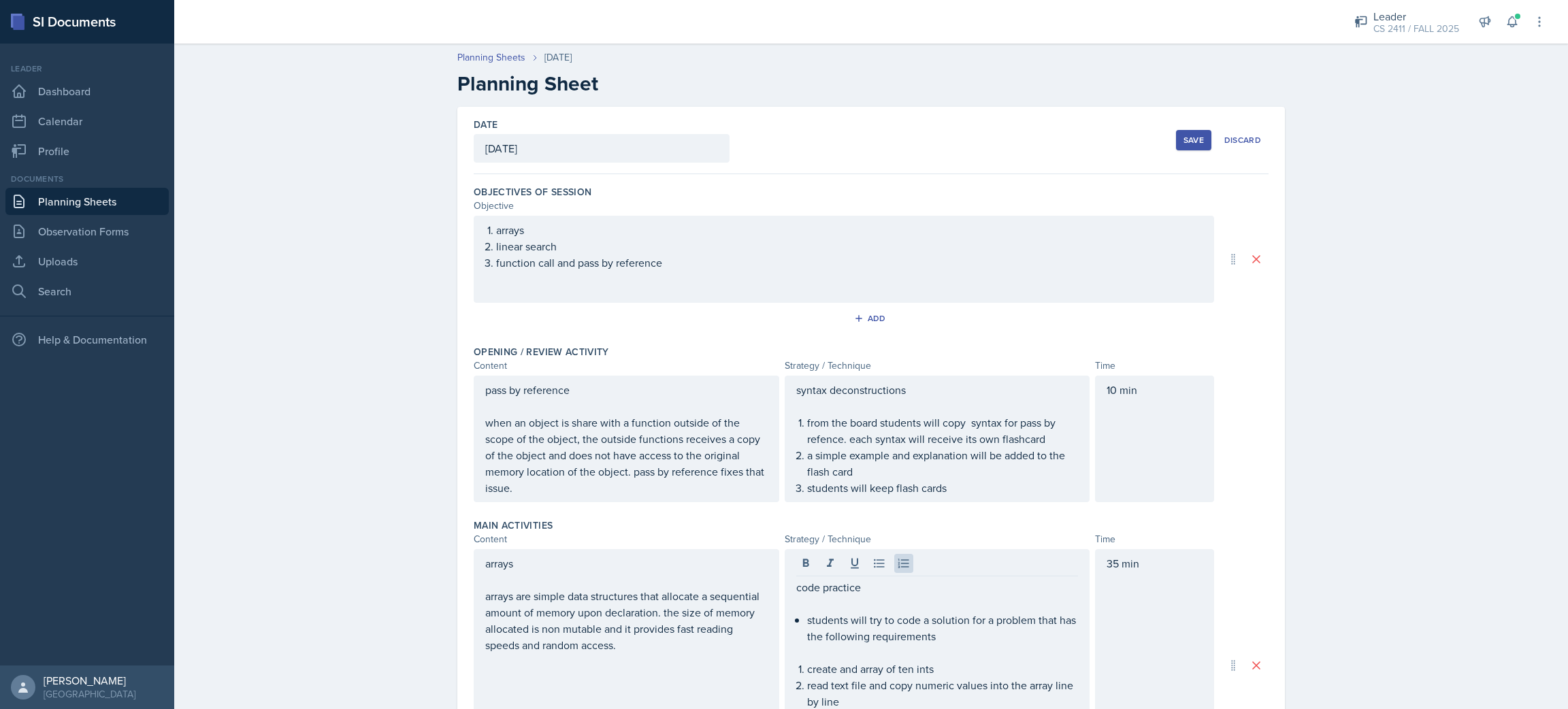
click at [782, 143] on div "Save" at bounding box center [1194, 140] width 20 height 11
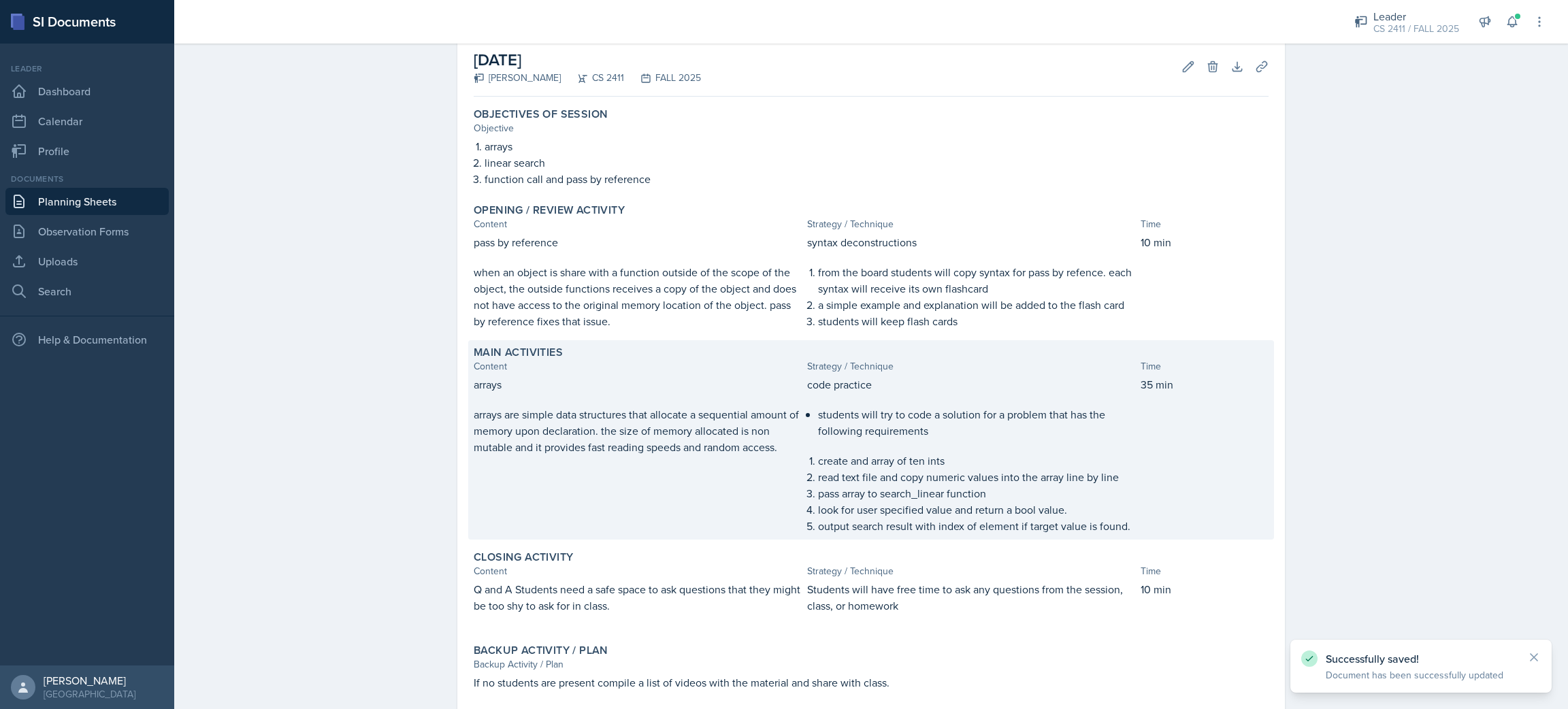
scroll to position [158, 0]
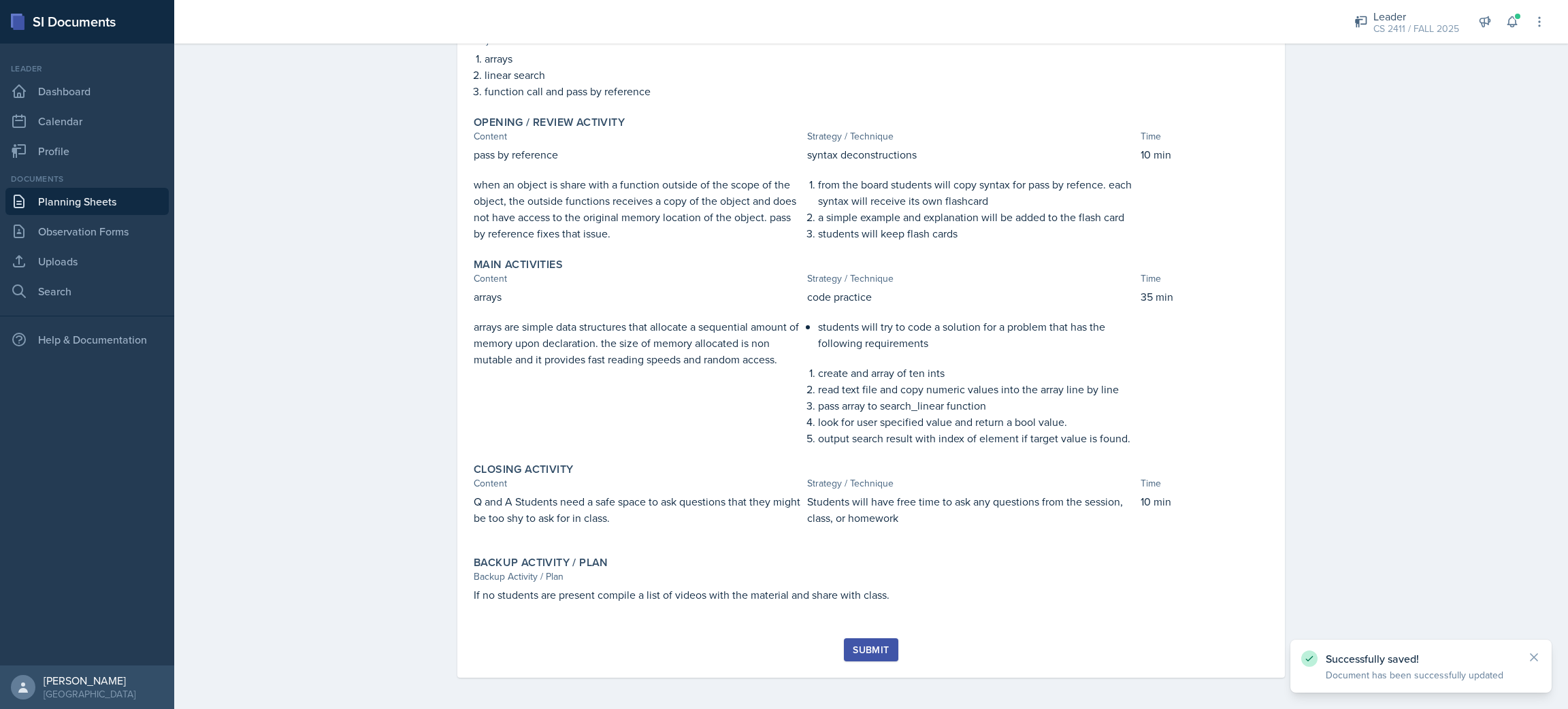
click at [782, 654] on div "Submit" at bounding box center [871, 650] width 36 height 11
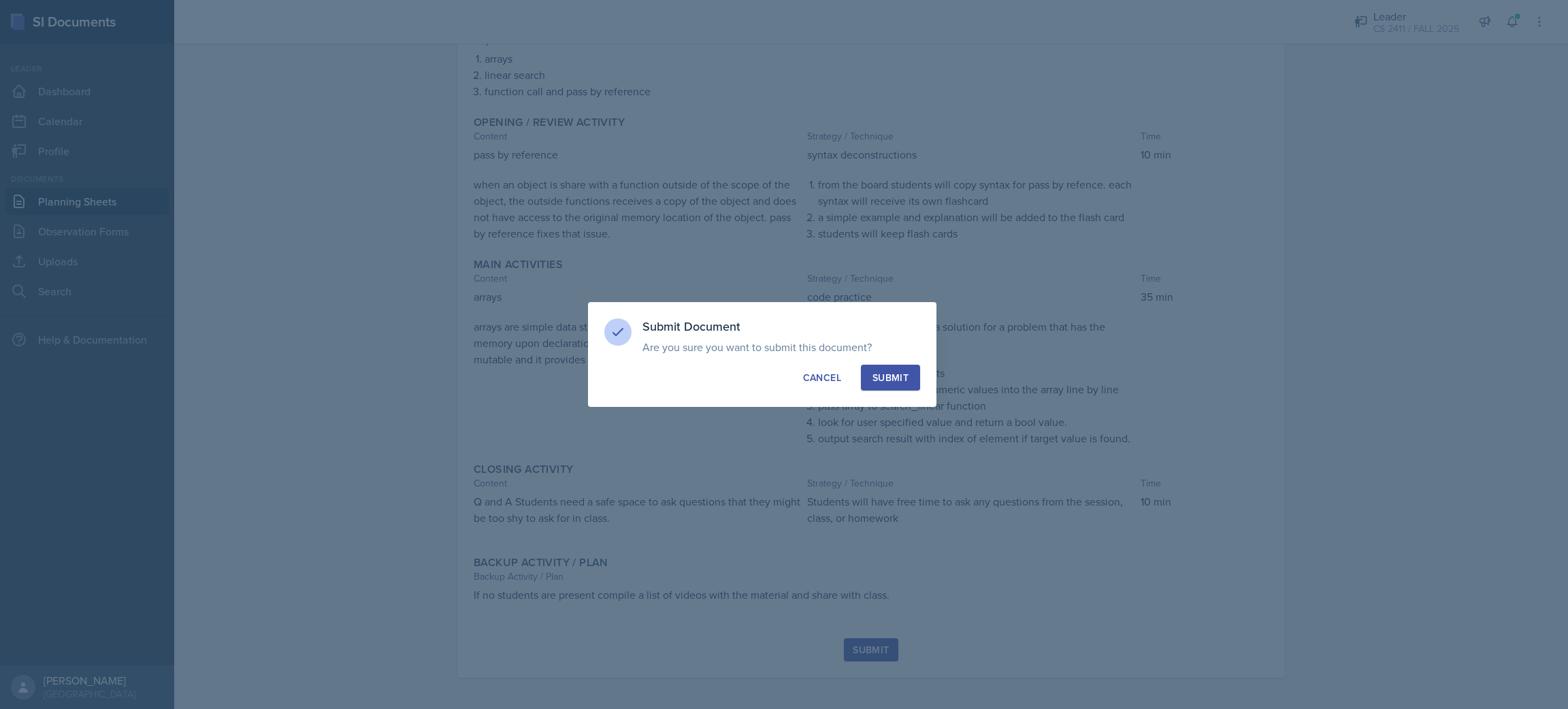
click at [782, 374] on div "Submit" at bounding box center [891, 378] width 36 height 13
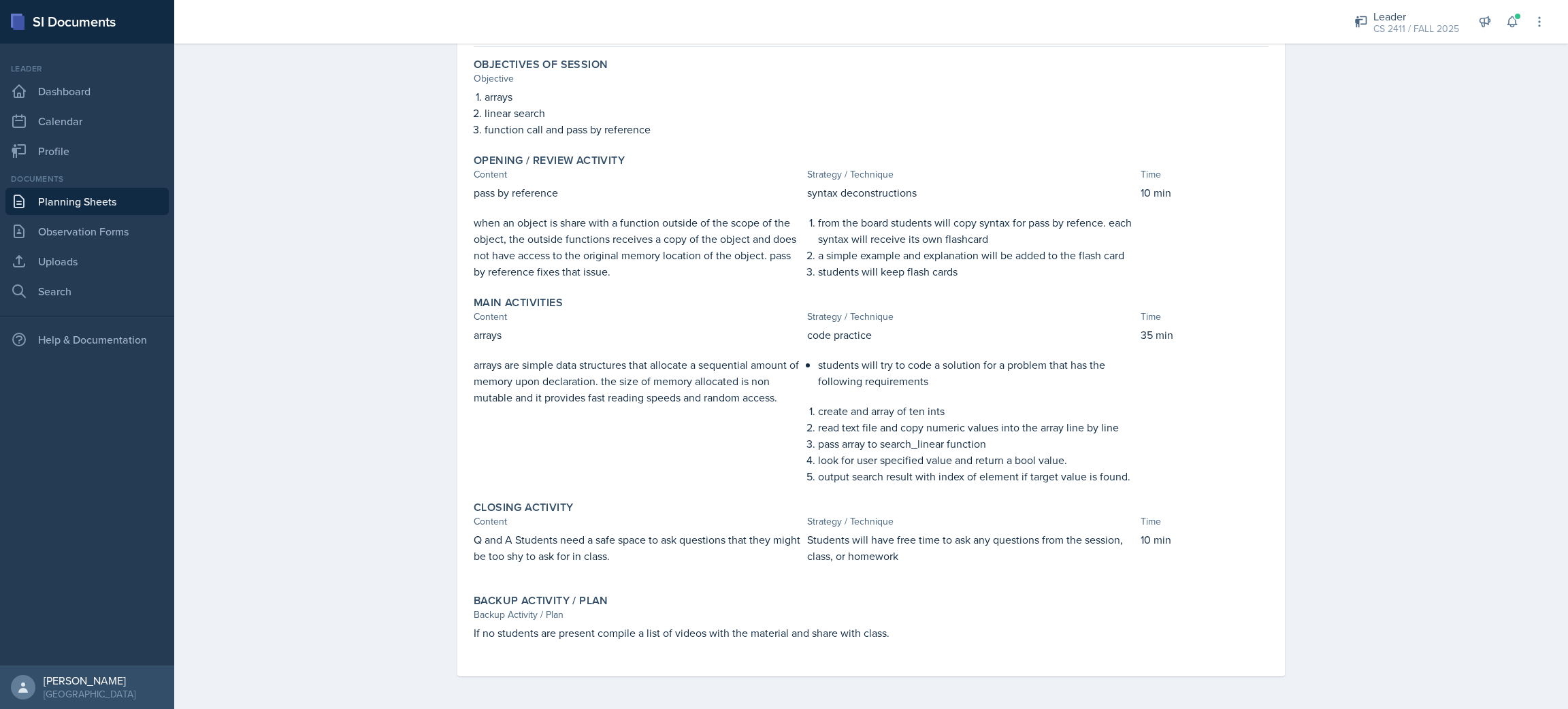
scroll to position [118, 0]
click at [64, 249] on link "Uploads" at bounding box center [87, 261] width 163 height 27
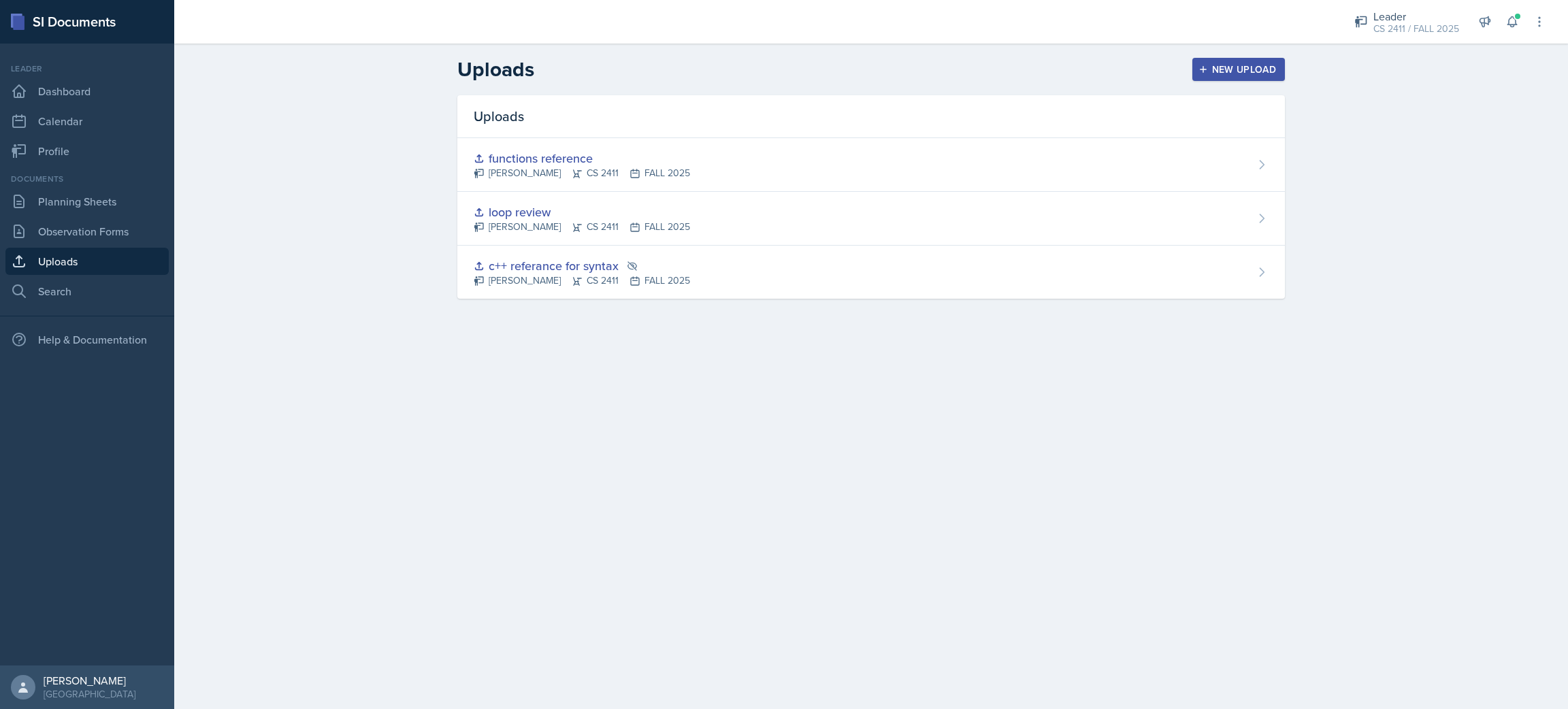
click at [782, 59] on button "New Upload" at bounding box center [1240, 69] width 94 height 23
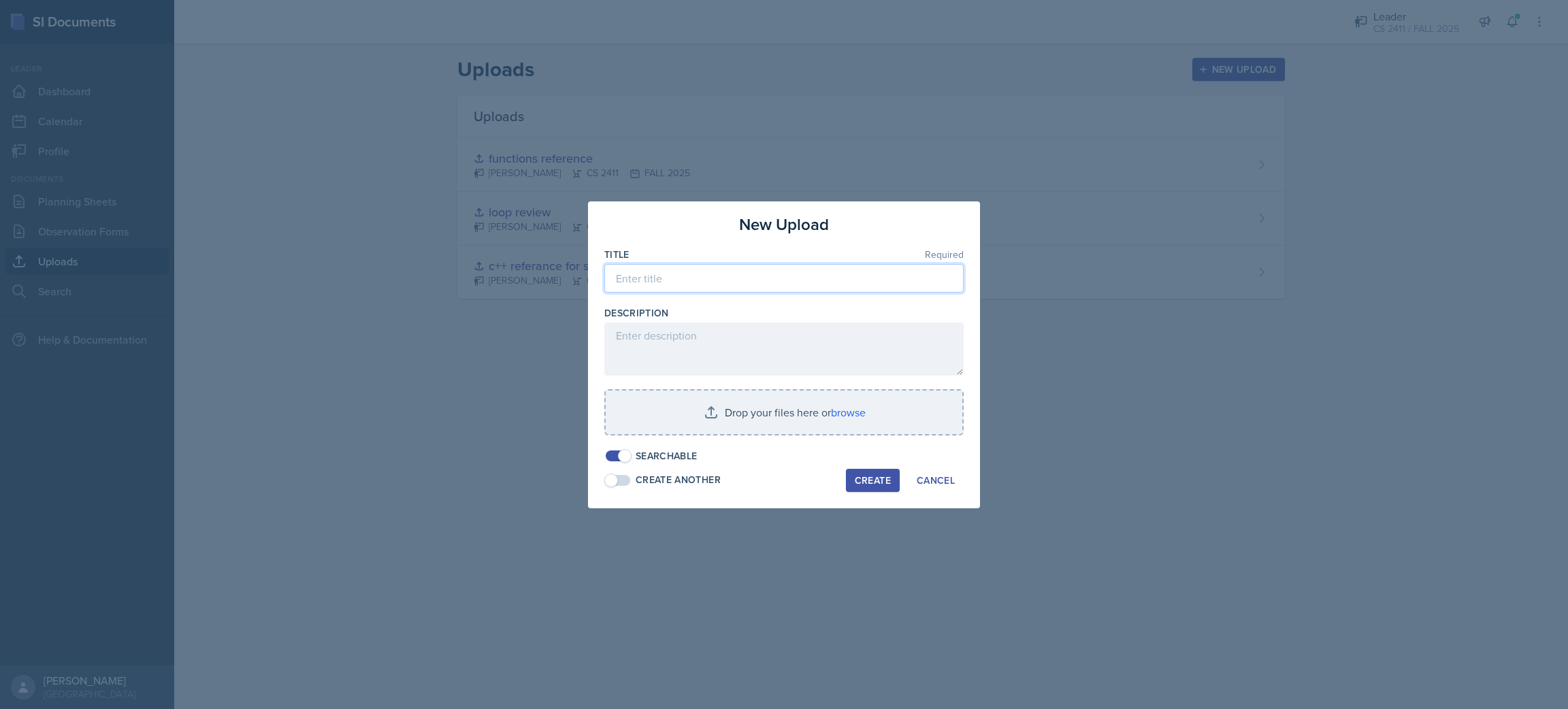
click at [636, 275] on input at bounding box center [784, 278] width 360 height 29
type input "arrays"
click at [606, 456] on div "New Upload Title Required arrays Description Drop your files here or browse Sea…" at bounding box center [784, 355] width 392 height 307
click at [623, 451] on span at bounding box center [624, 456] width 13 height 13
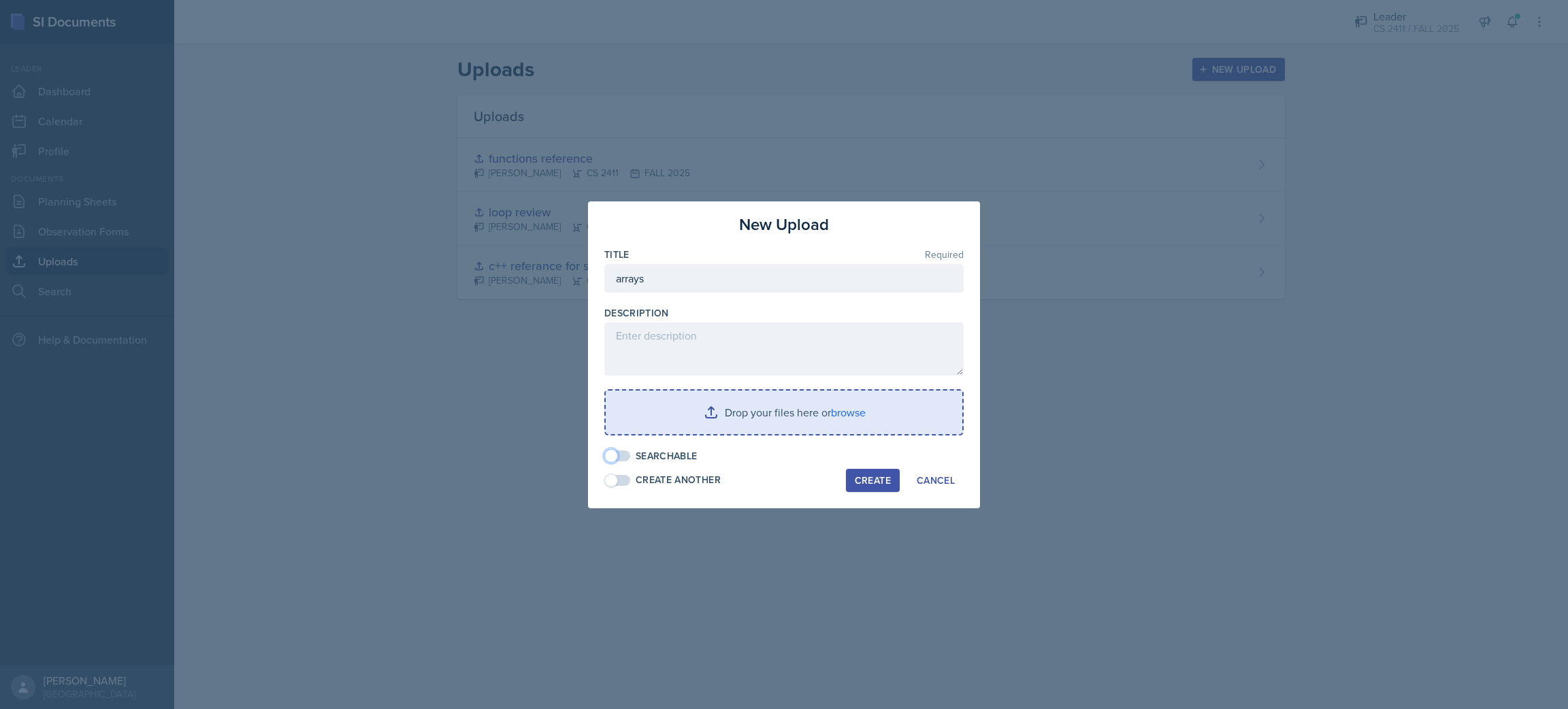
click at [756, 406] on input "file" at bounding box center [784, 413] width 357 height 44
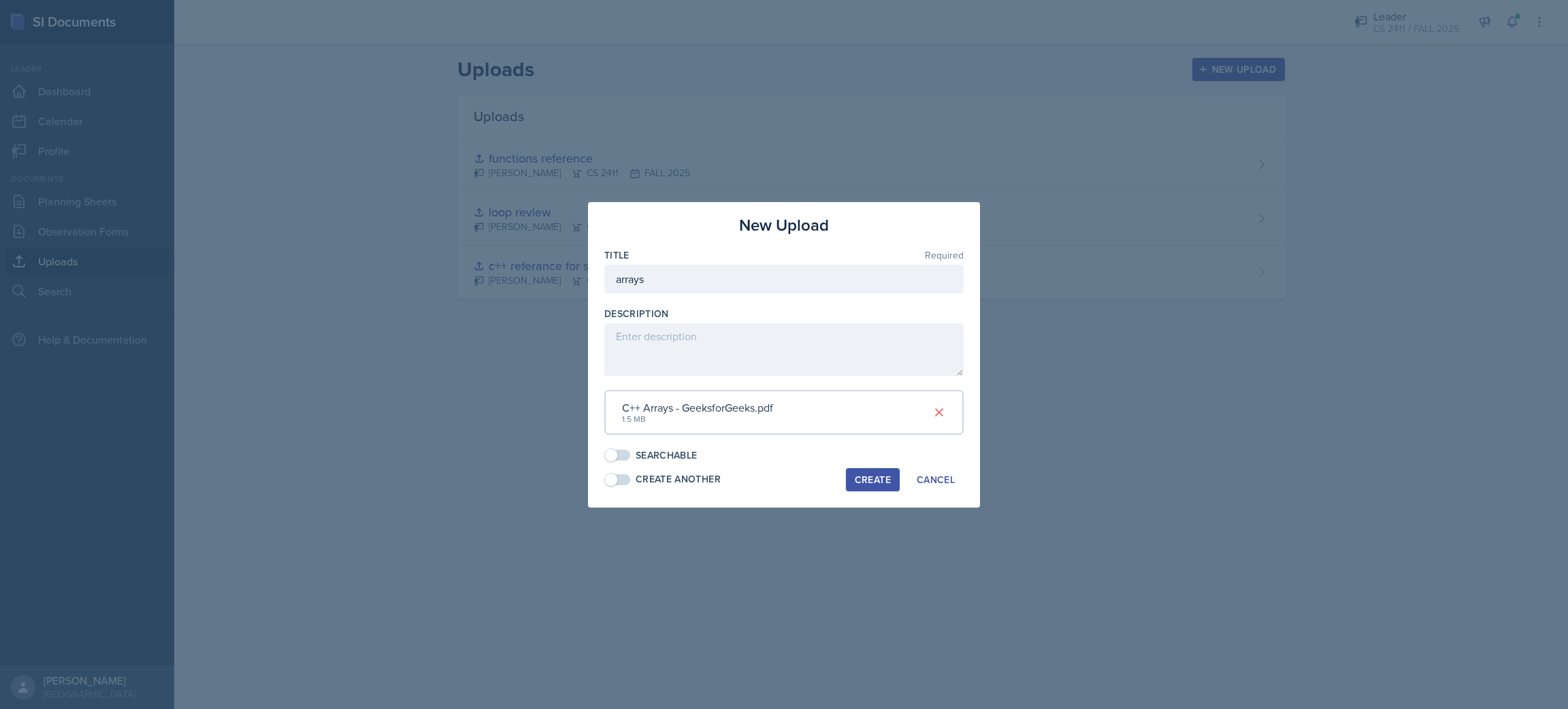
click at [782, 474] on div "Create" at bounding box center [873, 480] width 36 height 11
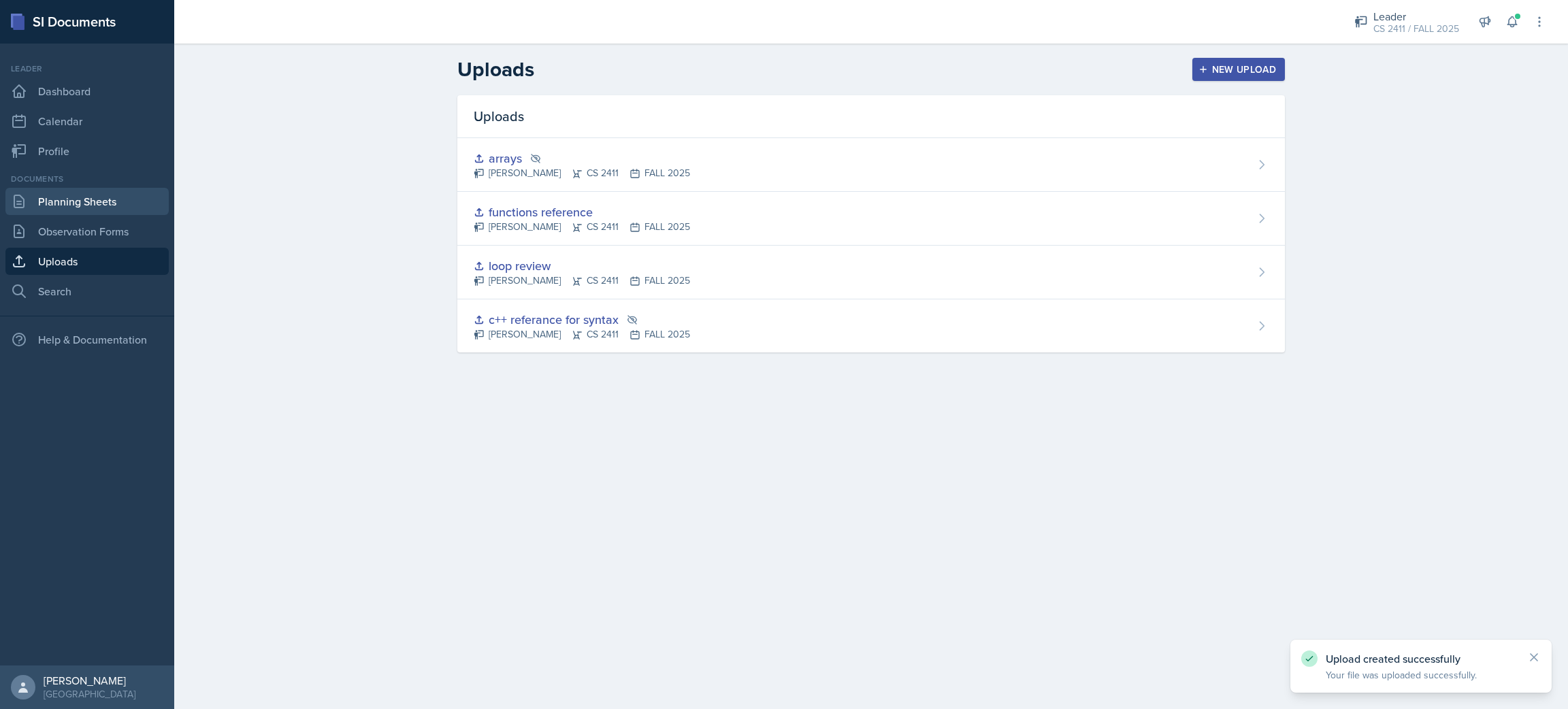
click at [64, 202] on link "Planning Sheets" at bounding box center [87, 201] width 163 height 27
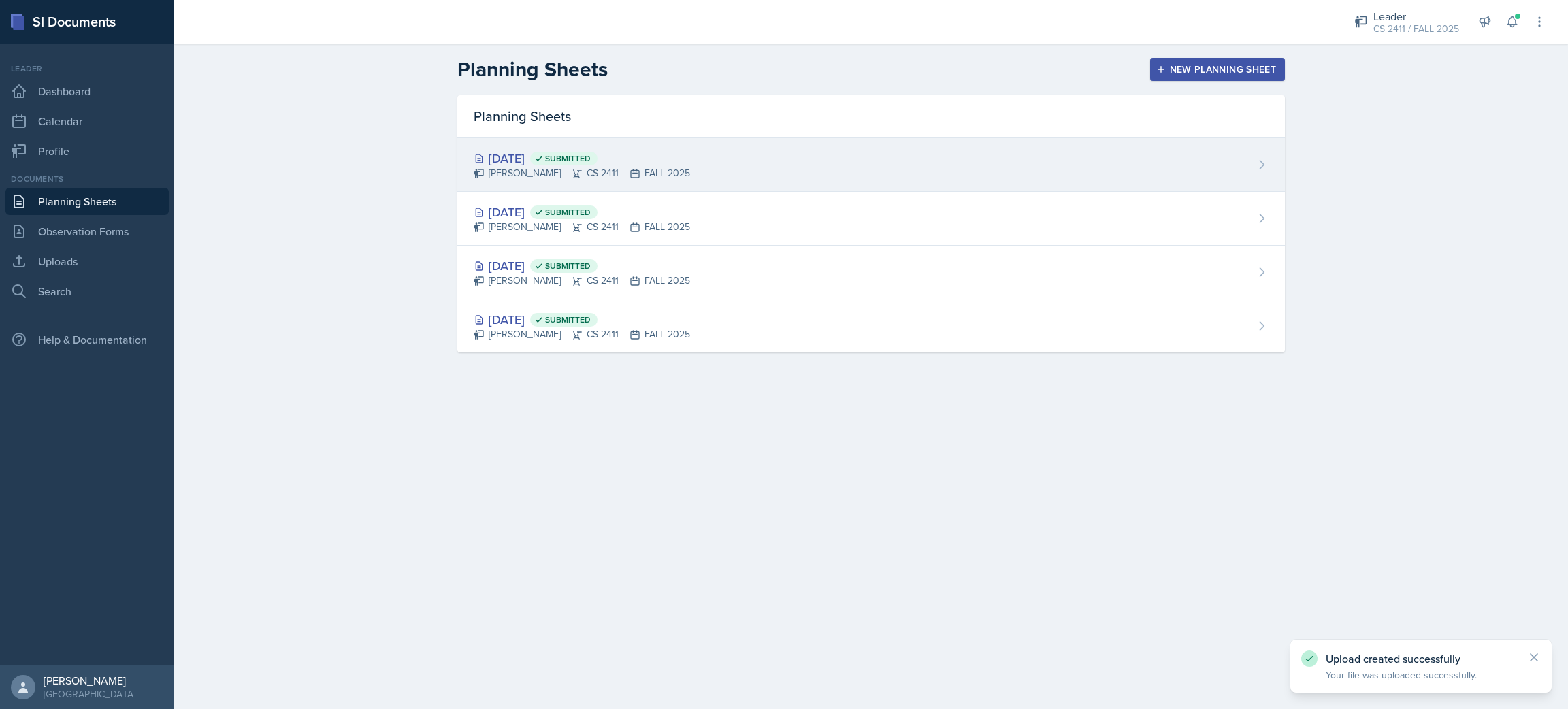
click at [782, 171] on div "[DATE] Submitted [PERSON_NAME] CS 2411 FALL 2025" at bounding box center [871, 165] width 828 height 54
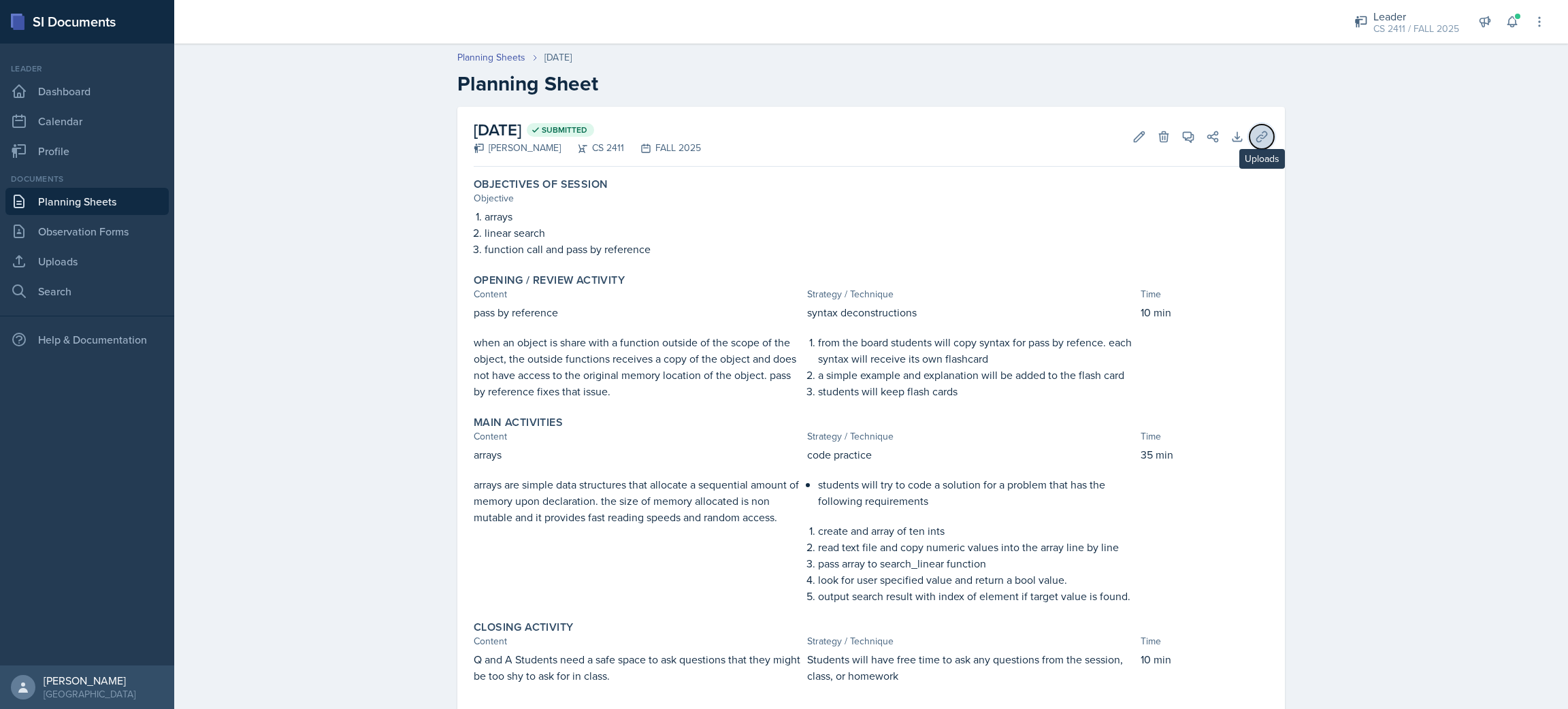
click at [782, 133] on icon at bounding box center [1261, 136] width 13 height 13
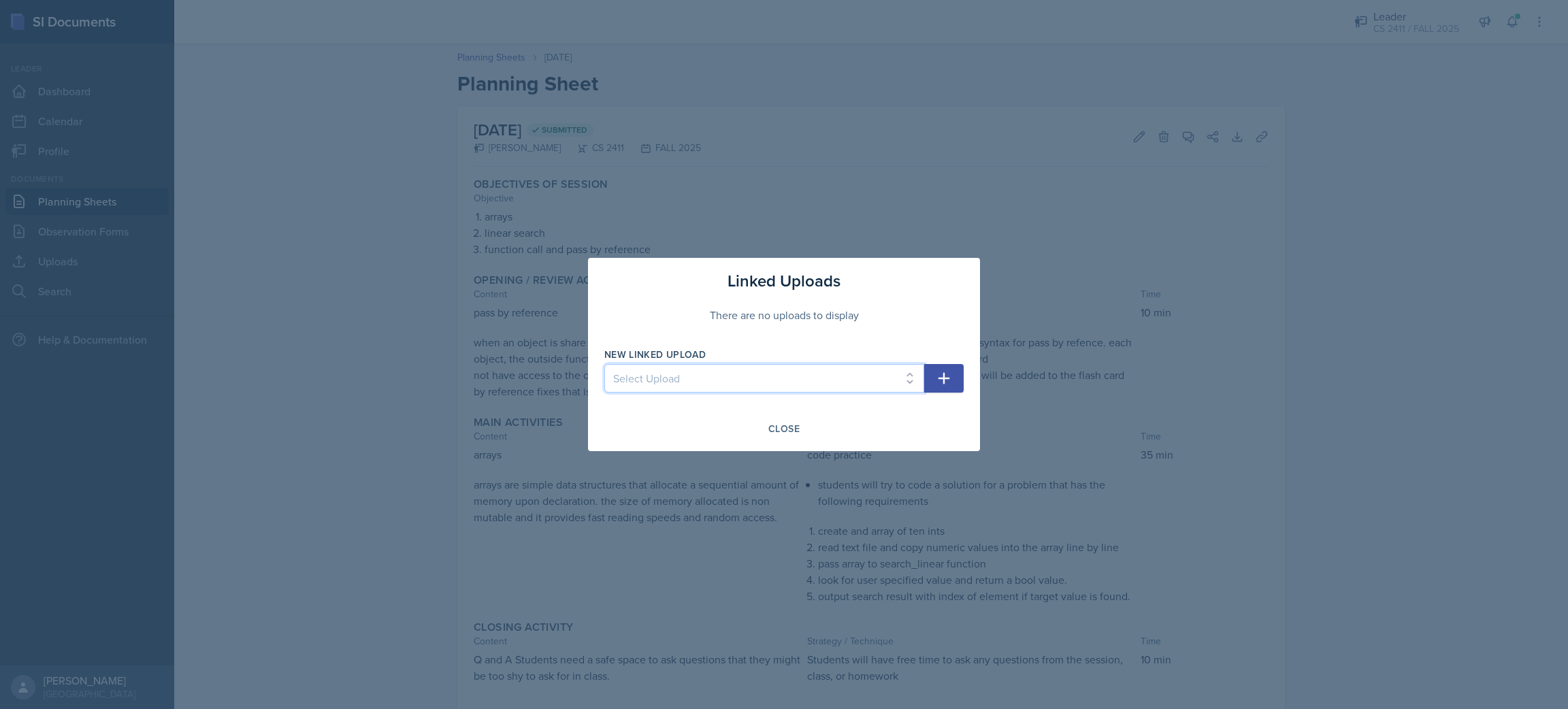
click at [782, 378] on select "Select Upload c++ referance for syntax loop review functions reference arrays" at bounding box center [764, 378] width 320 height 29
select select "d9eee26a-7296-47af-85a3-4a6d80523d0a"
click at [605, 364] on select "Select Upload c++ referance for syntax loop review functions reference arrays" at bounding box center [764, 378] width 320 height 29
click at [782, 386] on icon "button" at bounding box center [944, 378] width 16 height 16
select select
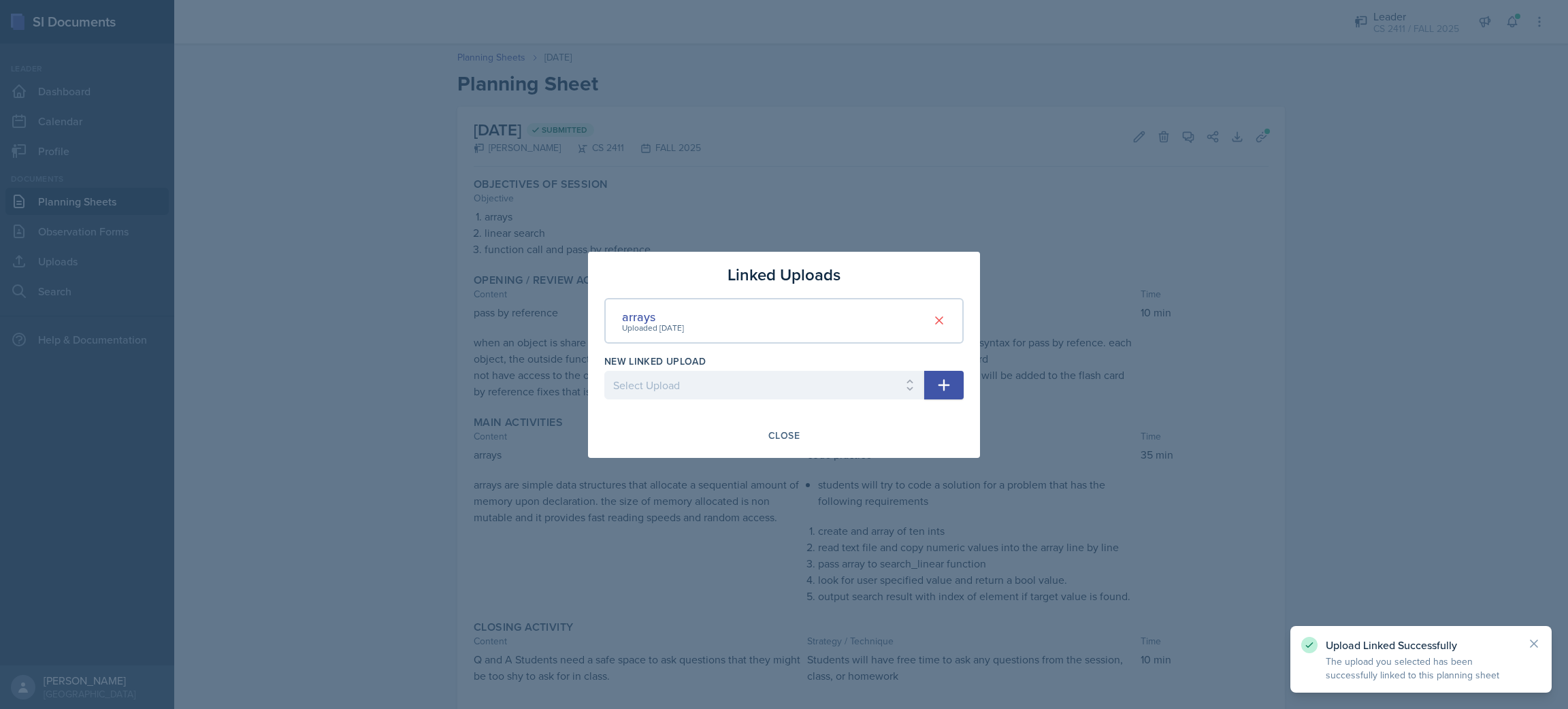
click at [782, 264] on div at bounding box center [784, 354] width 1568 height 709
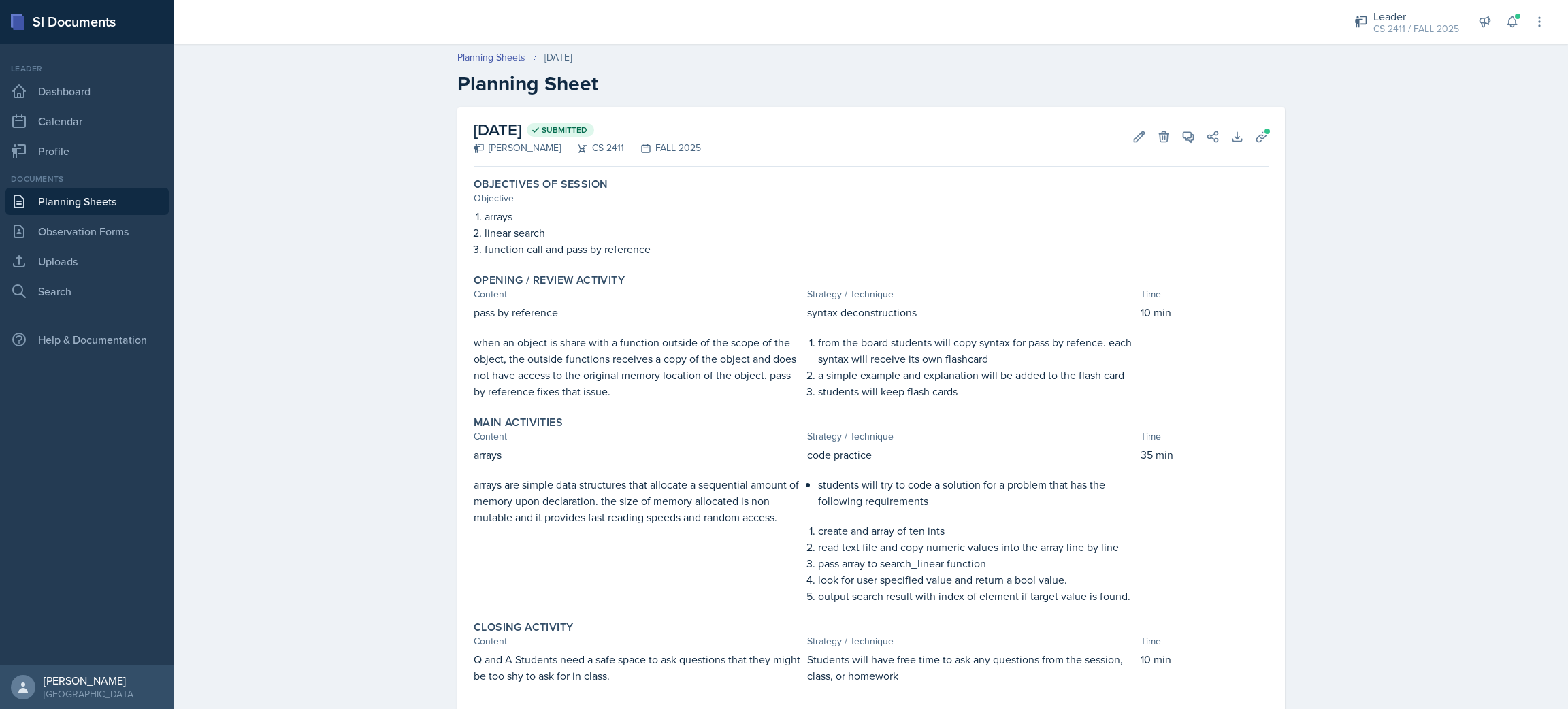
scroll to position [118, 0]
